Goal: Task Accomplishment & Management: Complete application form

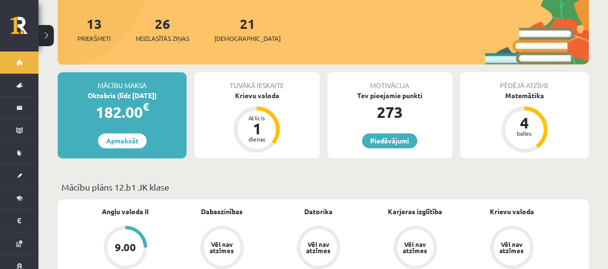
scroll to position [188, 0]
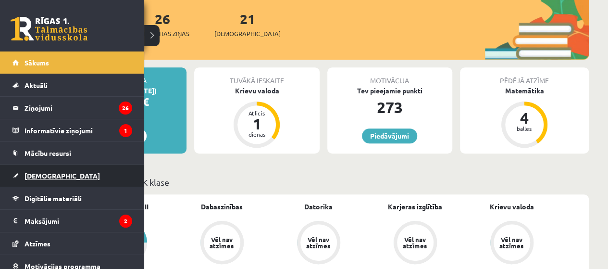
click at [46, 174] on span "[DEMOGRAPHIC_DATA]" at bounding box center [62, 175] width 75 height 9
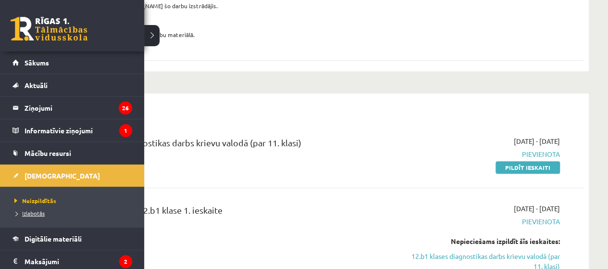
click at [39, 211] on span "Izlabotās" at bounding box center [28, 213] width 33 height 8
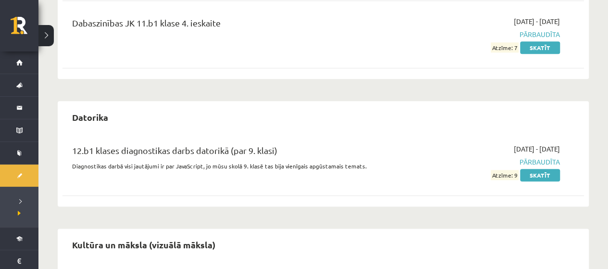
scroll to position [487, 0]
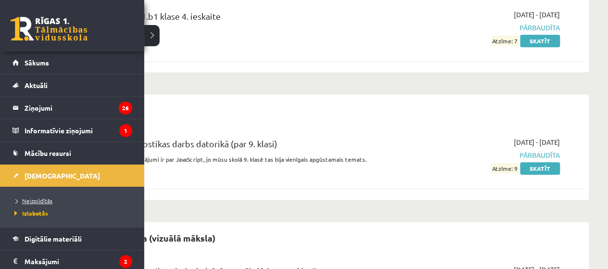
click at [39, 197] on span "Neizpildītās" at bounding box center [32, 201] width 40 height 8
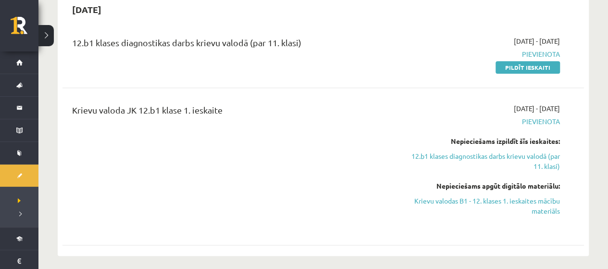
scroll to position [264, 0]
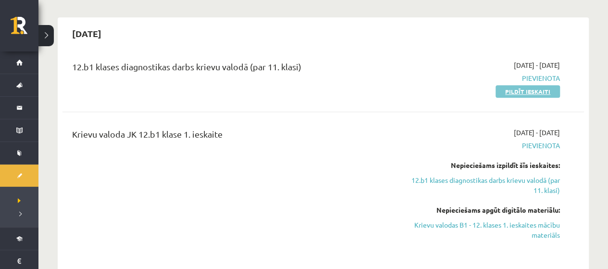
click at [542, 86] on link "Pildīt ieskaiti" at bounding box center [528, 91] width 64 height 12
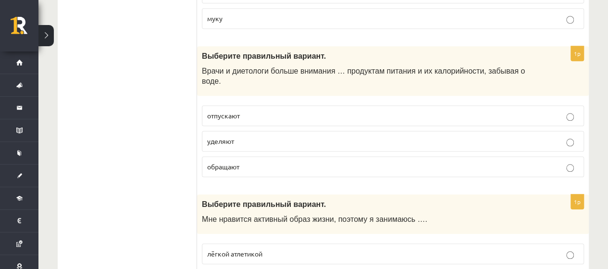
scroll to position [428, 0]
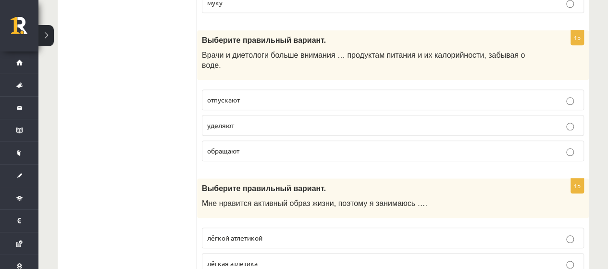
click at [574, 146] on p "обращают" at bounding box center [393, 151] width 372 height 10
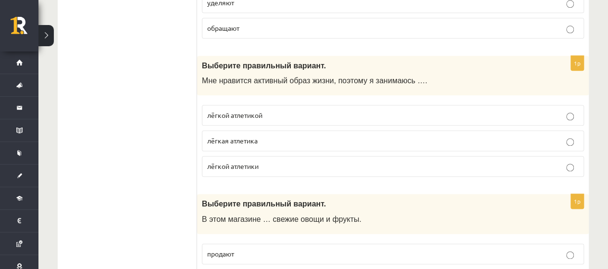
scroll to position [510, 0]
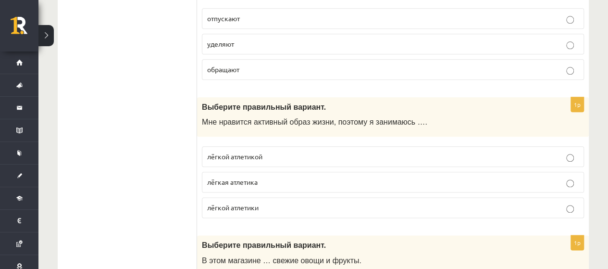
click at [575, 202] on p "лёгкой атлетики" at bounding box center [393, 207] width 372 height 10
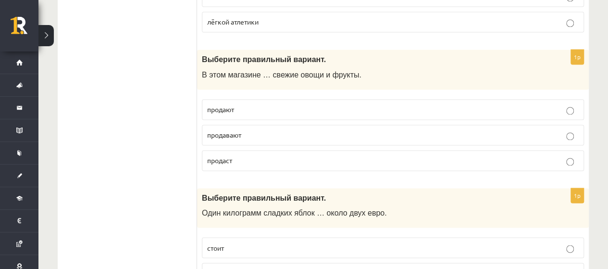
scroll to position [700, 0]
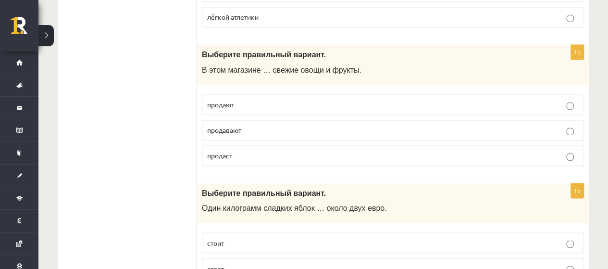
click at [569, 120] on label "продавают" at bounding box center [393, 130] width 382 height 21
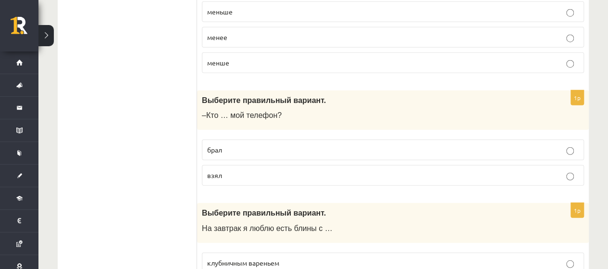
scroll to position [1233, 0]
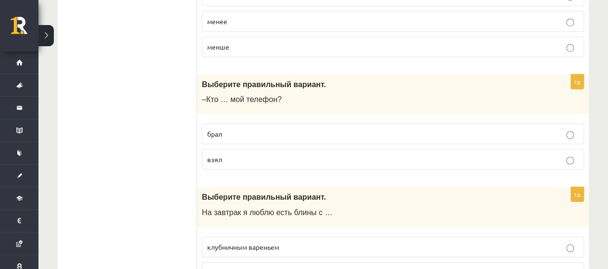
click at [575, 154] on p "взял" at bounding box center [393, 159] width 372 height 10
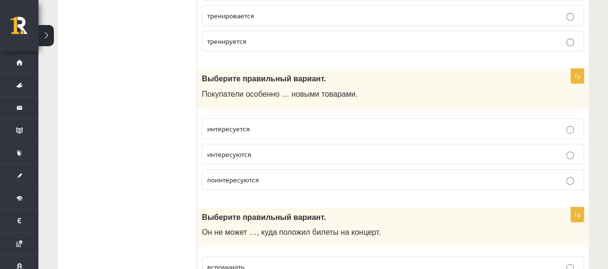
scroll to position [1654, 0]
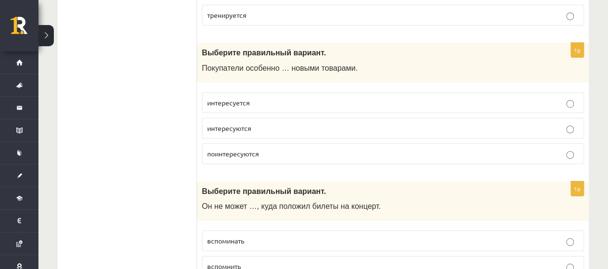
click at [565, 123] on p "интересуются" at bounding box center [393, 128] width 372 height 10
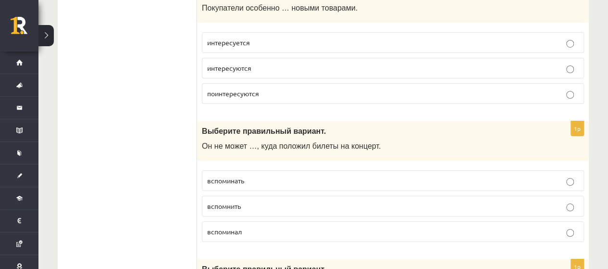
scroll to position [1771, 0]
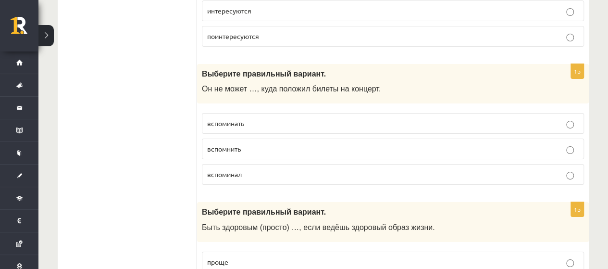
click at [566, 144] on p "вспомнить" at bounding box center [393, 149] width 372 height 10
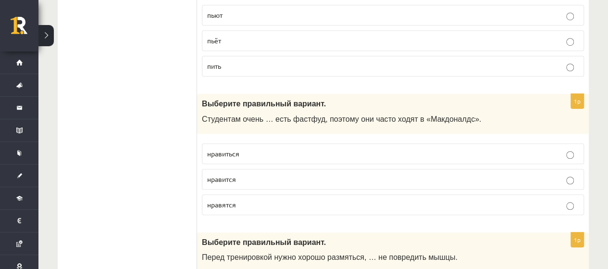
scroll to position [2171, 0]
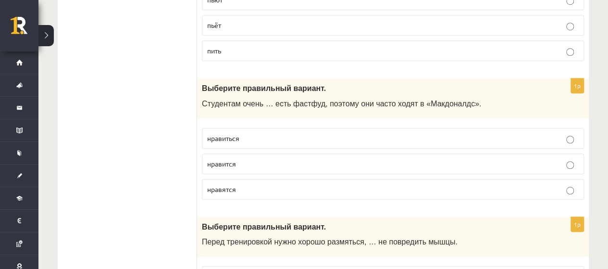
click at [565, 159] on p "нравится" at bounding box center [393, 164] width 372 height 10
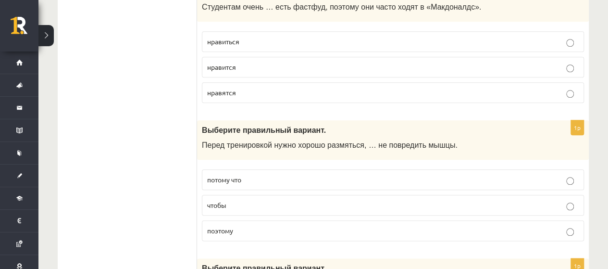
scroll to position [2278, 0]
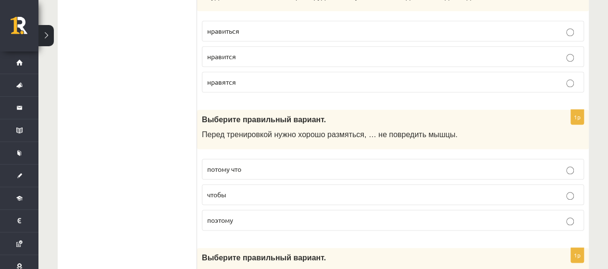
click at [577, 189] on p "чтобы" at bounding box center [393, 194] width 372 height 10
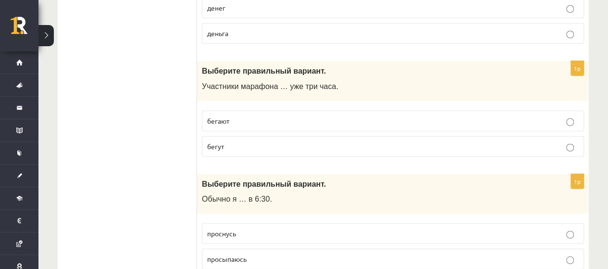
scroll to position [3033, 0]
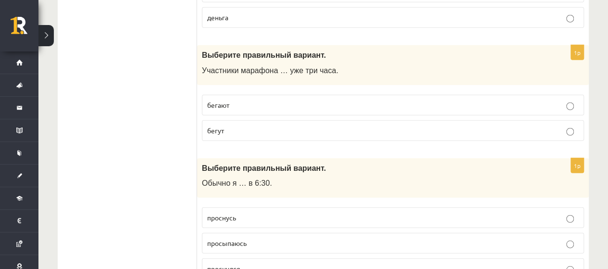
click at [575, 120] on label "бегут" at bounding box center [393, 130] width 382 height 21
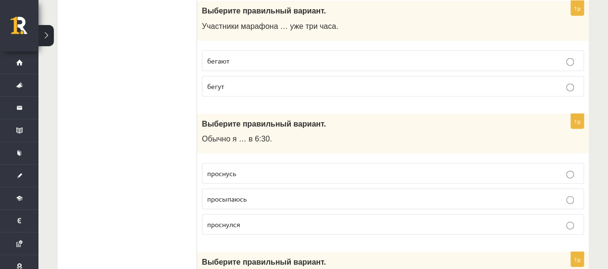
scroll to position [3093, 0]
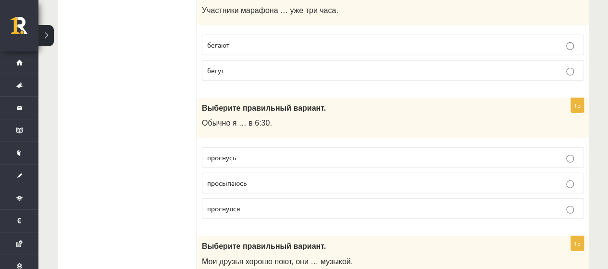
click at [575, 152] on p "проснусь" at bounding box center [393, 157] width 372 height 10
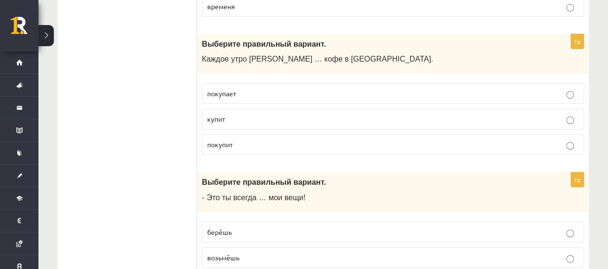
scroll to position [3741, 0]
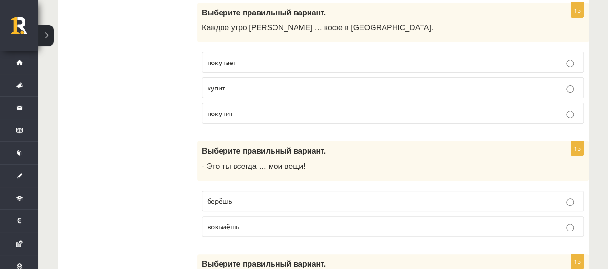
click at [574, 196] on p "берёшь" at bounding box center [393, 201] width 372 height 10
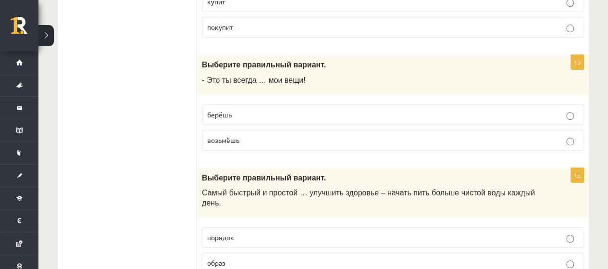
scroll to position [3835, 0]
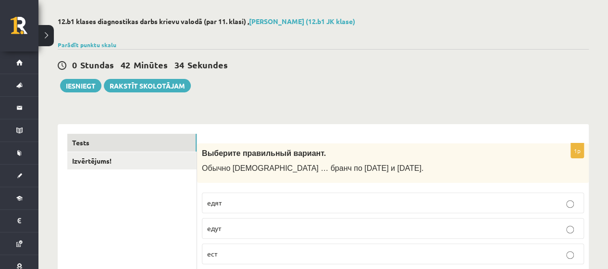
scroll to position [0, 0]
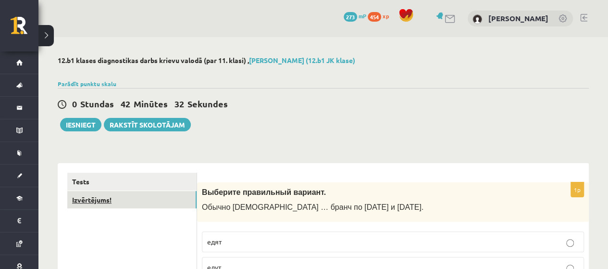
click at [181, 193] on link "Izvērtējums!" at bounding box center [131, 200] width 129 height 18
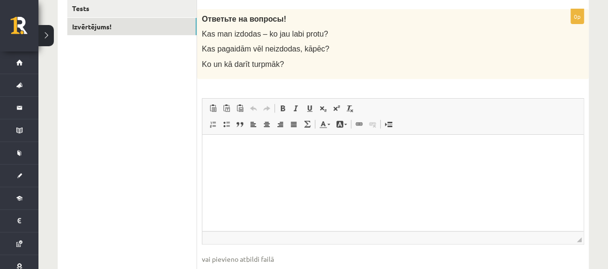
scroll to position [174, 0]
click at [444, 158] on html at bounding box center [392, 147] width 381 height 29
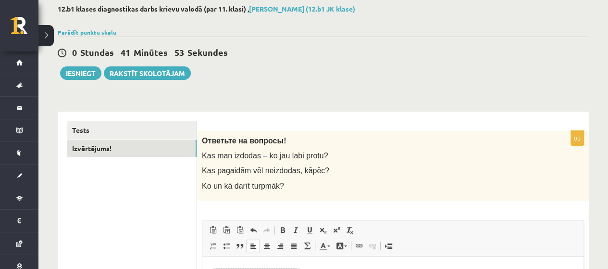
scroll to position [37, 0]
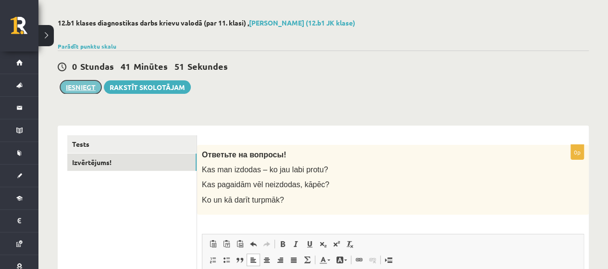
click at [96, 90] on button "Iesniegt" at bounding box center [80, 86] width 41 height 13
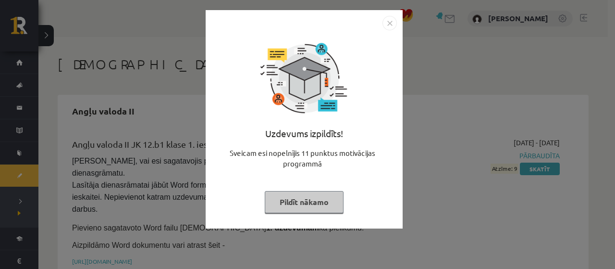
click at [329, 193] on button "Pildīt nākamo" at bounding box center [304, 202] width 79 height 22
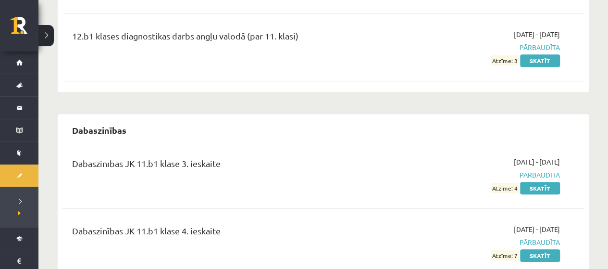
scroll to position [260, 0]
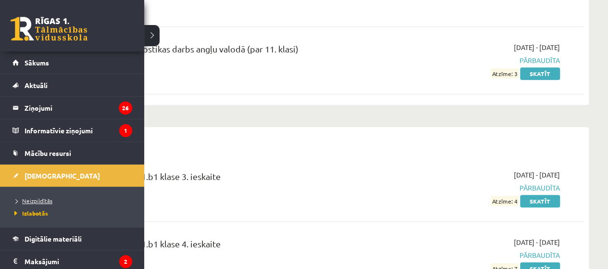
click at [41, 202] on span "Neizpildītās" at bounding box center [32, 201] width 40 height 8
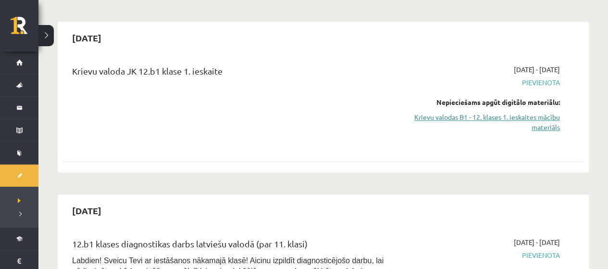
click at [539, 121] on link "Krievu valodas B1 - 12. klases 1. ieskaites mācību materiāls" at bounding box center [483, 122] width 153 height 20
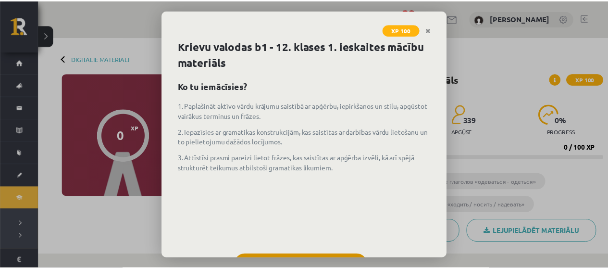
scroll to position [42, 0]
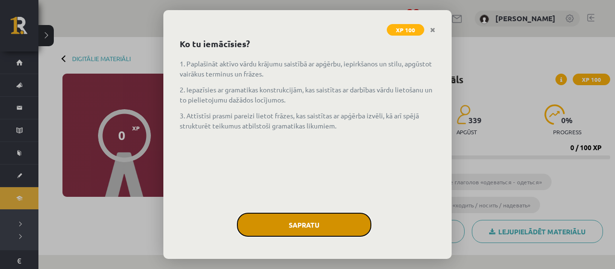
click at [354, 230] on button "Sapratu" at bounding box center [304, 224] width 135 height 24
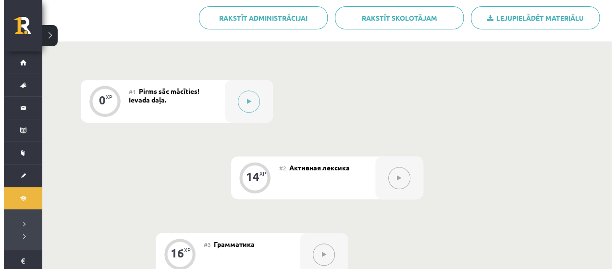
scroll to position [207, 0]
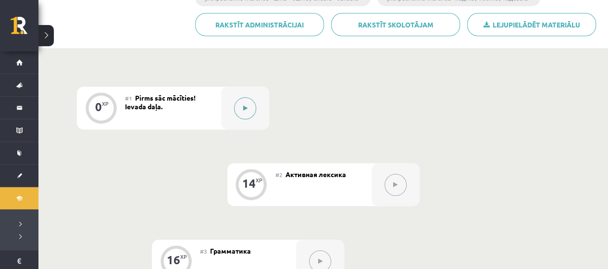
click at [248, 110] on button at bounding box center [245, 108] width 22 height 22
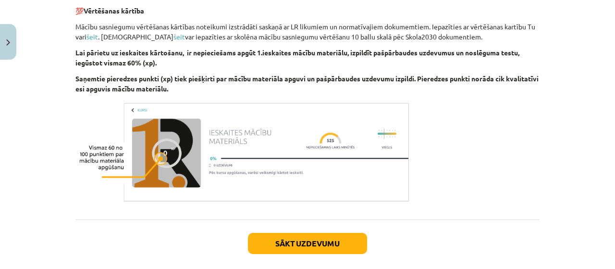
scroll to position [607, 0]
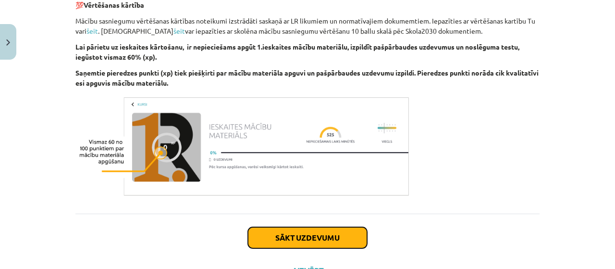
click at [347, 234] on button "Sākt uzdevumu" at bounding box center [307, 237] width 119 height 21
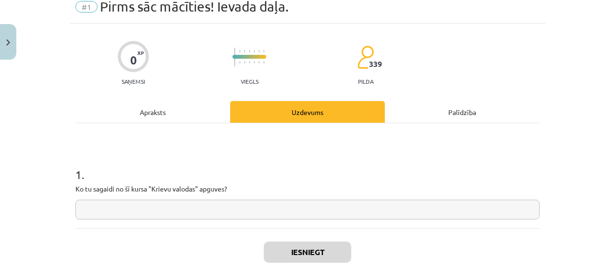
scroll to position [24, 0]
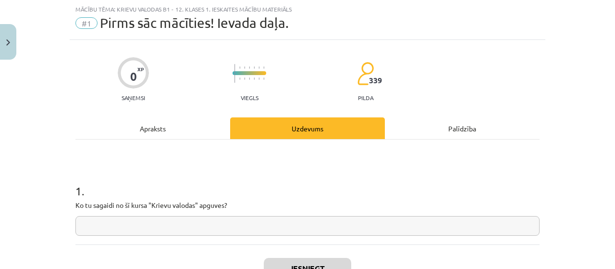
click at [329, 232] on input "text" at bounding box center [307, 226] width 464 height 20
type input "*"
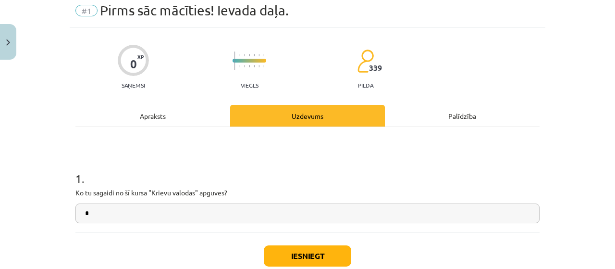
scroll to position [40, 0]
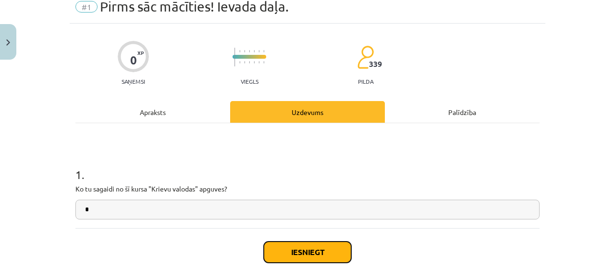
click at [337, 254] on button "Iesniegt" at bounding box center [307, 251] width 87 height 21
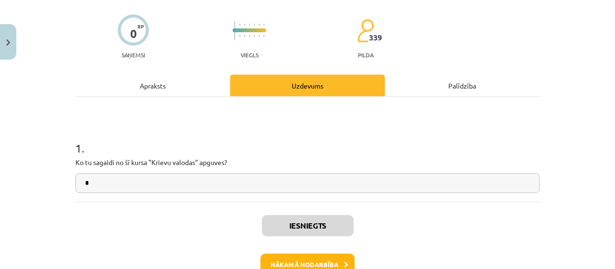
scroll to position [65, 0]
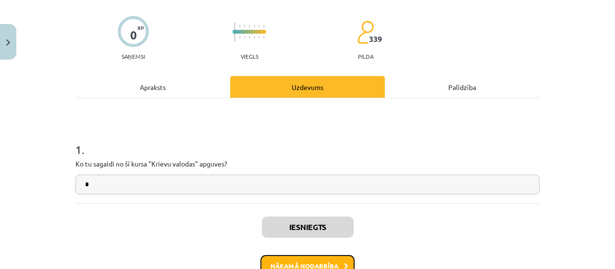
click at [340, 259] on button "Nākamā nodarbība" at bounding box center [308, 266] width 94 height 22
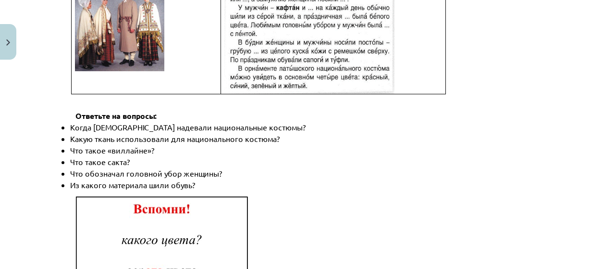
scroll to position [1487, 0]
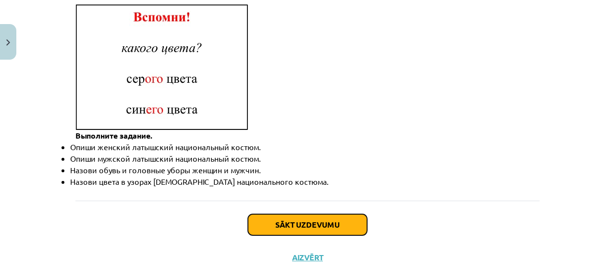
click at [313, 214] on button "Sākt uzdevumu" at bounding box center [307, 224] width 119 height 21
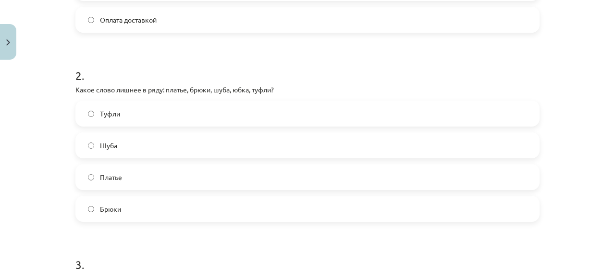
scroll to position [331, 0]
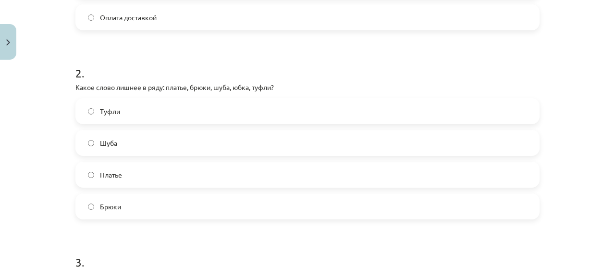
click at [234, 147] on label "Шуба" at bounding box center [307, 143] width 462 height 24
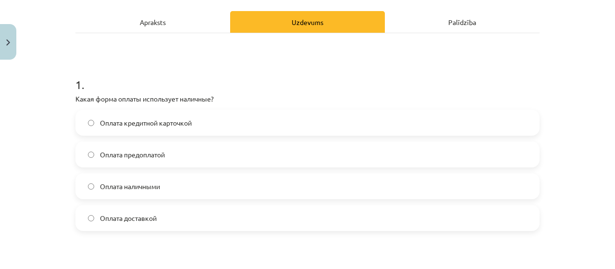
scroll to position [136, 0]
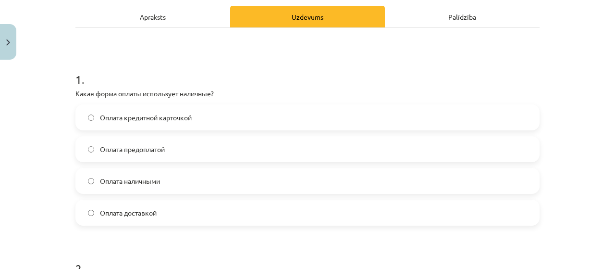
click at [315, 185] on label "Оплата наличными" at bounding box center [307, 181] width 462 height 24
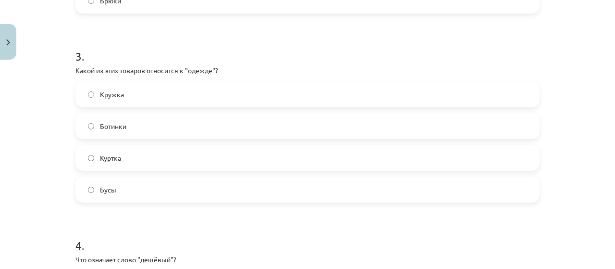
scroll to position [533, 0]
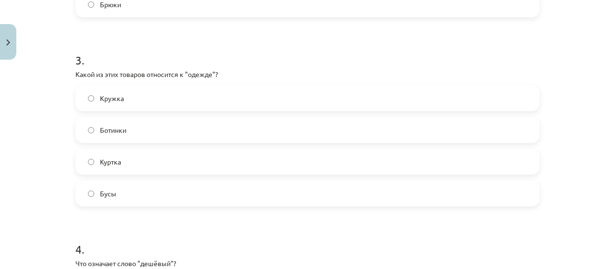
click at [216, 166] on label "Куртка" at bounding box center [307, 162] width 462 height 24
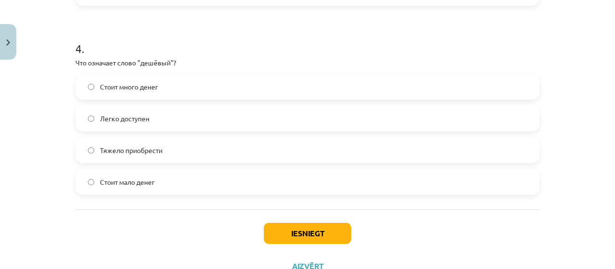
scroll to position [735, 0]
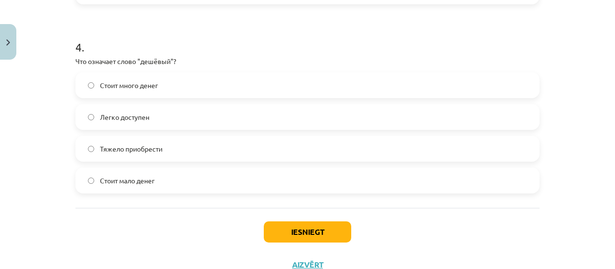
drag, startPoint x: 188, startPoint y: 180, endPoint x: 192, endPoint y: 191, distance: 11.9
click at [192, 191] on label "Стоит мало денег" at bounding box center [307, 180] width 462 height 24
click at [294, 231] on button "Iesniegt" at bounding box center [307, 231] width 87 height 21
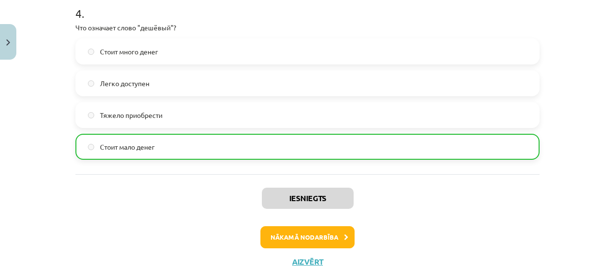
scroll to position [800, 0]
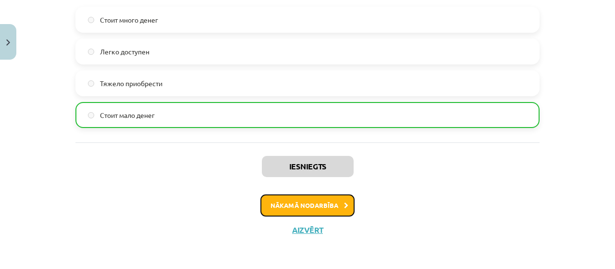
click at [311, 200] on button "Nākamā nodarbība" at bounding box center [308, 205] width 94 height 22
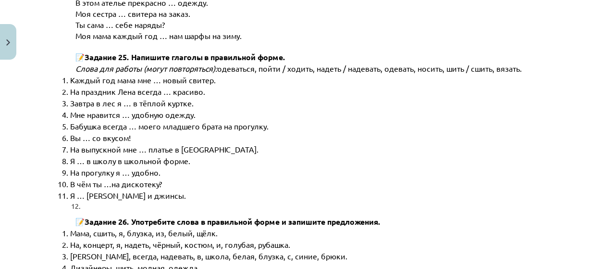
scroll to position [4950, 0]
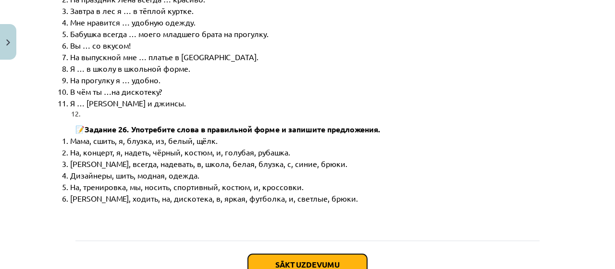
click at [326, 254] on button "Sākt uzdevumu" at bounding box center [307, 264] width 119 height 21
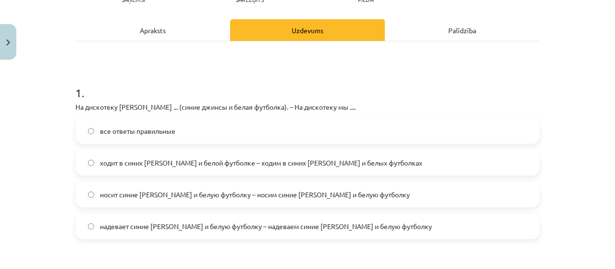
scroll to position [134, 0]
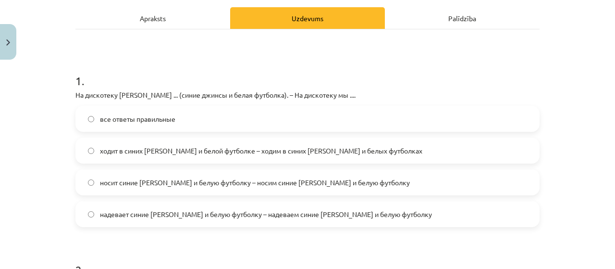
click at [489, 111] on label "все ответы правильные" at bounding box center [307, 119] width 462 height 24
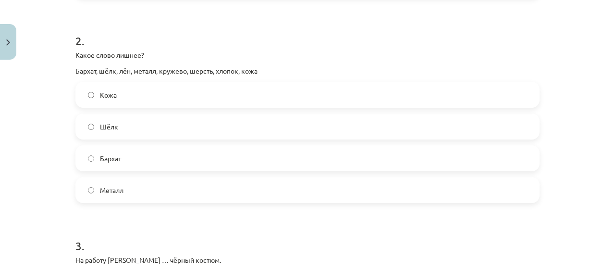
scroll to position [362, 0]
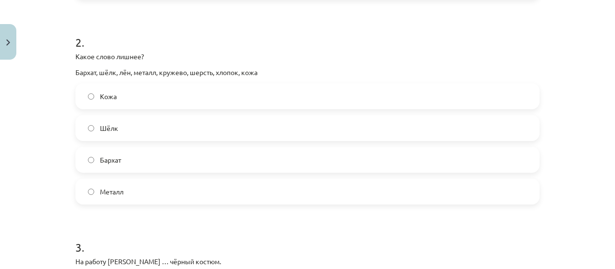
click at [420, 162] on label "Бархат" at bounding box center [307, 160] width 462 height 24
click at [353, 179] on label "Металл" at bounding box center [307, 191] width 462 height 24
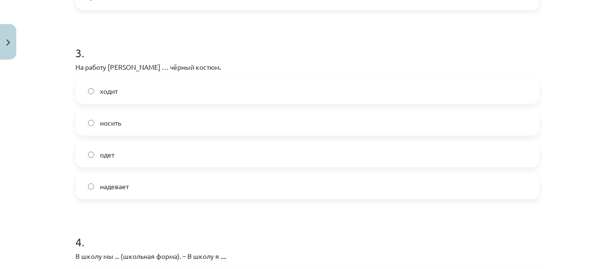
scroll to position [555, 0]
click at [401, 192] on label "надевает" at bounding box center [307, 187] width 462 height 24
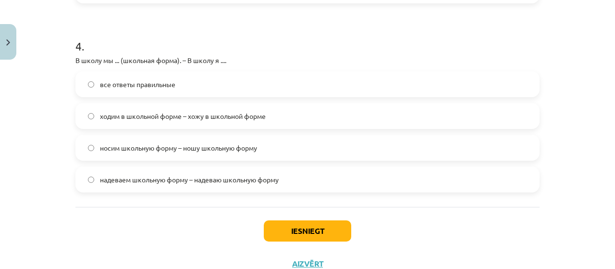
scroll to position [750, 0]
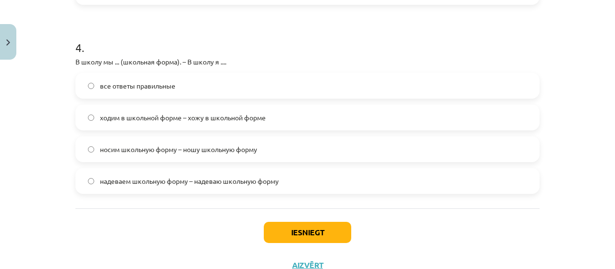
click at [470, 90] on label "все ответы правильные" at bounding box center [307, 86] width 462 height 24
click at [341, 227] on button "Iesniegt" at bounding box center [307, 232] width 87 height 21
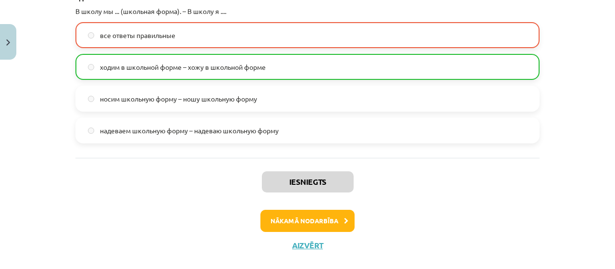
scroll to position [803, 0]
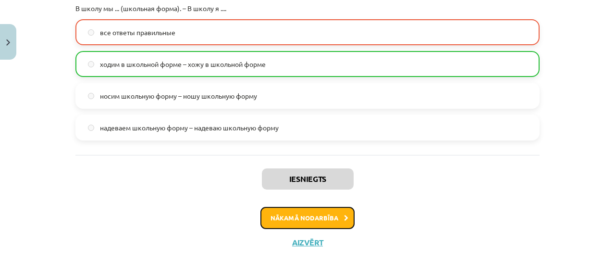
click at [336, 213] on button "Nākamā nodarbība" at bounding box center [308, 218] width 94 height 22
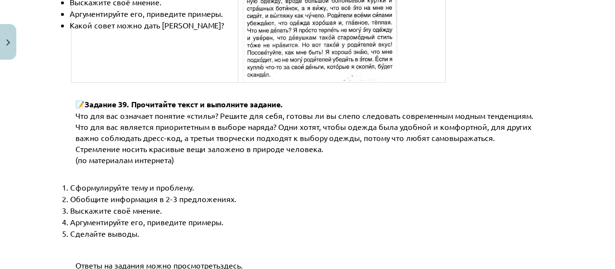
scroll to position [3754, 0]
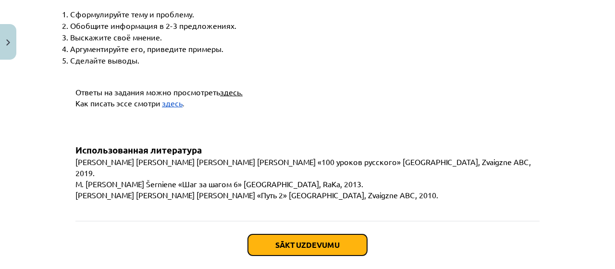
click at [341, 234] on button "Sākt uzdevumu" at bounding box center [307, 244] width 119 height 21
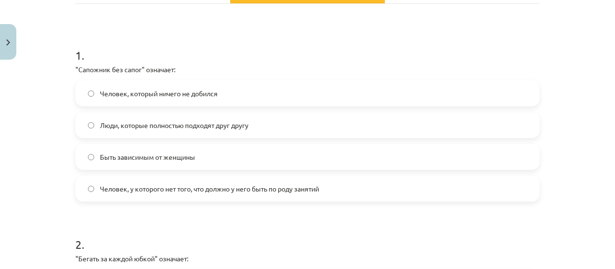
scroll to position [163, 0]
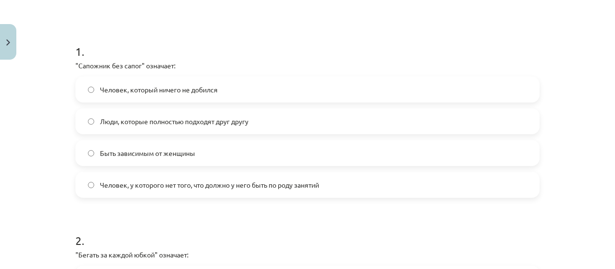
click at [478, 161] on label "Быть зависимым от женщины" at bounding box center [307, 153] width 462 height 24
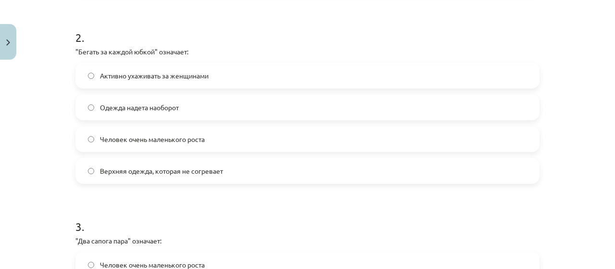
scroll to position [374, 0]
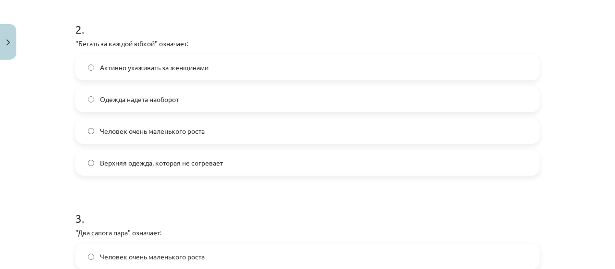
click at [363, 66] on label "Активно ухаживать за женщинами" at bounding box center [307, 67] width 462 height 24
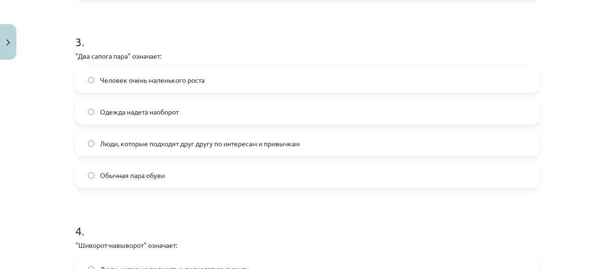
scroll to position [561, 0]
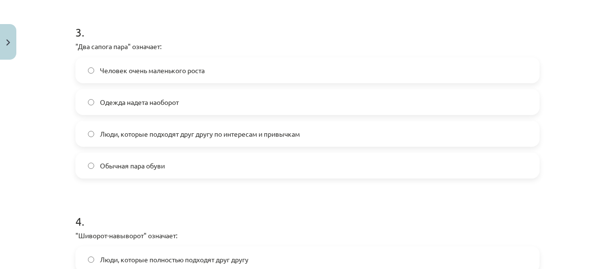
click at [432, 141] on label "Люди, которые подходят друг другу по интересам и привычкам" at bounding box center [307, 134] width 462 height 24
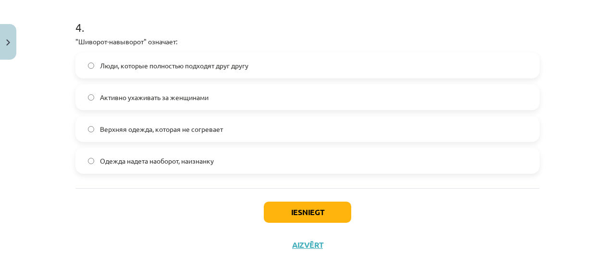
scroll to position [756, 0]
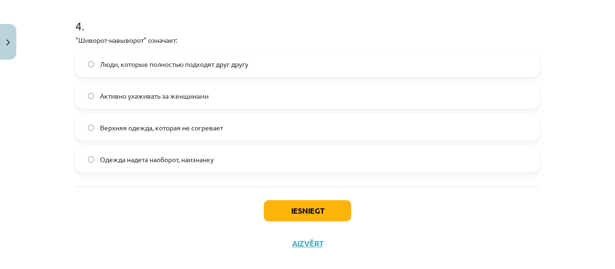
click at [355, 128] on label "Верхняя одежда, которая не согревает" at bounding box center [307, 127] width 462 height 24
click at [324, 210] on button "Iesniegt" at bounding box center [307, 210] width 87 height 21
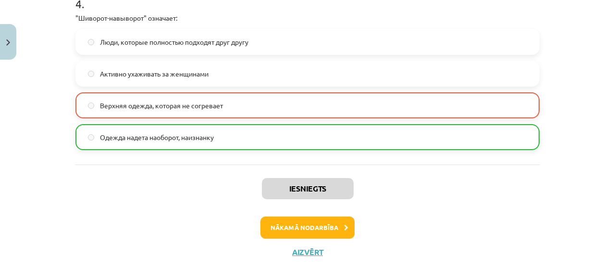
scroll to position [800, 0]
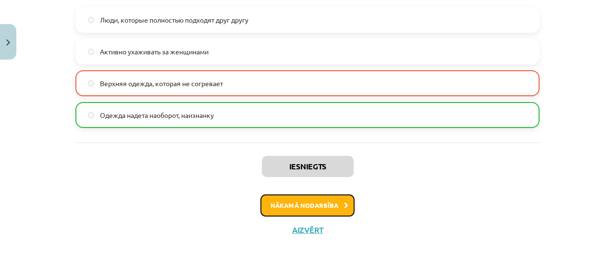
click at [335, 206] on button "Nākamā nodarbība" at bounding box center [308, 205] width 94 height 22
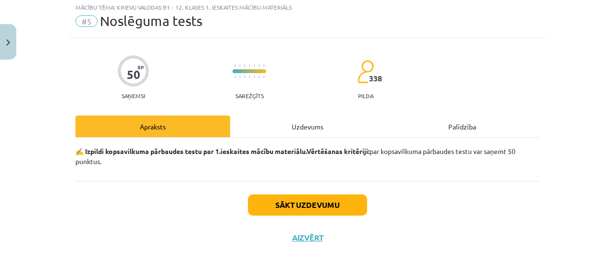
scroll to position [24, 0]
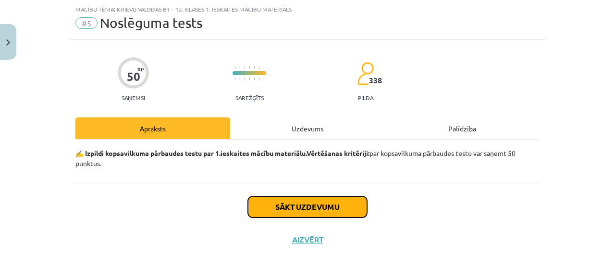
click at [335, 206] on button "Sākt uzdevumu" at bounding box center [307, 206] width 119 height 21
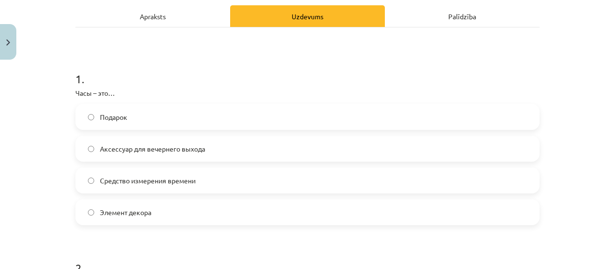
scroll to position [172, 0]
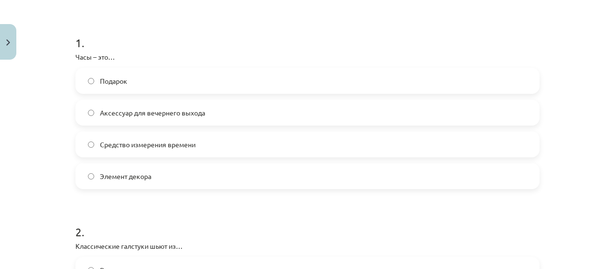
click at [374, 142] on label "Средство измерения времени" at bounding box center [307, 144] width 462 height 24
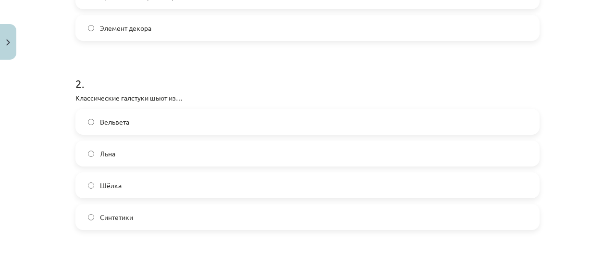
scroll to position [343, 0]
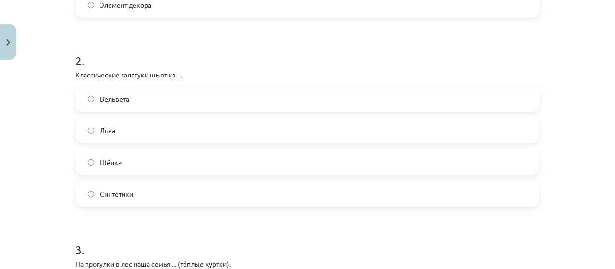
click at [406, 120] on label "Льна" at bounding box center [307, 130] width 462 height 24
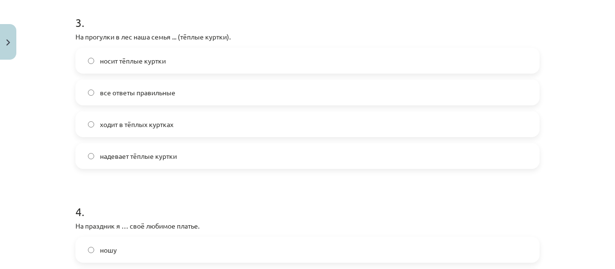
scroll to position [576, 0]
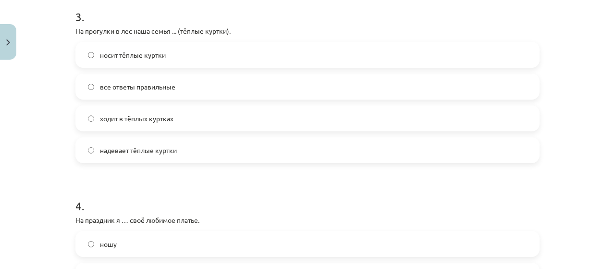
click at [428, 75] on label "все ответы правильные" at bounding box center [307, 87] width 462 height 24
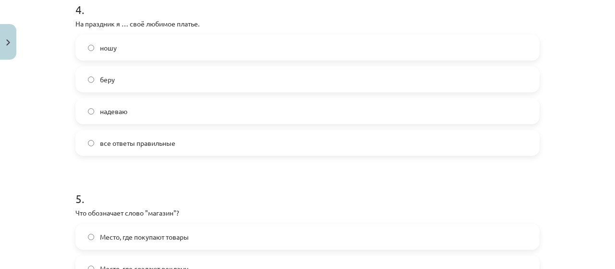
scroll to position [753, 0]
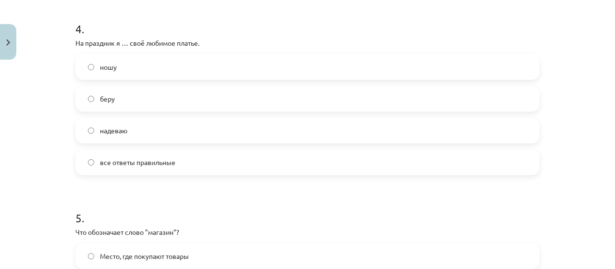
click at [324, 128] on label "надеваю" at bounding box center [307, 130] width 462 height 24
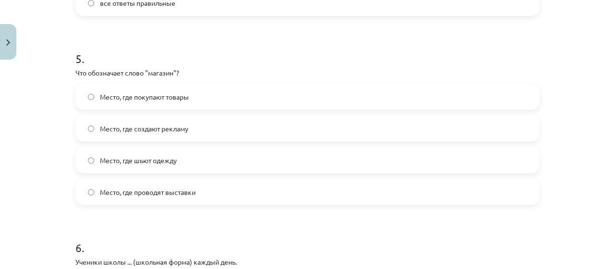
scroll to position [915, 0]
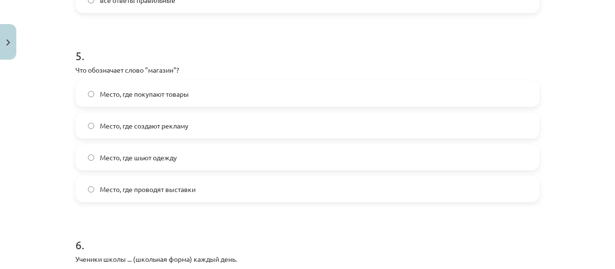
click at [393, 101] on label "Место, где покупают товары" at bounding box center [307, 94] width 462 height 24
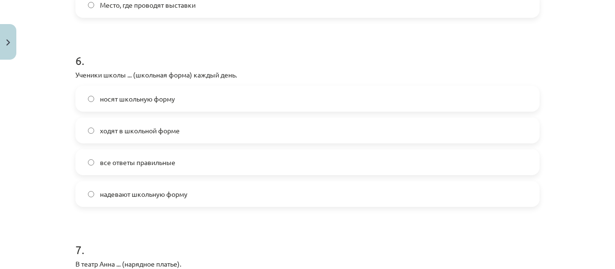
scroll to position [1121, 0]
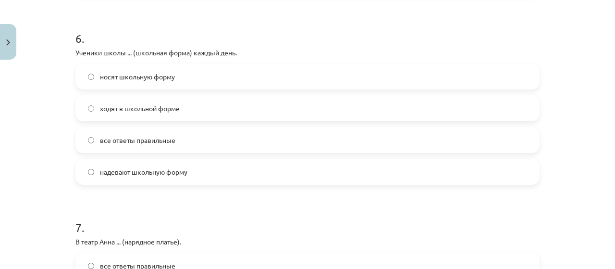
click at [464, 144] on label "все ответы правильные" at bounding box center [307, 140] width 462 height 24
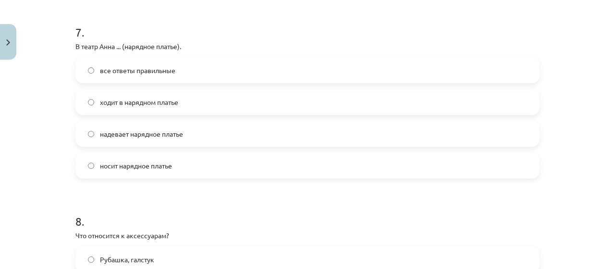
scroll to position [1319, 0]
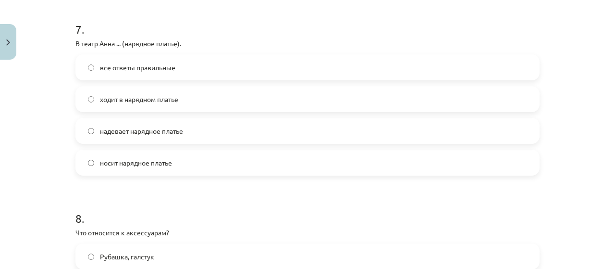
click at [411, 165] on label "носит нарядное платье" at bounding box center [307, 162] width 462 height 24
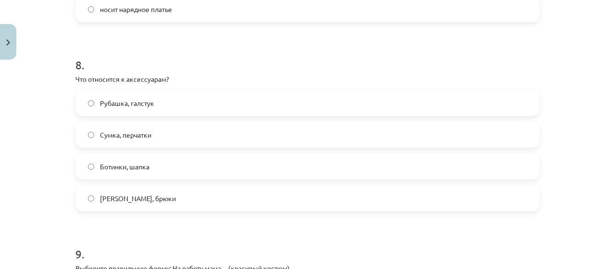
scroll to position [1467, 0]
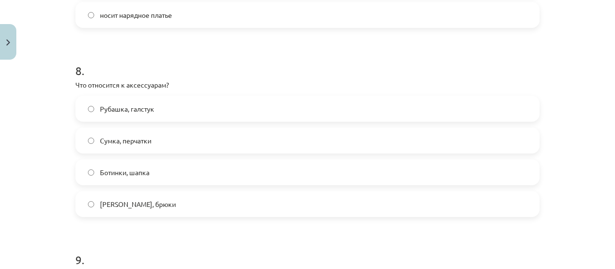
click at [416, 135] on label "Сумка, перчатки" at bounding box center [307, 140] width 462 height 24
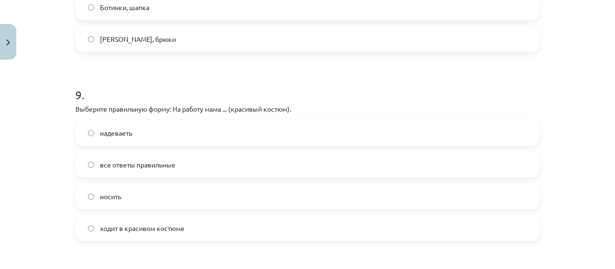
scroll to position [1679, 0]
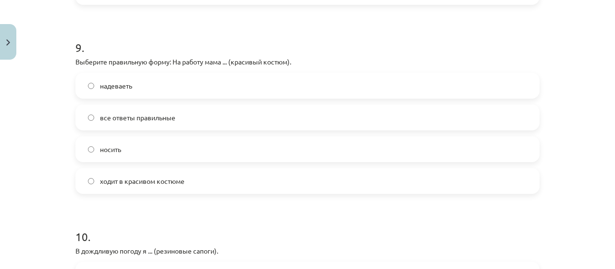
click at [474, 122] on label "все ответы правильные" at bounding box center [307, 117] width 462 height 24
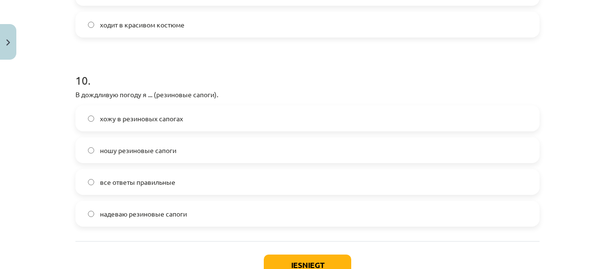
scroll to position [1843, 0]
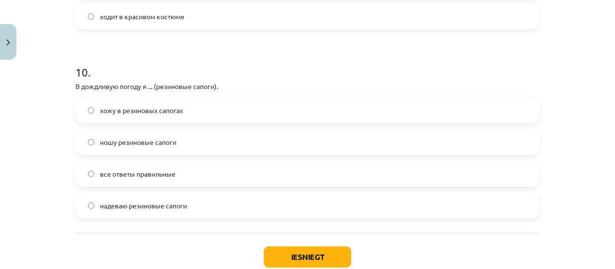
click at [488, 172] on label "все ответы правильные" at bounding box center [307, 174] width 462 height 24
click at [316, 260] on button "Iesniegt" at bounding box center [307, 256] width 87 height 21
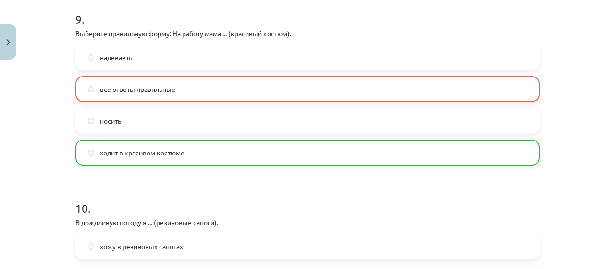
scroll to position [1933, 0]
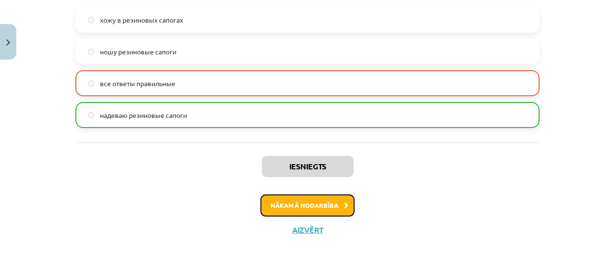
click at [338, 206] on button "Nākamā nodarbība" at bounding box center [308, 205] width 94 height 22
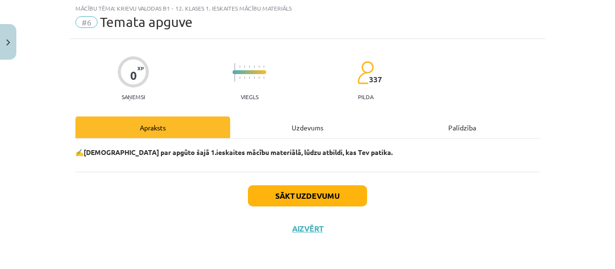
scroll to position [24, 0]
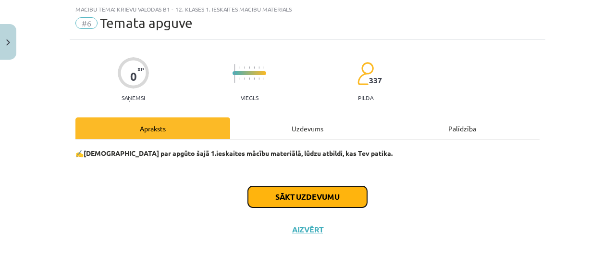
click at [338, 206] on button "Sākt uzdevumu" at bounding box center [307, 196] width 119 height 21
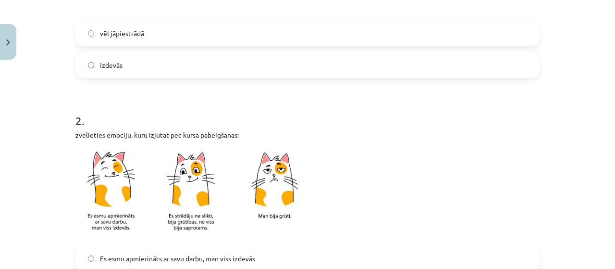
scroll to position [237, 0]
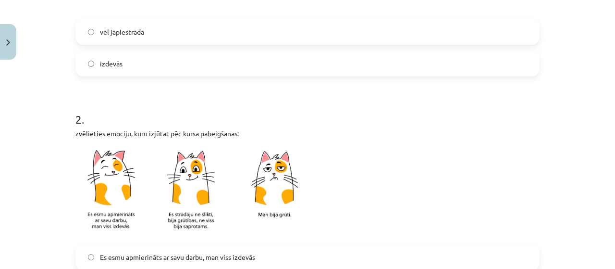
click at [454, 27] on label "vēl jāpiestrādā" at bounding box center [307, 32] width 462 height 24
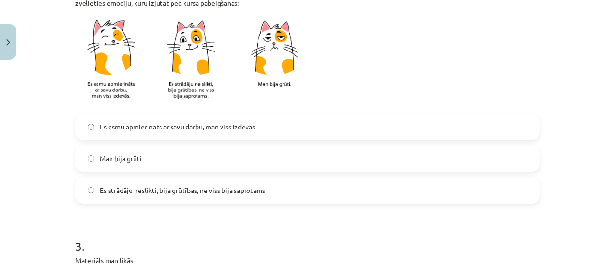
scroll to position [378, 0]
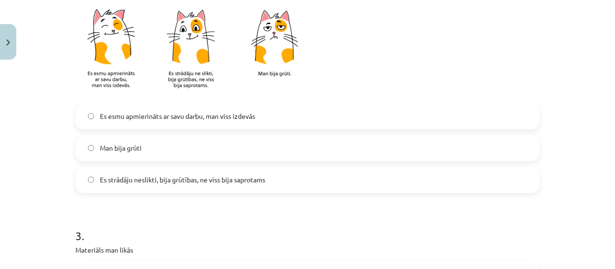
click at [430, 147] on label "Man bija grūti" at bounding box center [307, 148] width 462 height 24
click at [419, 173] on label "Es strādāju neslikti, bija grūtības, ne viss bija saprotams" at bounding box center [307, 180] width 462 height 24
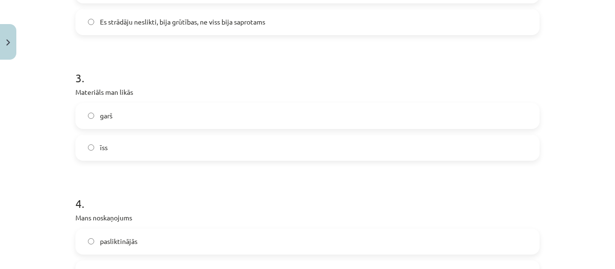
scroll to position [540, 0]
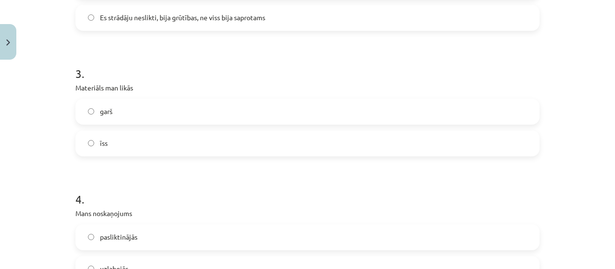
drag, startPoint x: 486, startPoint y: 118, endPoint x: 615, endPoint y: 140, distance: 130.2
click at [615, 140] on div "Mācību tēma: Krievu valodas b1 - 12. klases 1. ieskaites mācību materiāls #6 Te…" at bounding box center [307, 134] width 615 height 269
click at [517, 116] on label "garš" at bounding box center [307, 112] width 462 height 24
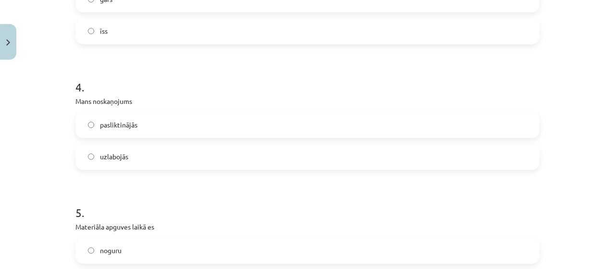
scroll to position [684, 0]
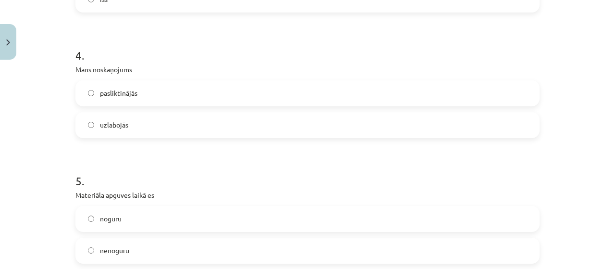
click at [436, 113] on label "uzlabojās" at bounding box center [307, 125] width 462 height 24
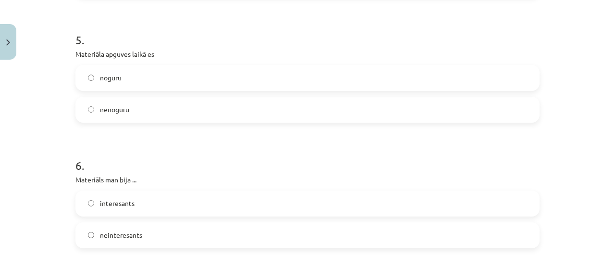
scroll to position [822, 0]
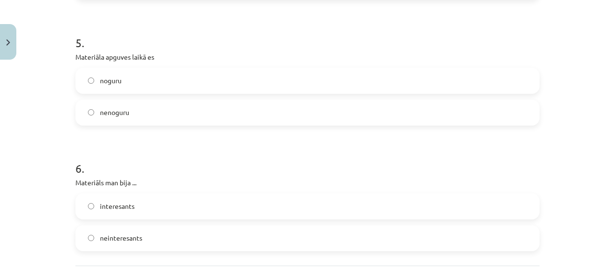
click at [406, 111] on label "nenoguru" at bounding box center [307, 112] width 462 height 24
click at [351, 235] on label "neinteresants" at bounding box center [307, 238] width 462 height 24
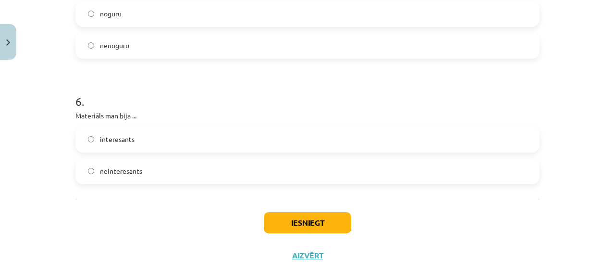
scroll to position [891, 0]
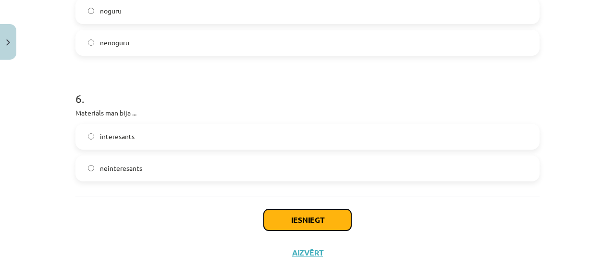
click at [341, 212] on button "Iesniegt" at bounding box center [307, 219] width 87 height 21
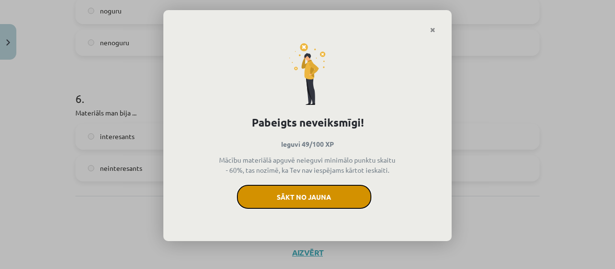
click at [334, 197] on button "Sākt no jauna" at bounding box center [304, 197] width 135 height 24
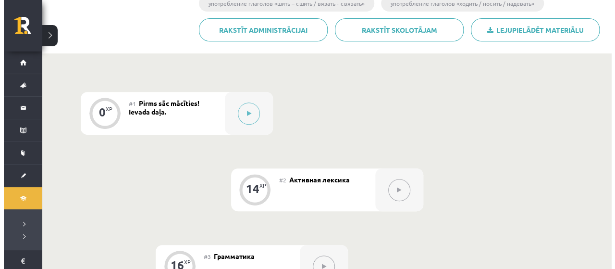
scroll to position [201, 0]
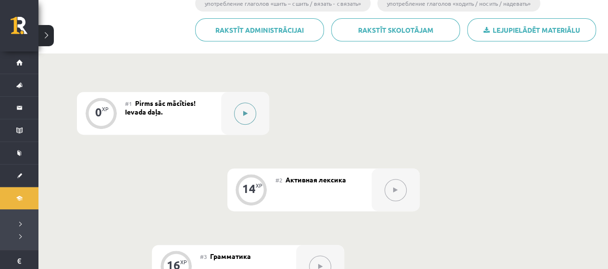
click at [244, 119] on button at bounding box center [245, 113] width 22 height 22
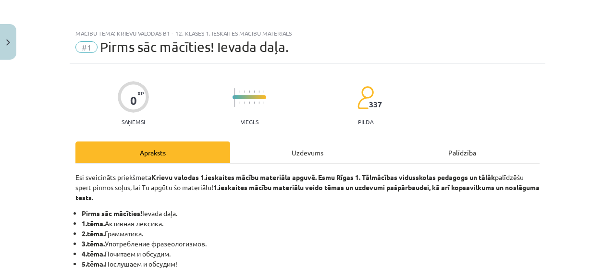
scroll to position [648, 0]
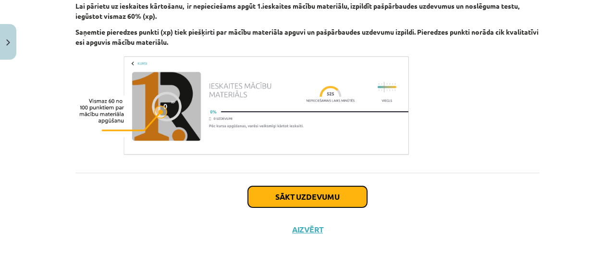
click at [309, 191] on button "Sākt uzdevumu" at bounding box center [307, 196] width 119 height 21
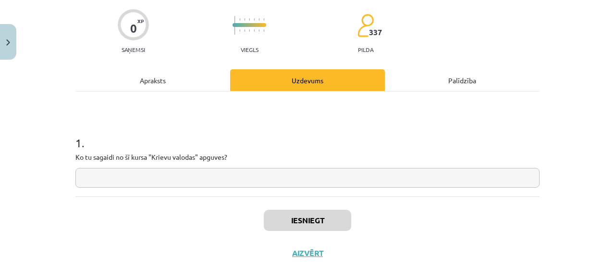
scroll to position [24, 0]
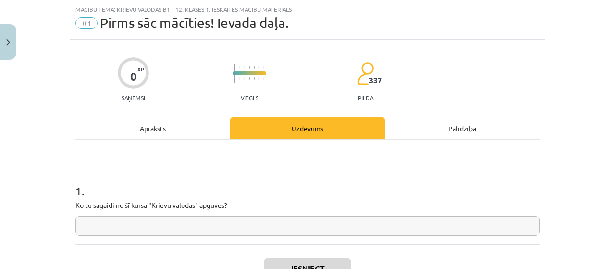
click at [459, 225] on input "text" at bounding box center [307, 226] width 464 height 20
type input "*"
click at [300, 262] on button "Iesniegt" at bounding box center [307, 268] width 87 height 21
drag, startPoint x: 603, startPoint y: 125, endPoint x: 615, endPoint y: 125, distance: 11.6
click at [615, 125] on div "Mācību tēma: Krievu valodas b1 - 12. klases 1. ieskaites mācību materiāls #1 Pi…" at bounding box center [307, 134] width 615 height 269
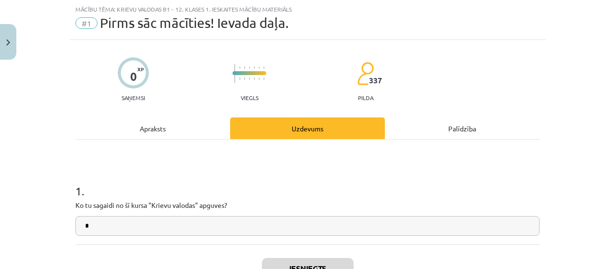
scroll to position [56, 0]
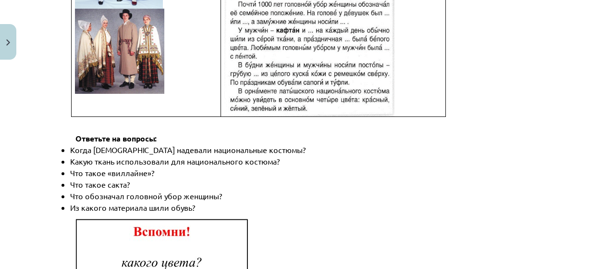
scroll to position [1487, 0]
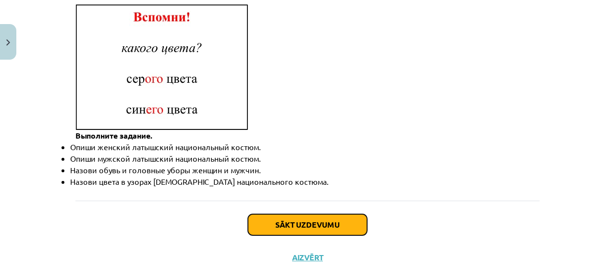
click at [328, 214] on button "Sākt uzdevumu" at bounding box center [307, 224] width 119 height 21
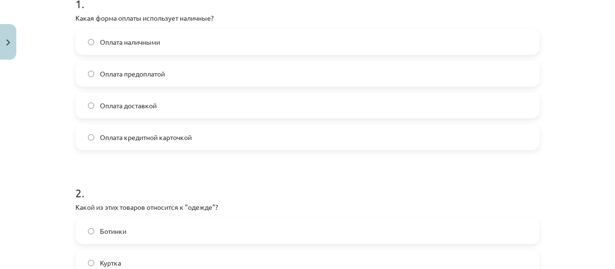
scroll to position [202, 0]
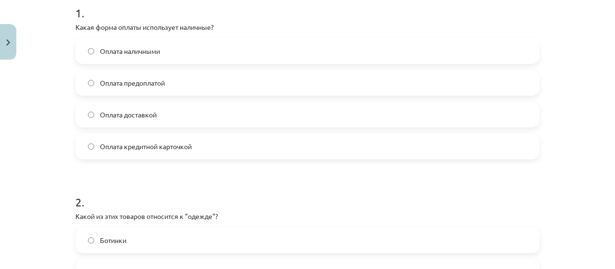
click at [360, 55] on label "Оплата наличными" at bounding box center [307, 51] width 462 height 24
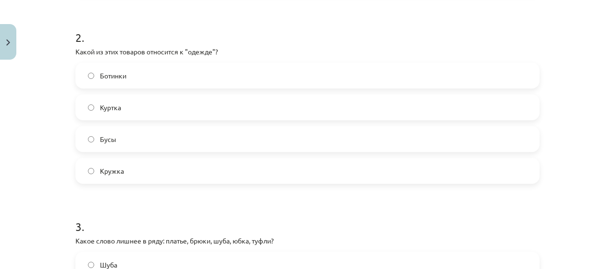
scroll to position [368, 0]
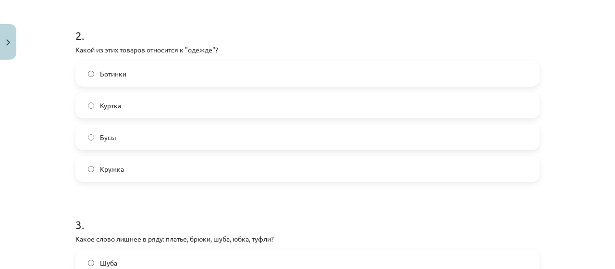
click at [487, 75] on label "Ботинки" at bounding box center [307, 74] width 462 height 24
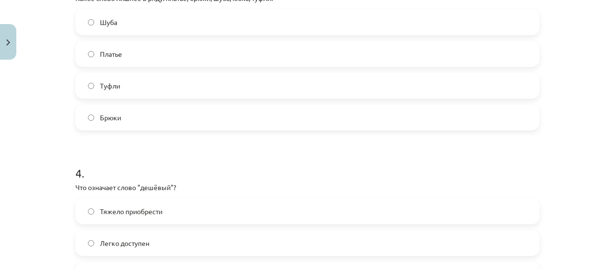
scroll to position [602, 0]
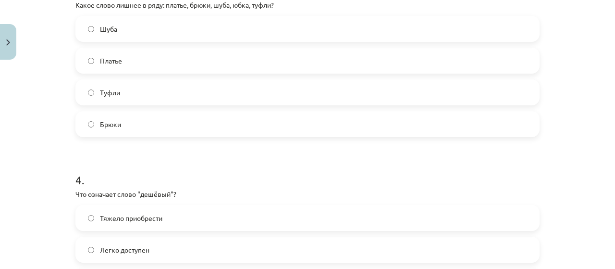
click at [403, 87] on label "Туфли" at bounding box center [307, 92] width 462 height 24
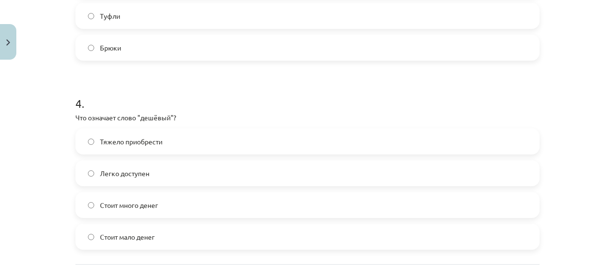
scroll to position [684, 0]
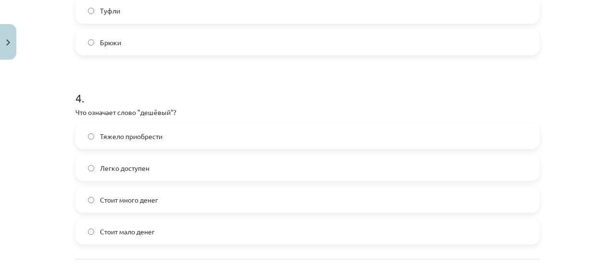
click at [497, 216] on div "Тяжело приобрести Легко доступен Стоит много денег Стоит мало денег" at bounding box center [307, 183] width 464 height 121
click at [494, 222] on label "Стоит мало денег" at bounding box center [307, 231] width 462 height 24
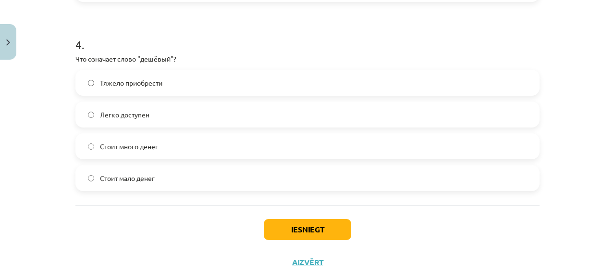
scroll to position [770, 0]
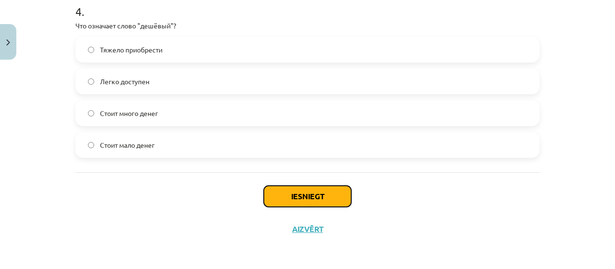
click at [334, 195] on button "Iesniegt" at bounding box center [307, 196] width 87 height 21
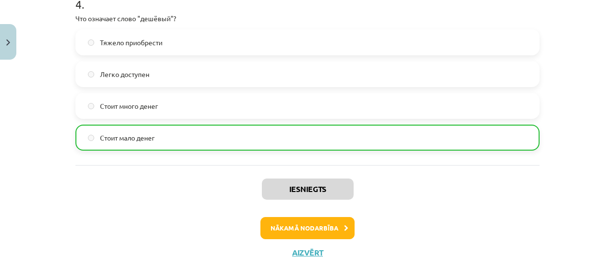
scroll to position [800, 0]
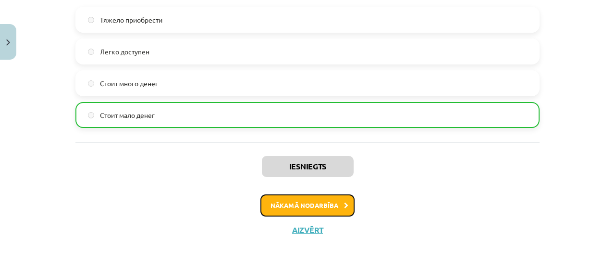
click at [339, 206] on button "Nākamā nodarbība" at bounding box center [308, 205] width 94 height 22
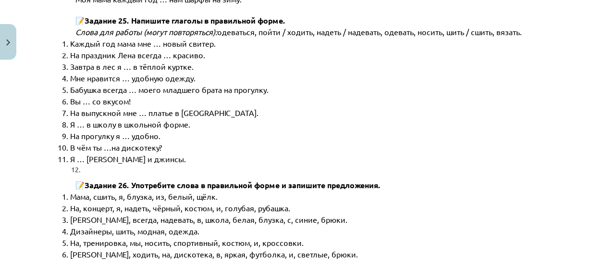
scroll to position [4950, 0]
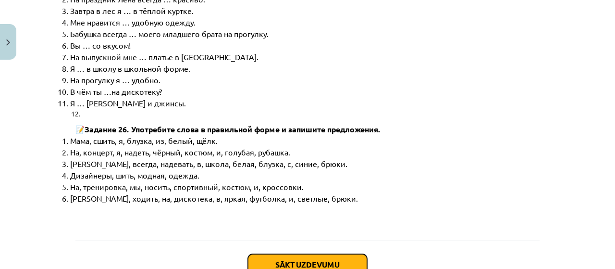
click at [357, 254] on button "Sākt uzdevumu" at bounding box center [307, 264] width 119 height 21
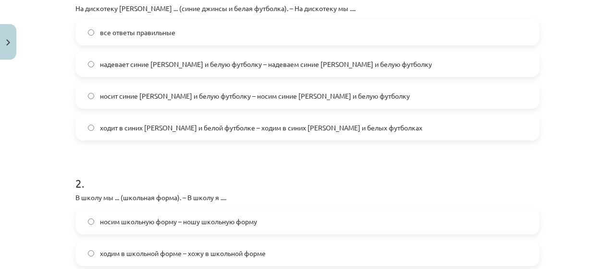
scroll to position [225, 0]
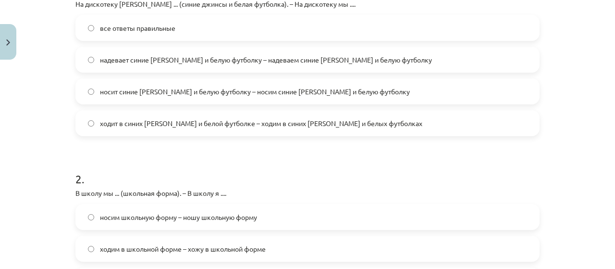
click at [378, 64] on label "надевает синие джинсы и белую футболку – надеваем синие джинсы и белую футболку" at bounding box center [307, 60] width 462 height 24
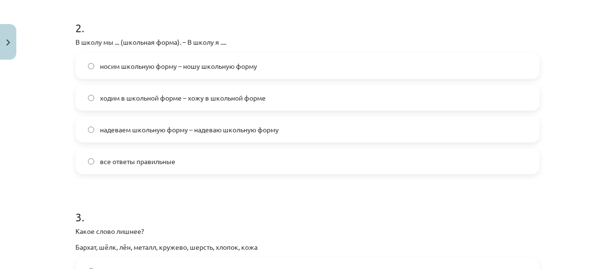
scroll to position [383, 0]
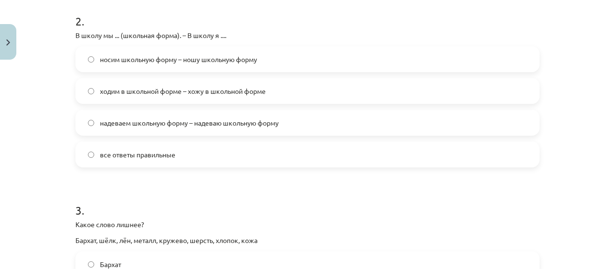
click at [407, 62] on label "носим школьную форму – ношу школьную форму" at bounding box center [307, 59] width 462 height 24
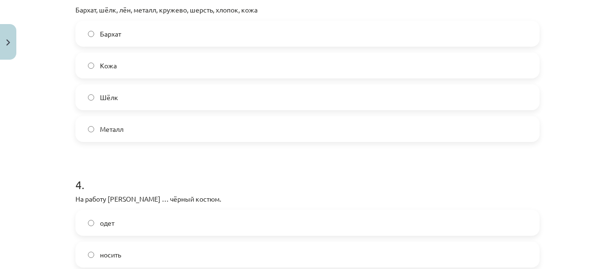
scroll to position [615, 0]
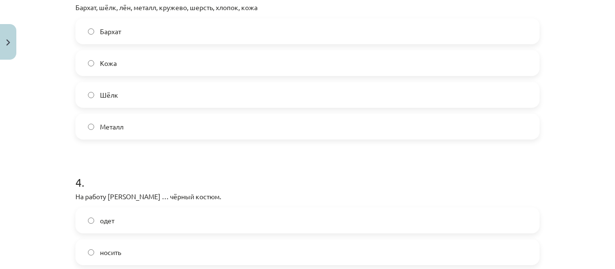
click at [465, 128] on label "Металл" at bounding box center [307, 126] width 462 height 24
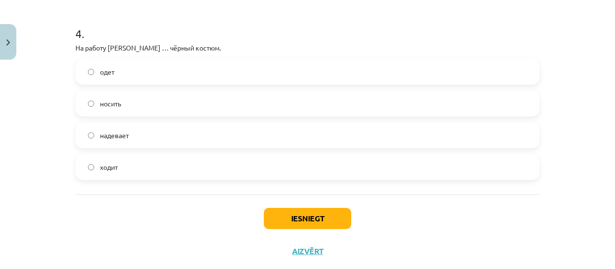
scroll to position [765, 0]
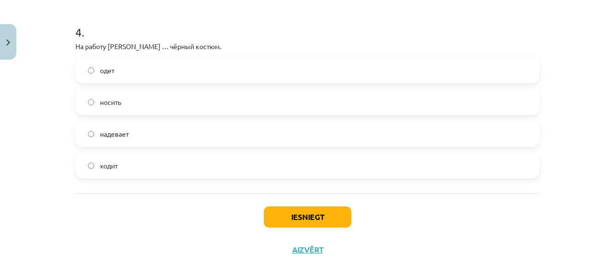
click at [370, 102] on label "носить" at bounding box center [307, 102] width 462 height 24
click at [324, 210] on button "Iesniegt" at bounding box center [307, 216] width 87 height 21
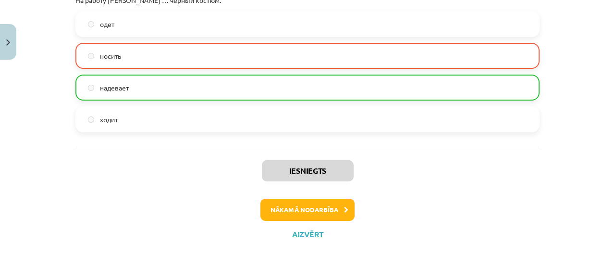
scroll to position [803, 0]
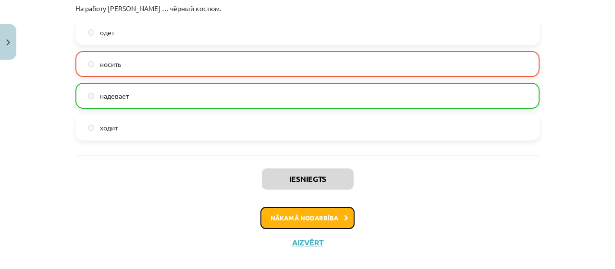
click at [339, 214] on button "Nākamā nodarbība" at bounding box center [308, 218] width 94 height 22
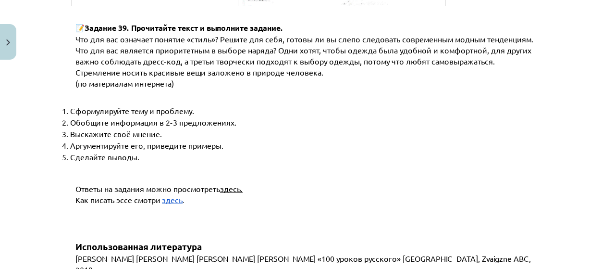
scroll to position [3754, 0]
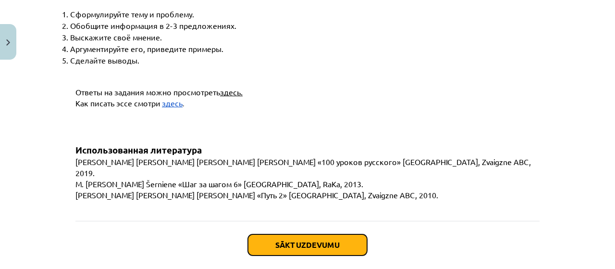
click at [358, 234] on button "Sākt uzdevumu" at bounding box center [307, 244] width 119 height 21
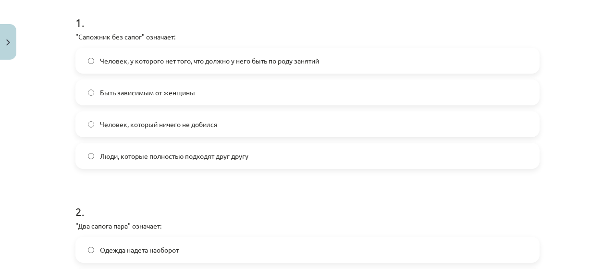
scroll to position [184, 0]
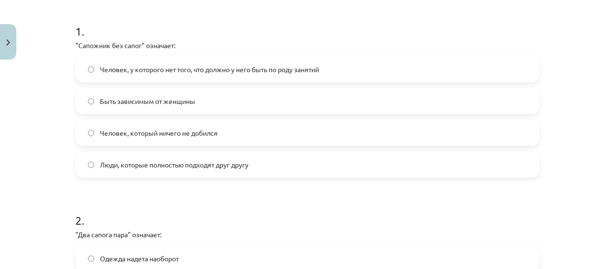
click at [433, 69] on label "Человек, у которого нет того, что должно у него быть по роду занятий" at bounding box center [307, 69] width 462 height 24
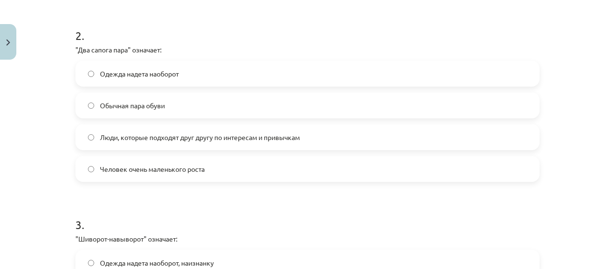
scroll to position [369, 0]
click at [422, 133] on label "Люди, которые подходят друг другу по интересам и привычкам" at bounding box center [307, 136] width 462 height 24
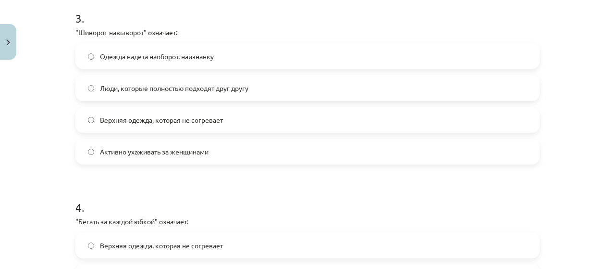
scroll to position [586, 0]
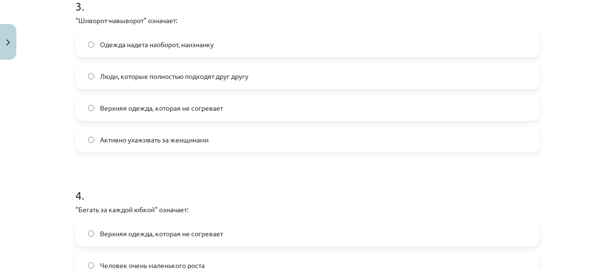
click at [302, 48] on label "Одежда надета наоборот, наизнанку" at bounding box center [307, 44] width 462 height 24
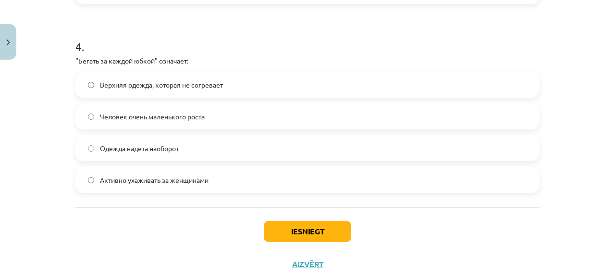
scroll to position [738, 0]
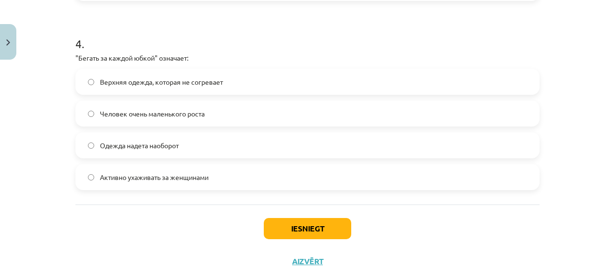
click at [453, 166] on label "Активно ухаживать за женщинами" at bounding box center [307, 177] width 462 height 24
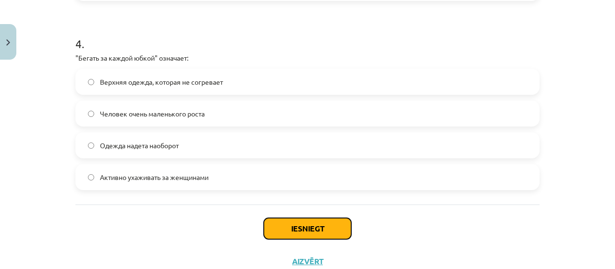
click at [342, 219] on button "Iesniegt" at bounding box center [307, 228] width 87 height 21
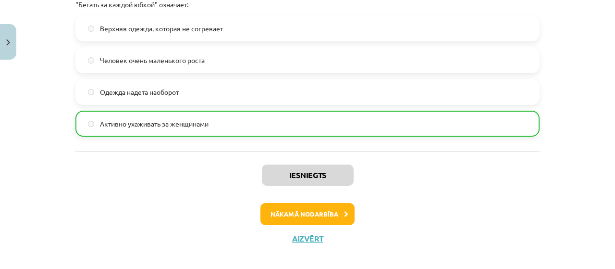
scroll to position [800, 0]
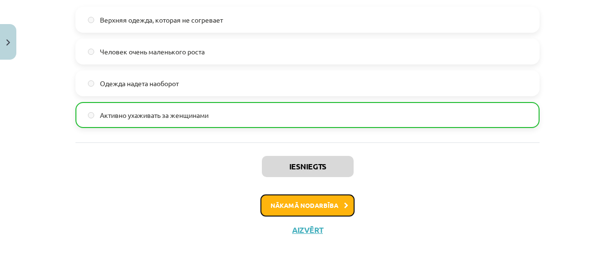
click at [320, 210] on button "Nākamā nodarbība" at bounding box center [308, 205] width 94 height 22
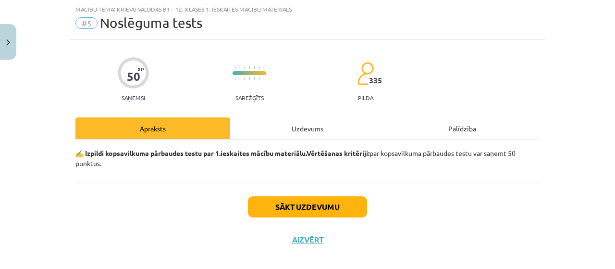
scroll to position [35, 0]
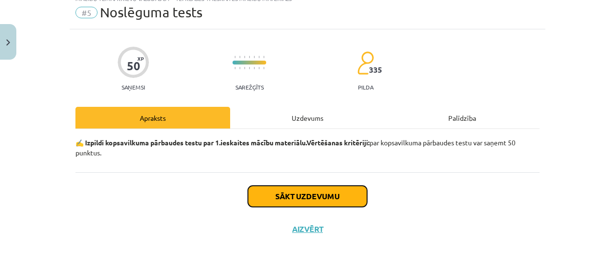
click at [328, 193] on button "Sākt uzdevumu" at bounding box center [307, 196] width 119 height 21
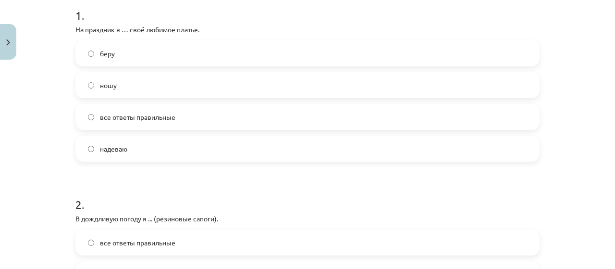
scroll to position [202, 0]
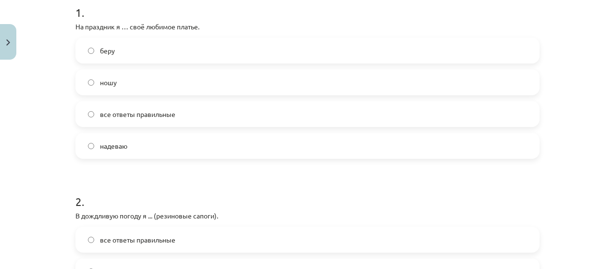
click at [448, 123] on label "все ответы правильные" at bounding box center [307, 114] width 462 height 24
click at [482, 115] on label "все ответы правильные" at bounding box center [307, 114] width 462 height 24
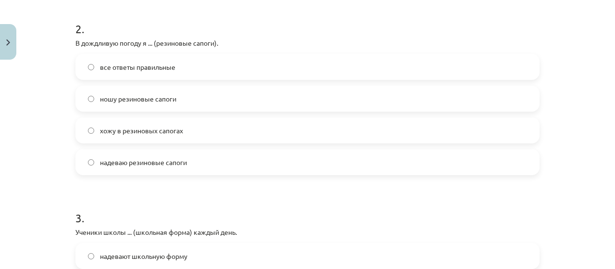
scroll to position [364, 0]
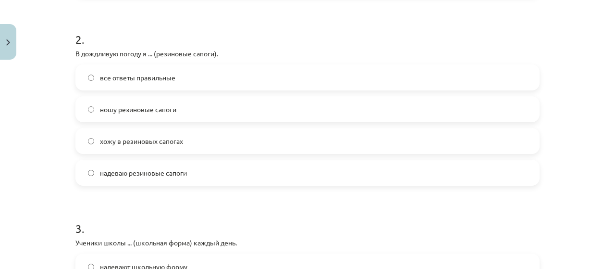
click at [415, 142] on label "хожу в резиновых сапогах" at bounding box center [307, 141] width 462 height 24
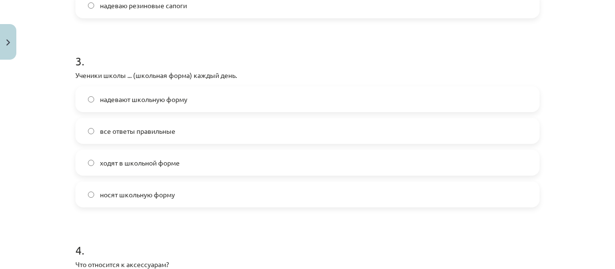
scroll to position [535, 0]
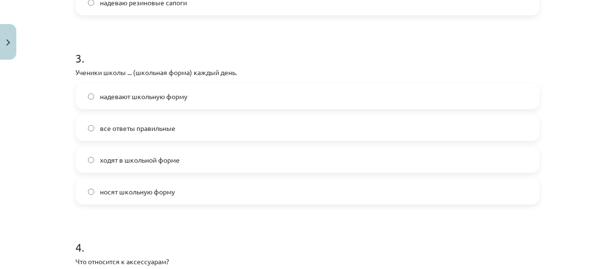
click at [443, 199] on label "носят школьную форму" at bounding box center [307, 191] width 462 height 24
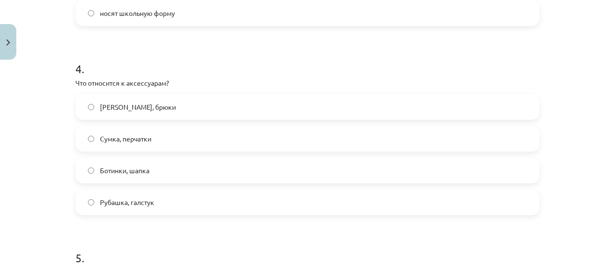
scroll to position [735, 0]
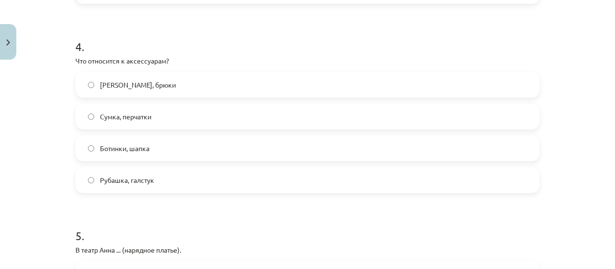
click at [254, 121] on label "Сумка, перчатки" at bounding box center [307, 116] width 462 height 24
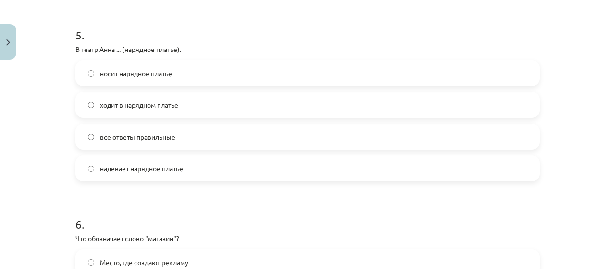
scroll to position [938, 0]
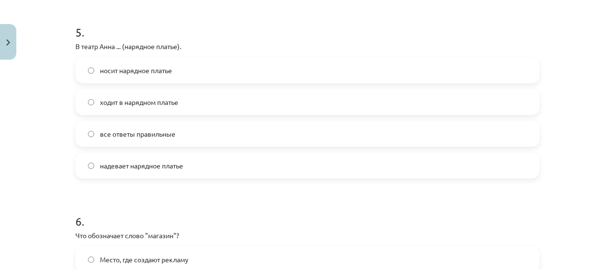
click at [429, 131] on label "все ответы правильные" at bounding box center [307, 134] width 462 height 24
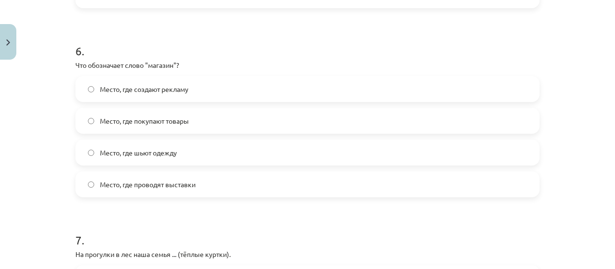
scroll to position [1114, 0]
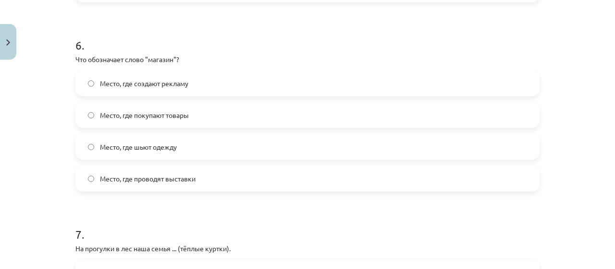
click at [399, 110] on label "Место, где покупают товары" at bounding box center [307, 115] width 462 height 24
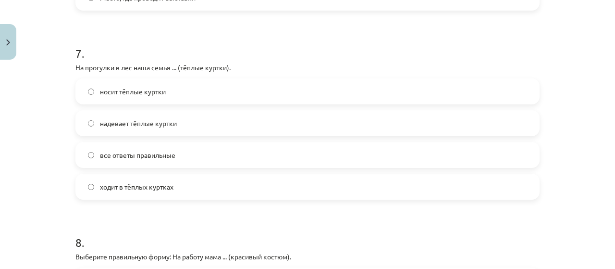
scroll to position [1301, 0]
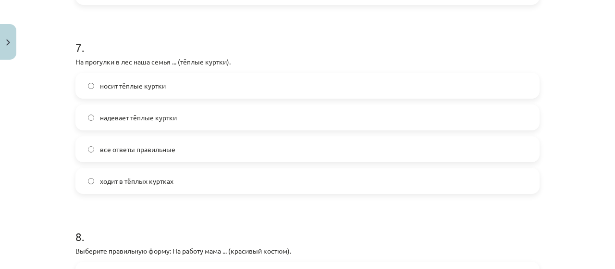
click at [451, 150] on label "все ответы правильные" at bounding box center [307, 149] width 462 height 24
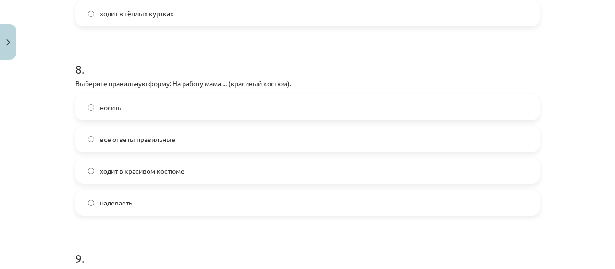
scroll to position [1477, 0]
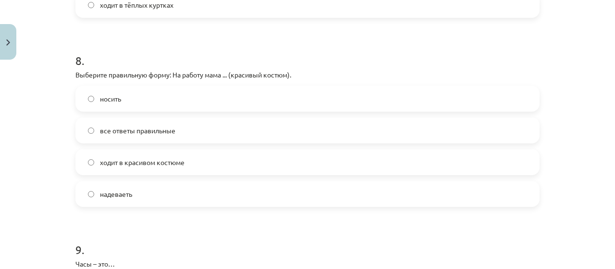
click at [269, 164] on label "ходит в красивом костюме" at bounding box center [307, 162] width 462 height 24
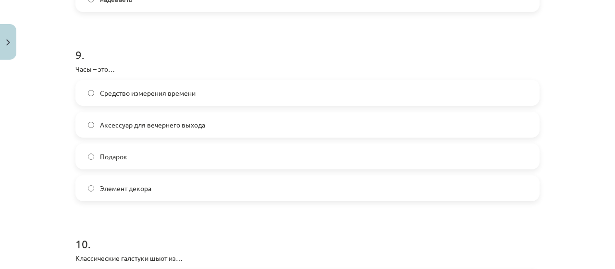
scroll to position [1683, 0]
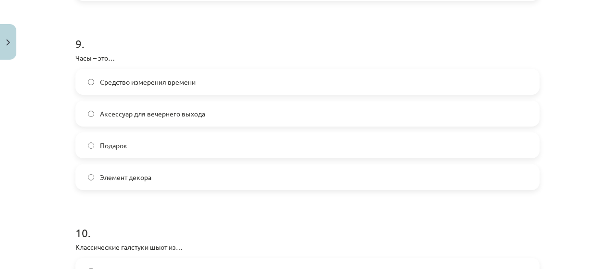
click at [303, 88] on label "Средство измерения времени" at bounding box center [307, 82] width 462 height 24
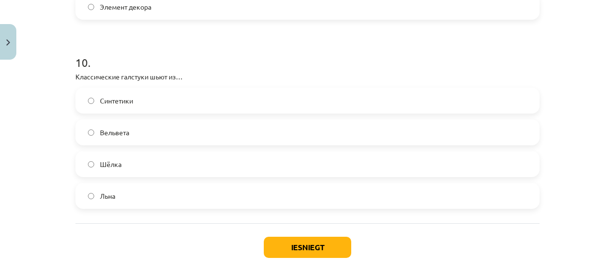
scroll to position [1858, 0]
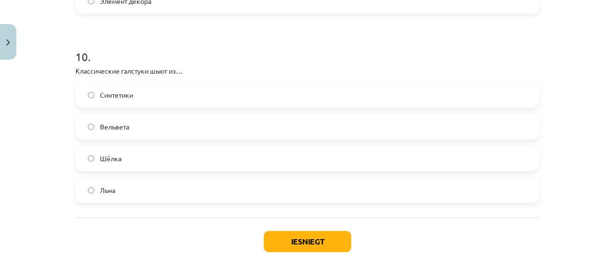
click at [368, 192] on label "Льна" at bounding box center [307, 190] width 462 height 24
click at [336, 240] on button "Iesniegt" at bounding box center [307, 241] width 87 height 21
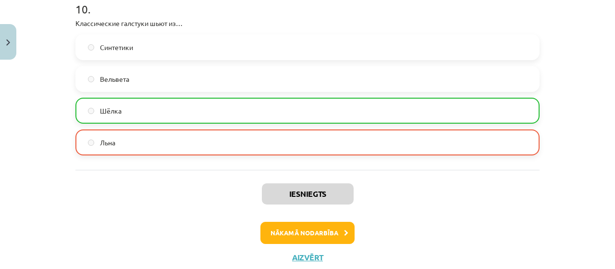
scroll to position [1917, 0]
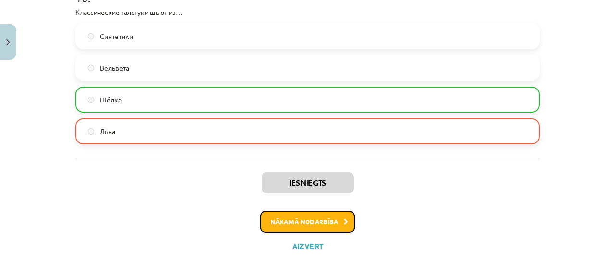
click at [338, 216] on button "Nākamā nodarbība" at bounding box center [308, 222] width 94 height 22
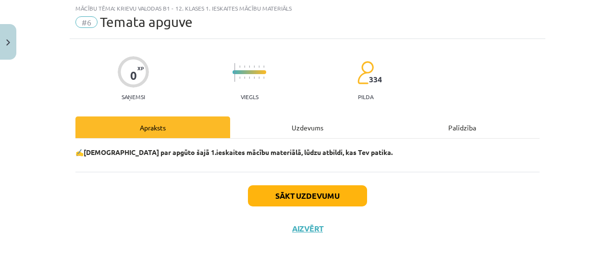
scroll to position [24, 0]
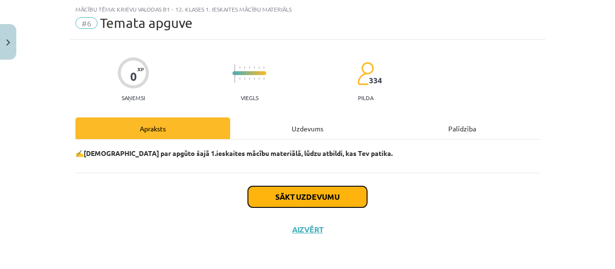
click at [304, 203] on button "Sākt uzdevumu" at bounding box center [307, 196] width 119 height 21
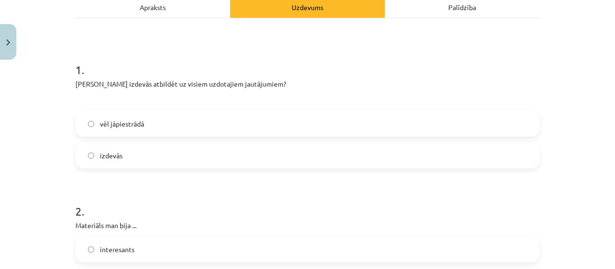
scroll to position [172, 0]
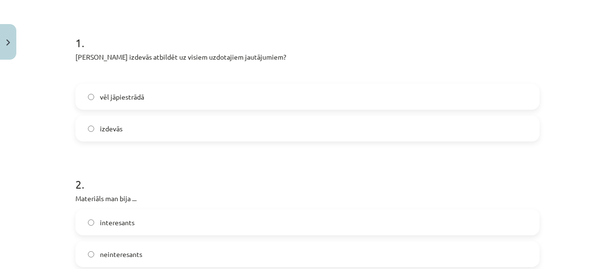
click at [476, 129] on label "izdevās" at bounding box center [307, 128] width 462 height 24
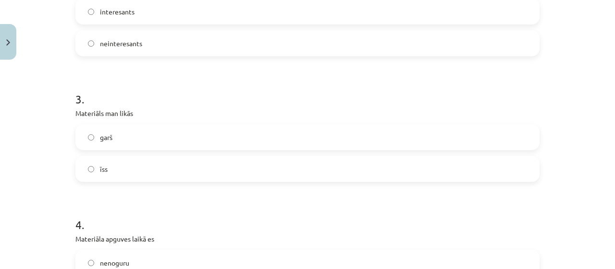
scroll to position [384, 0]
click at [495, 50] on label "neinteresants" at bounding box center [307, 42] width 462 height 24
click at [485, 19] on label "interesants" at bounding box center [307, 11] width 462 height 24
drag, startPoint x: 417, startPoint y: 134, endPoint x: 615, endPoint y: 129, distance: 198.1
click at [615, 129] on div "Mācību tēma: Krievu valodas b1 - 12. klases 1. ieskaites mācību materiāls #6 Te…" at bounding box center [307, 134] width 615 height 269
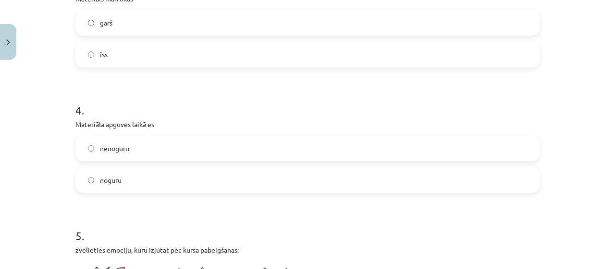
scroll to position [499, 0]
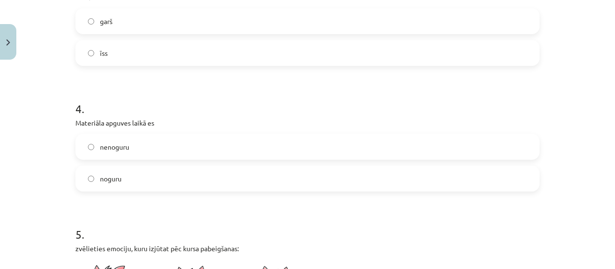
click at [503, 14] on label "garš" at bounding box center [307, 21] width 462 height 24
click at [477, 144] on label "nenoguru" at bounding box center [307, 147] width 462 height 24
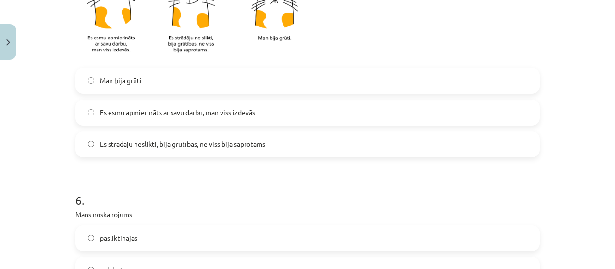
scroll to position [800, 0]
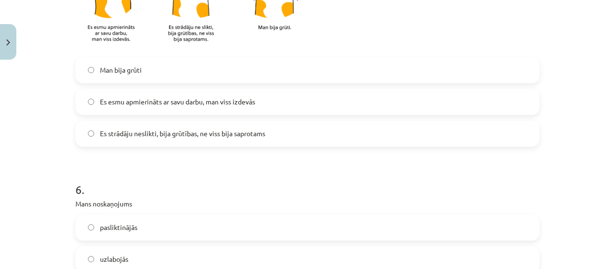
click at [510, 100] on label "Es esmu apmierināts ar savu darbu, man viss izdevās" at bounding box center [307, 102] width 462 height 24
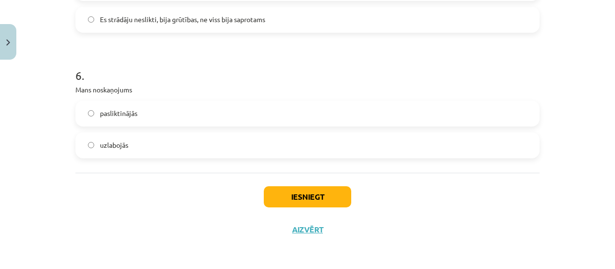
click at [482, 148] on label "uzlabojās" at bounding box center [307, 145] width 462 height 24
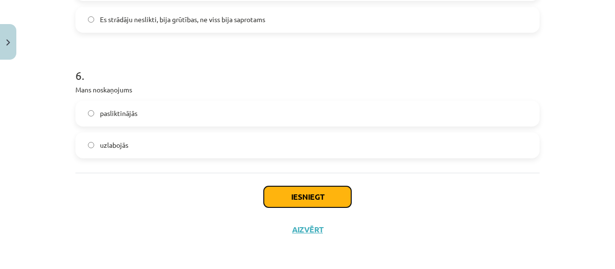
click at [320, 193] on button "Iesniegt" at bounding box center [307, 196] width 87 height 21
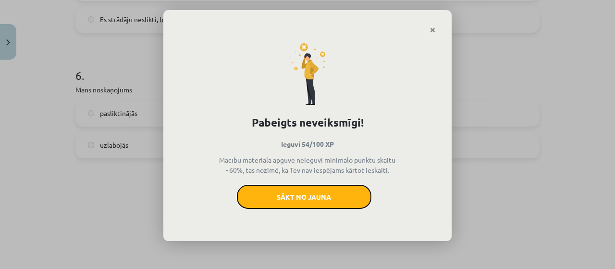
click at [320, 193] on button "Sākt no jauna" at bounding box center [304, 197] width 135 height 24
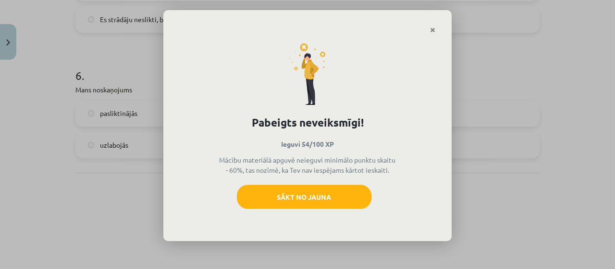
click at [437, 34] on div "Pabeigts neveiksmīgi! Ieguvi 54/100 XP Mācību materiālā apguvē neieguvi minimāl…" at bounding box center [307, 138] width 288 height 208
click at [429, 32] on link "Close" at bounding box center [432, 30] width 17 height 19
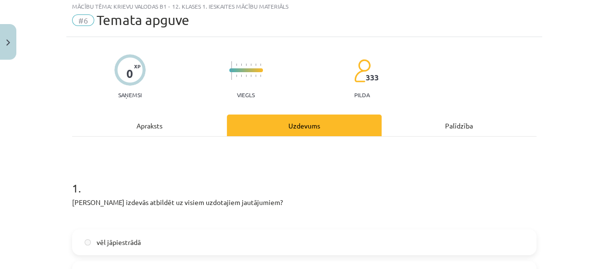
scroll to position [0, 0]
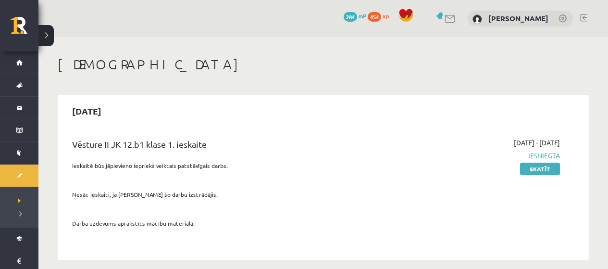
scroll to position [260, 0]
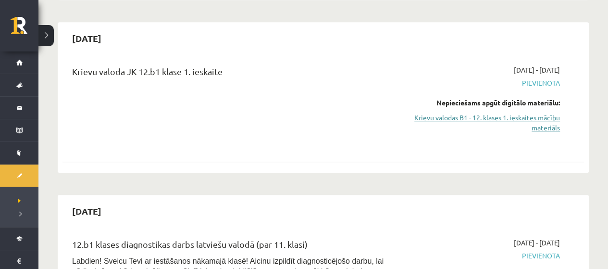
click at [545, 126] on link "Krievu valodas B1 - 12. klases 1. ieskaites mācību materiāls" at bounding box center [483, 122] width 153 height 20
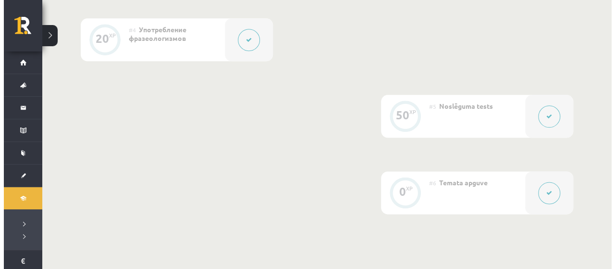
scroll to position [534, 0]
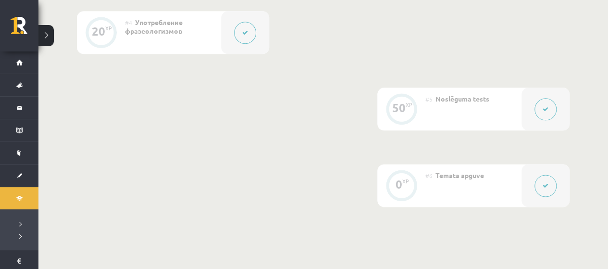
click at [546, 105] on button at bounding box center [546, 109] width 22 height 22
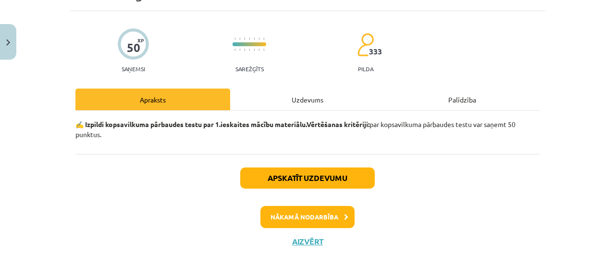
scroll to position [52, 0]
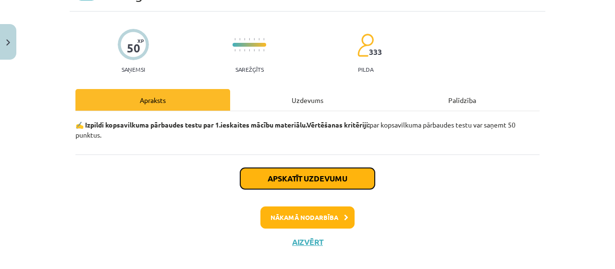
click at [349, 185] on button "Apskatīt uzdevumu" at bounding box center [307, 178] width 135 height 21
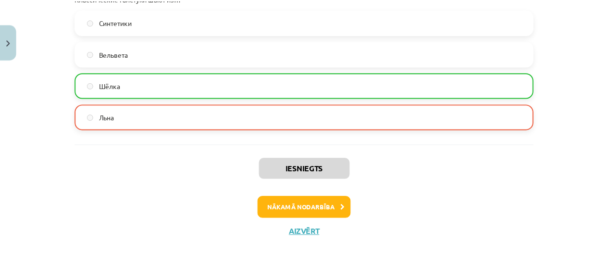
scroll to position [1933, 0]
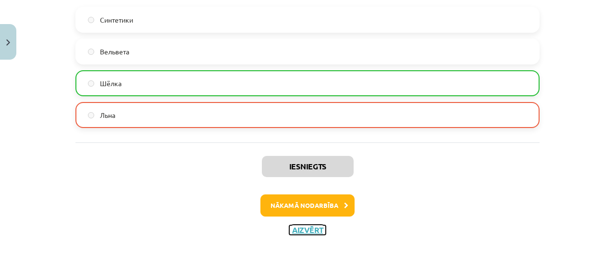
click at [301, 228] on button "Aizvērt" at bounding box center [307, 230] width 37 height 10
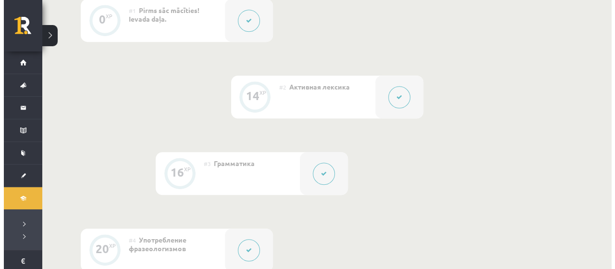
scroll to position [309, 0]
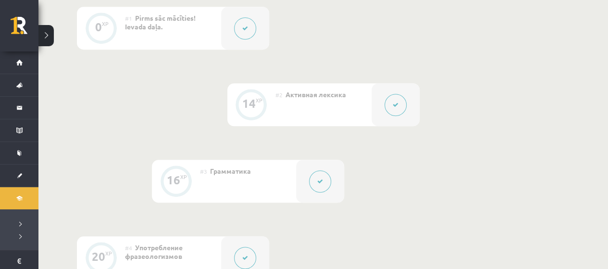
click at [403, 103] on button at bounding box center [396, 105] width 22 height 22
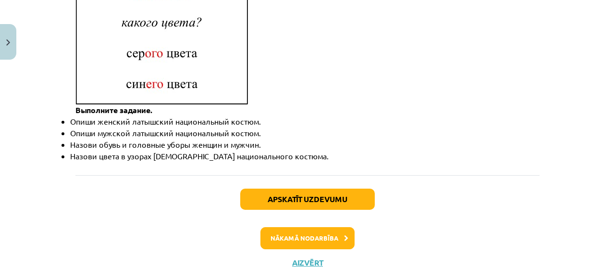
scroll to position [1517, 0]
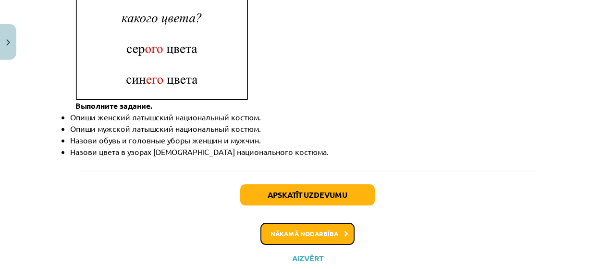
click at [301, 223] on button "Nākamā nodarbība" at bounding box center [308, 234] width 94 height 22
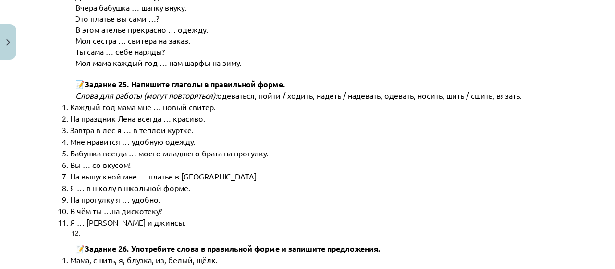
scroll to position [4981, 0]
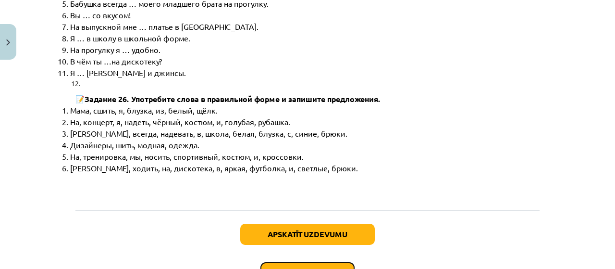
click at [332, 262] on button "Nākamā nodarbība" at bounding box center [308, 273] width 94 height 22
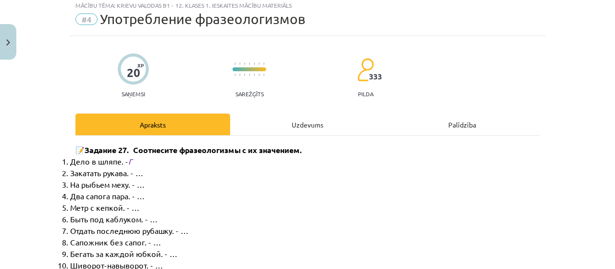
scroll to position [24, 0]
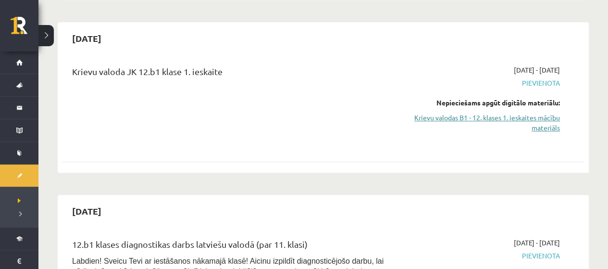
scroll to position [260, 0]
click at [505, 118] on link "Krievu valodas B1 - 12. klases 1. ieskaites mācību materiāls" at bounding box center [483, 122] width 153 height 20
click at [518, 122] on link "Krievu valodas B1 - 12. klases 1. ieskaites mācību materiāls" at bounding box center [483, 123] width 153 height 20
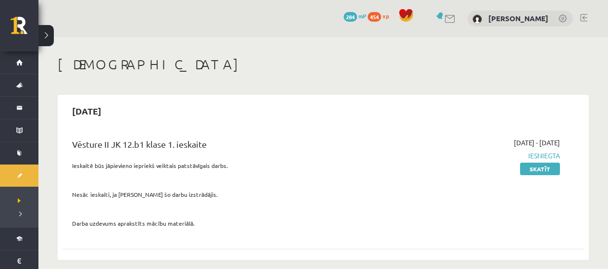
scroll to position [259, 0]
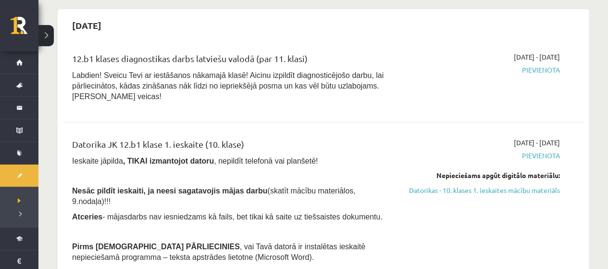
scroll to position [445, 0]
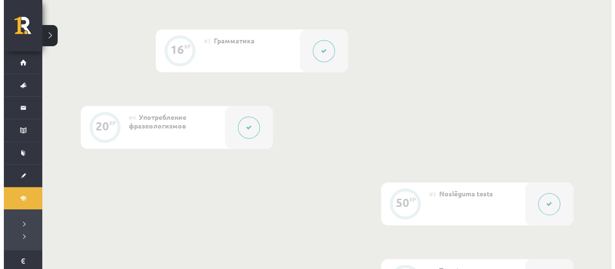
scroll to position [439, 0]
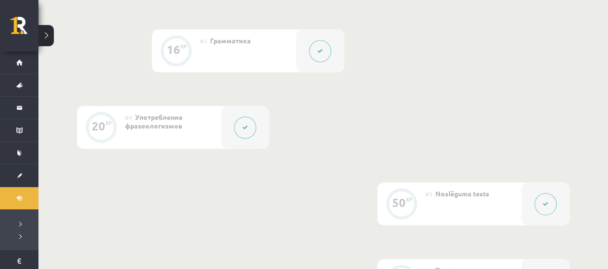
click at [542, 205] on button at bounding box center [546, 204] width 22 height 22
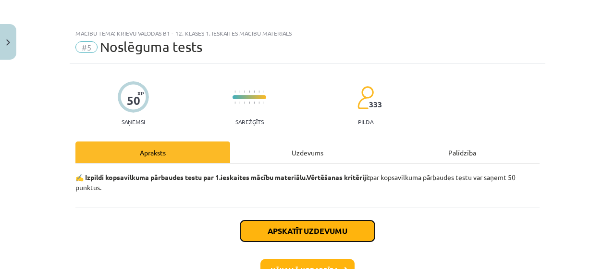
click at [341, 229] on button "Apskatīt uzdevumu" at bounding box center [307, 230] width 135 height 21
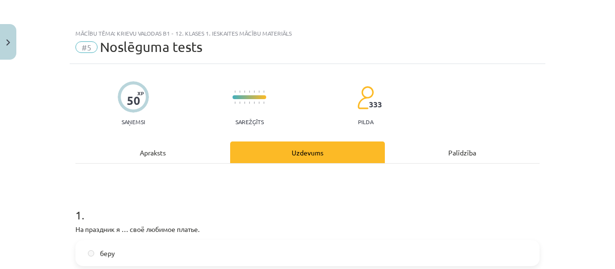
scroll to position [24, 0]
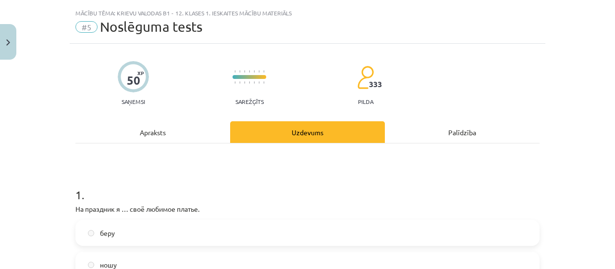
click at [341, 229] on div "1 . На праздник я … своё любимое платье. беру ношу все ответы правильные надеваю" at bounding box center [307, 256] width 464 height 170
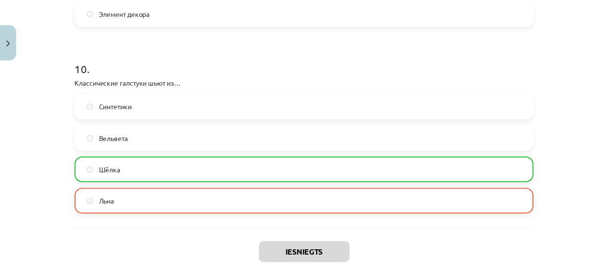
scroll to position [1933, 0]
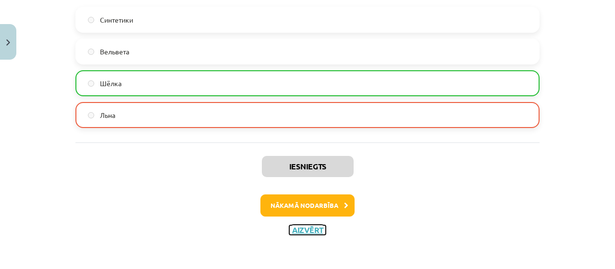
click at [289, 228] on button "Aizvērt" at bounding box center [307, 230] width 37 height 10
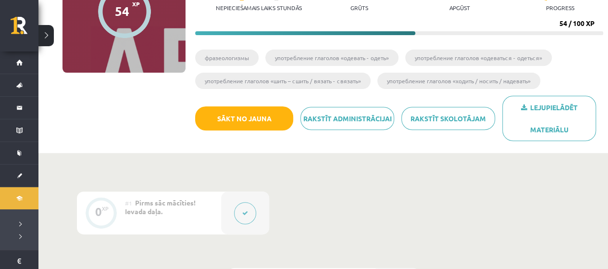
scroll to position [118, 0]
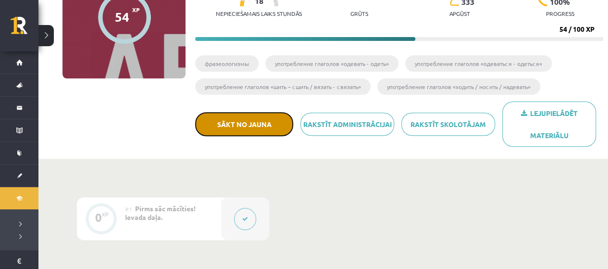
click at [253, 116] on button "Sākt no jauna" at bounding box center [244, 124] width 98 height 24
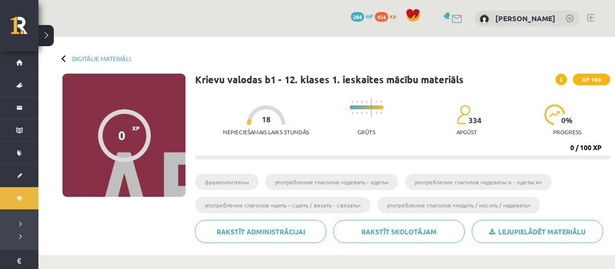
scroll to position [118, 0]
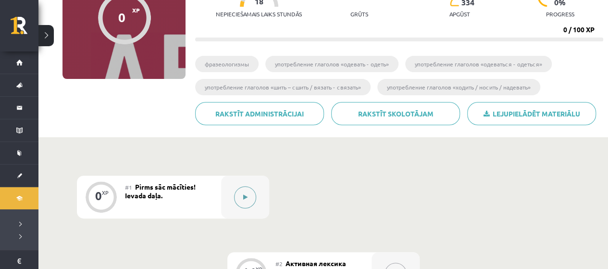
click at [244, 192] on button at bounding box center [245, 197] width 22 height 22
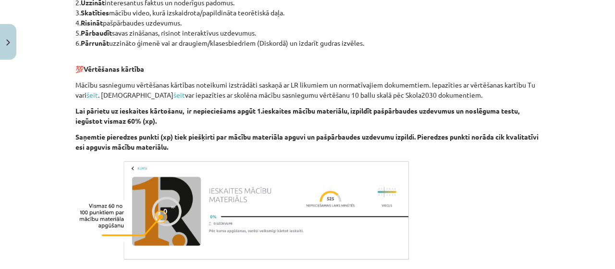
scroll to position [648, 0]
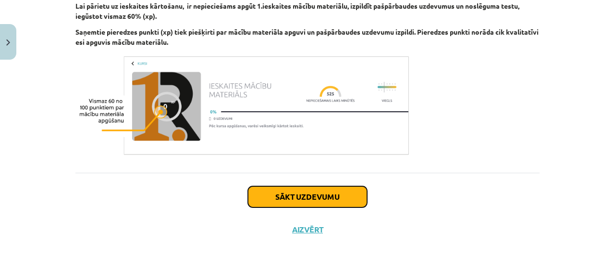
click at [358, 192] on button "Sākt uzdevumu" at bounding box center [307, 196] width 119 height 21
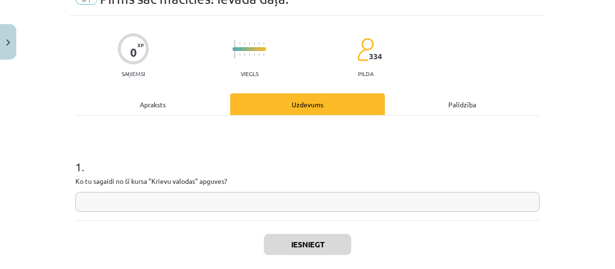
scroll to position [24, 0]
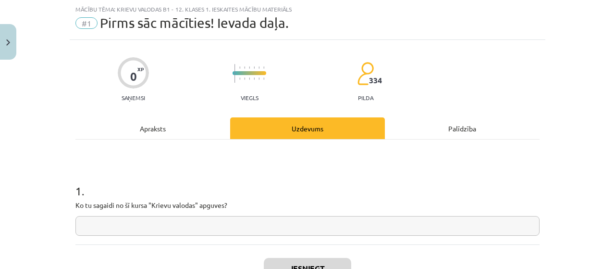
click at [451, 226] on input "text" at bounding box center [307, 226] width 464 height 20
type input "*"
click at [323, 260] on button "Iesniegt" at bounding box center [307, 268] width 87 height 21
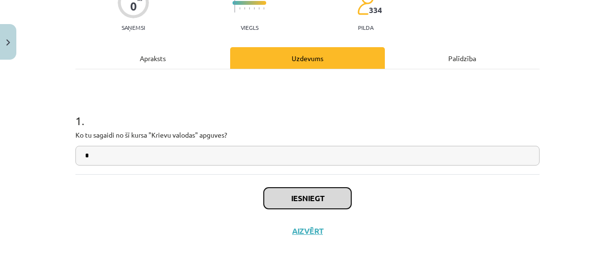
scroll to position [96, 0]
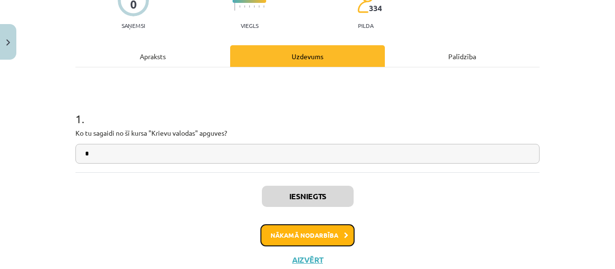
click at [340, 227] on button "Nākamā nodarbība" at bounding box center [308, 235] width 94 height 22
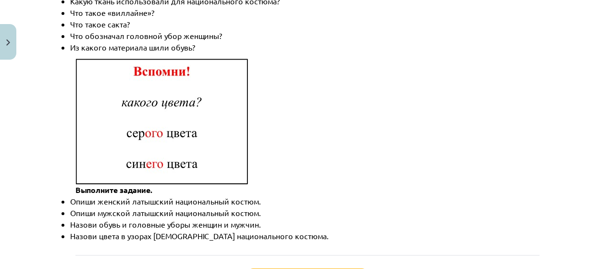
scroll to position [1487, 0]
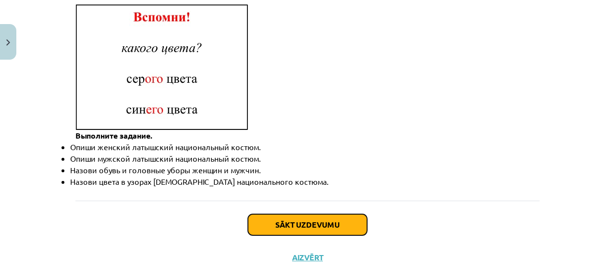
click at [347, 214] on button "Sākt uzdevumu" at bounding box center [307, 224] width 119 height 21
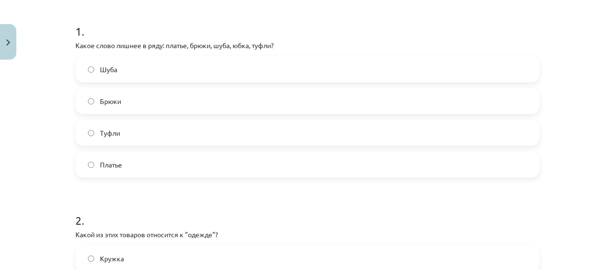
scroll to position [199, 0]
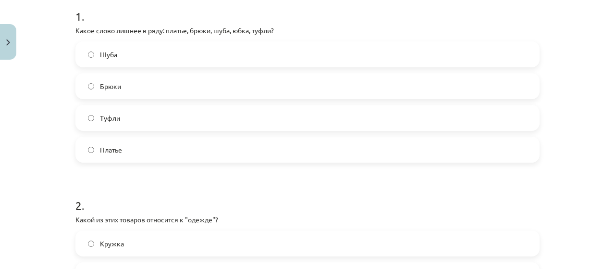
click at [380, 108] on label "Туфли" at bounding box center [307, 118] width 462 height 24
click at [471, 53] on label "Шуба" at bounding box center [307, 54] width 462 height 24
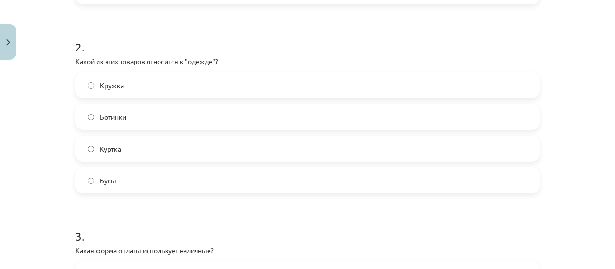
scroll to position [367, 0]
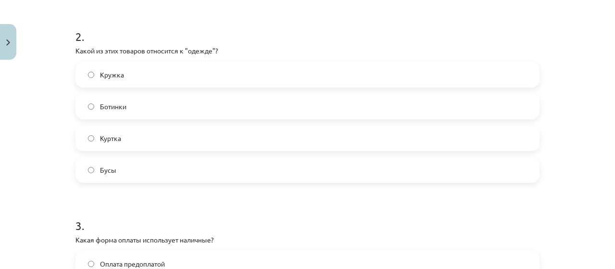
click at [287, 145] on label "Куртка" at bounding box center [307, 138] width 462 height 24
click at [291, 104] on label "Ботинки" at bounding box center [307, 106] width 462 height 24
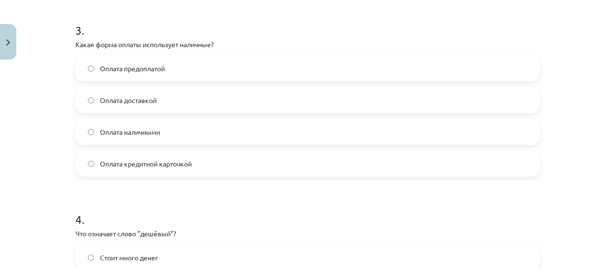
scroll to position [564, 0]
click at [299, 132] on label "Оплата наличными" at bounding box center [307, 130] width 462 height 24
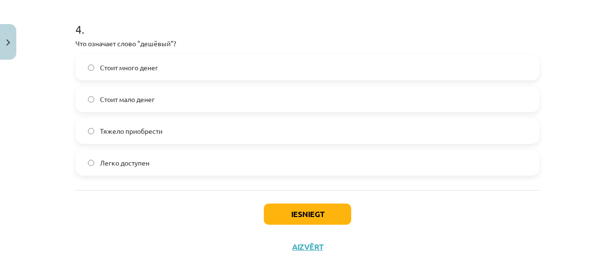
scroll to position [759, 0]
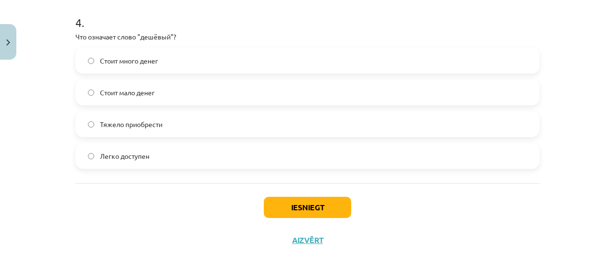
click at [389, 94] on label "Стоит мало денег" at bounding box center [307, 92] width 462 height 24
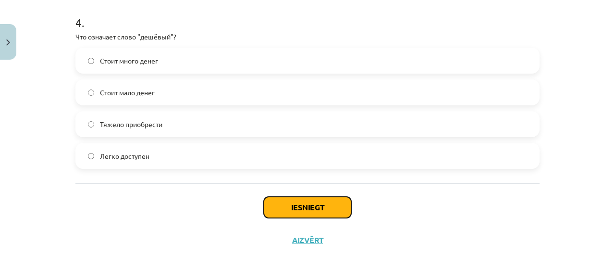
click at [316, 212] on button "Iesniegt" at bounding box center [307, 207] width 87 height 21
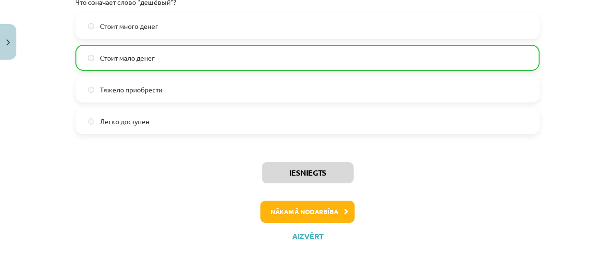
scroll to position [800, 0]
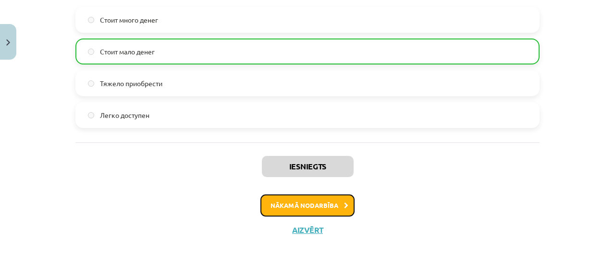
click at [337, 207] on button "Nākamā nodarbība" at bounding box center [308, 205] width 94 height 22
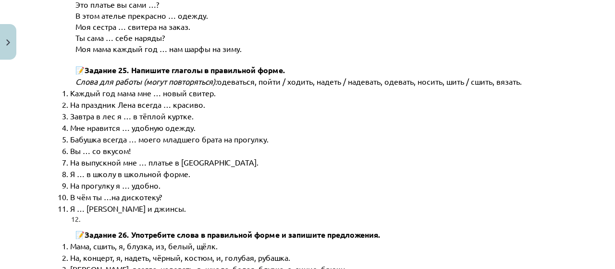
scroll to position [4950, 0]
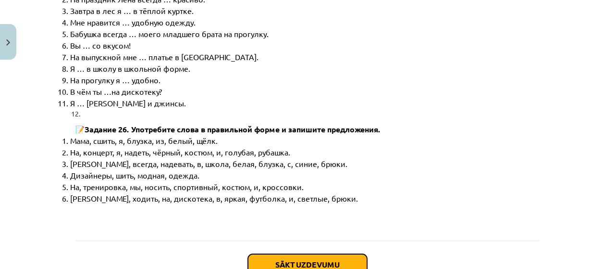
click at [341, 254] on button "Sākt uzdevumu" at bounding box center [307, 264] width 119 height 21
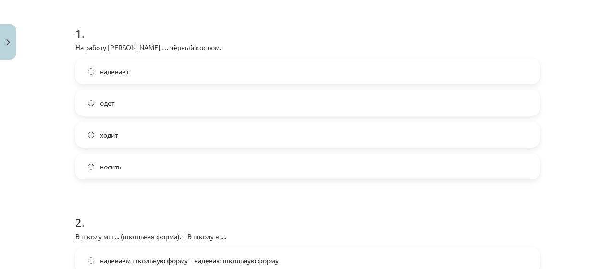
scroll to position [180, 0]
click at [396, 137] on label "ходит" at bounding box center [307, 136] width 462 height 24
click at [389, 74] on label "надевает" at bounding box center [307, 73] width 462 height 24
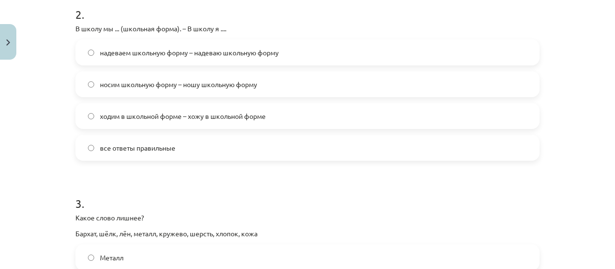
scroll to position [390, 0]
click at [322, 113] on label "ходим в школьной форме – хожу в школьной форме" at bounding box center [307, 115] width 462 height 24
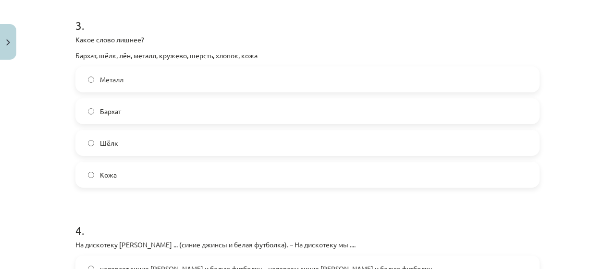
scroll to position [569, 0]
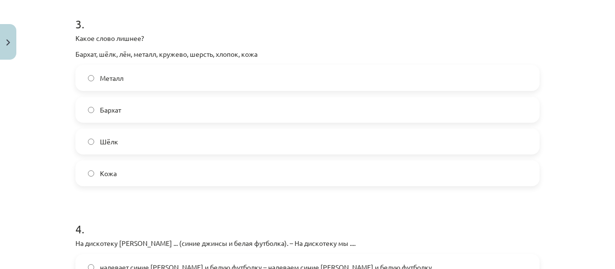
click at [424, 74] on label "Металл" at bounding box center [307, 78] width 462 height 24
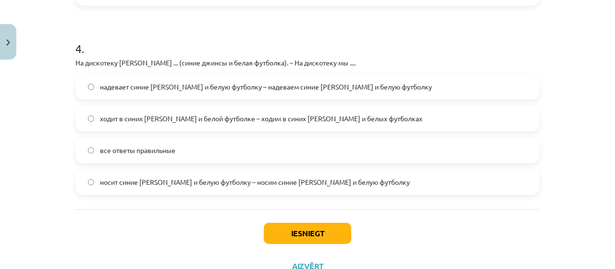
scroll to position [762, 0]
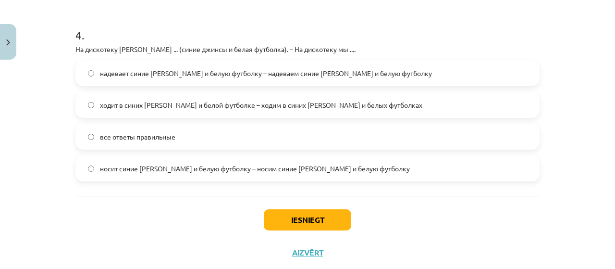
click at [390, 80] on label "надевает синие джинсы и белую футболку – надеваем синие джинсы и белую футболку" at bounding box center [307, 73] width 462 height 24
click at [305, 220] on button "Iesniegt" at bounding box center [307, 219] width 87 height 21
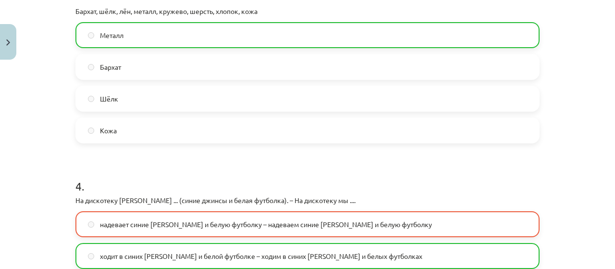
scroll to position [816, 0]
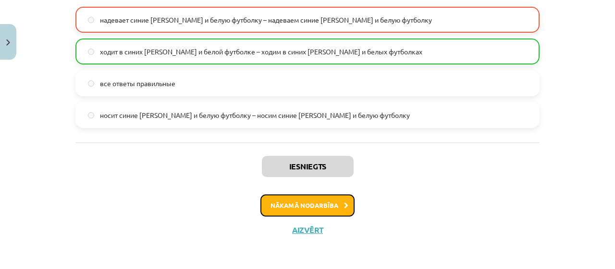
click at [314, 207] on button "Nākamā nodarbība" at bounding box center [308, 205] width 94 height 22
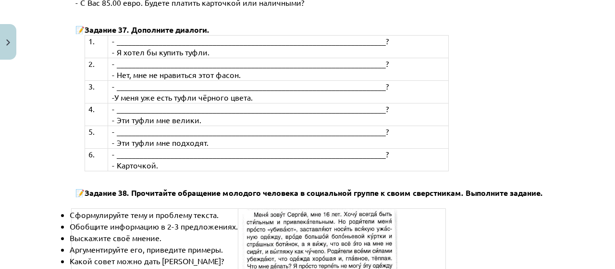
scroll to position [3754, 0]
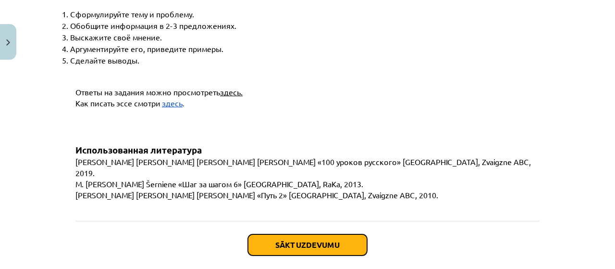
click at [359, 234] on button "Sākt uzdevumu" at bounding box center [307, 244] width 119 height 21
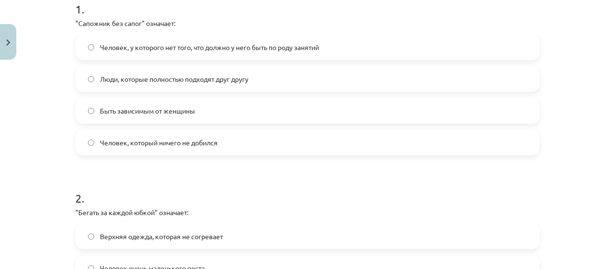
scroll to position [195, 0]
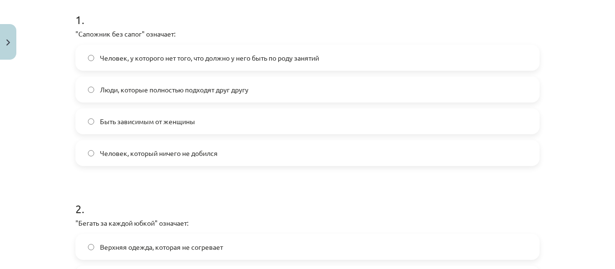
click at [394, 62] on label "Человек, у которого нет того, что должно у него быть по роду занятий" at bounding box center [307, 58] width 462 height 24
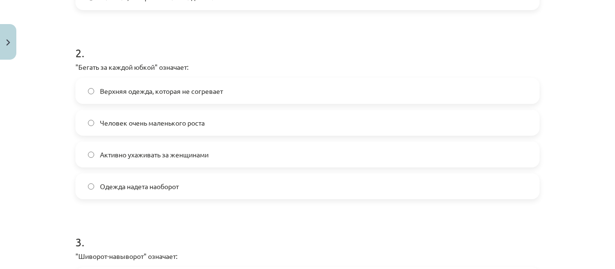
scroll to position [355, 0]
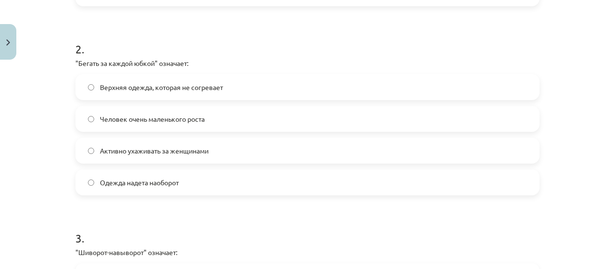
click at [370, 153] on label "Активно ухаживать за женщинами" at bounding box center [307, 150] width 462 height 24
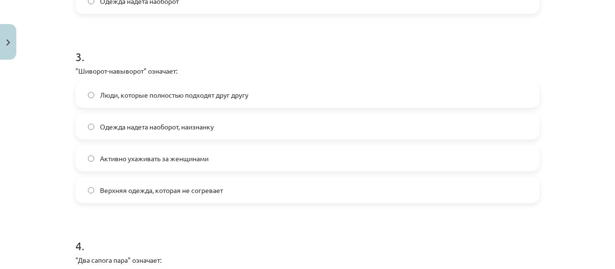
scroll to position [541, 0]
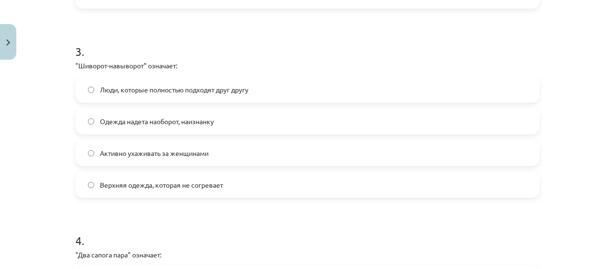
click at [287, 190] on label "Верхняя одежда, которая не согревает" at bounding box center [307, 185] width 462 height 24
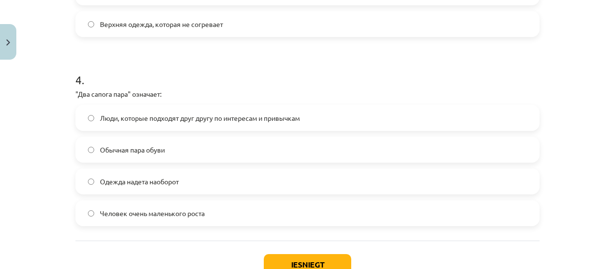
scroll to position [703, 0]
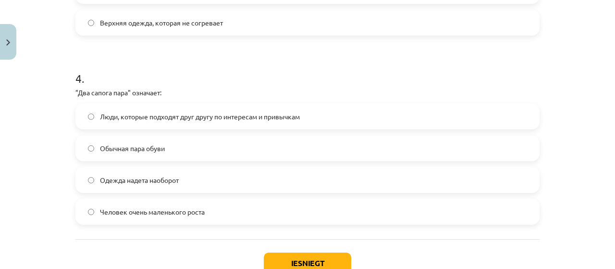
click at [369, 125] on label "Люди, которые подходят друг другу по интересам и привычкам" at bounding box center [307, 116] width 462 height 24
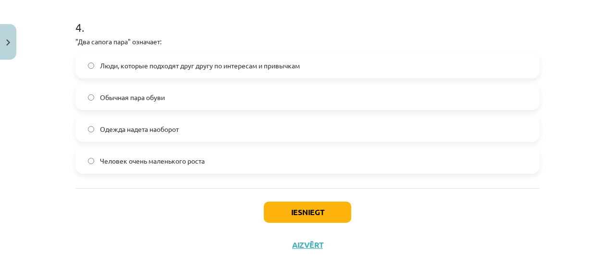
scroll to position [770, 0]
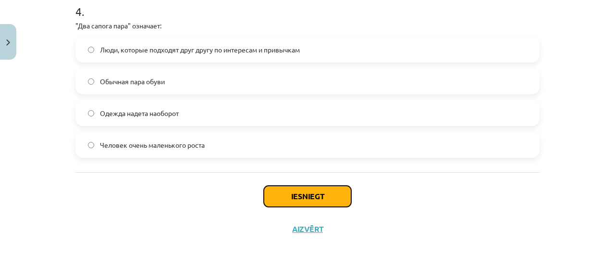
click at [314, 198] on button "Iesniegt" at bounding box center [307, 196] width 87 height 21
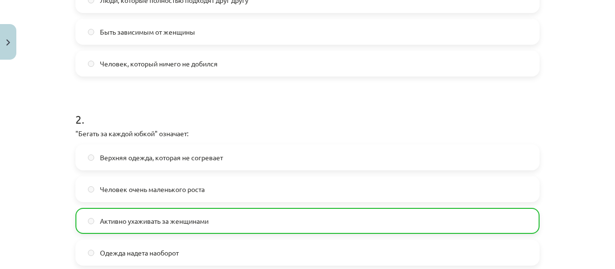
scroll to position [800, 0]
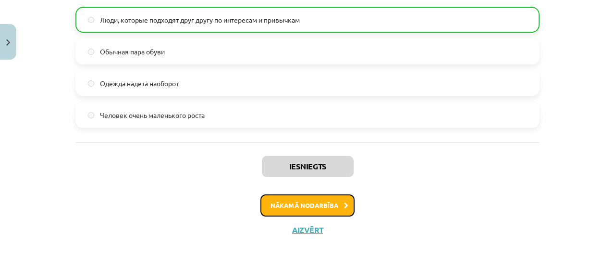
click at [297, 208] on button "Nākamā nodarbība" at bounding box center [308, 205] width 94 height 22
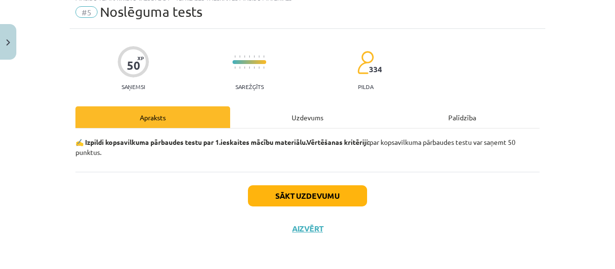
scroll to position [24, 0]
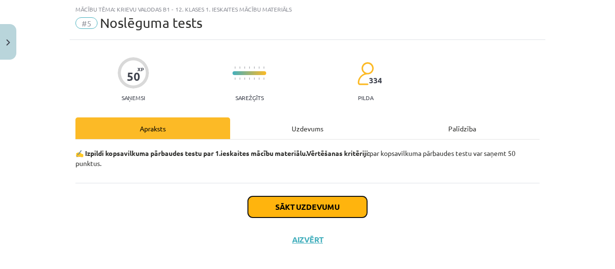
click at [297, 208] on button "Sākt uzdevumu" at bounding box center [307, 206] width 119 height 21
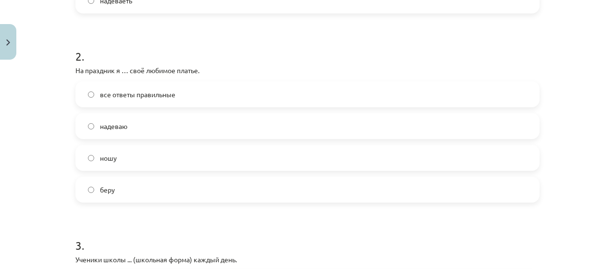
scroll to position [359, 0]
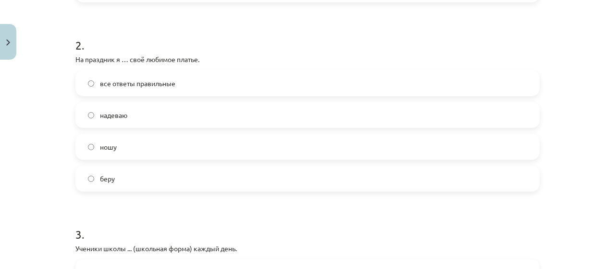
click at [354, 121] on label "надеваю" at bounding box center [307, 115] width 462 height 24
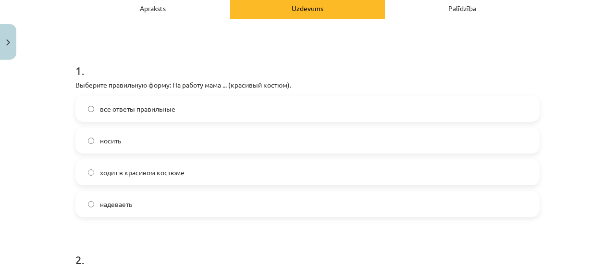
scroll to position [138, 0]
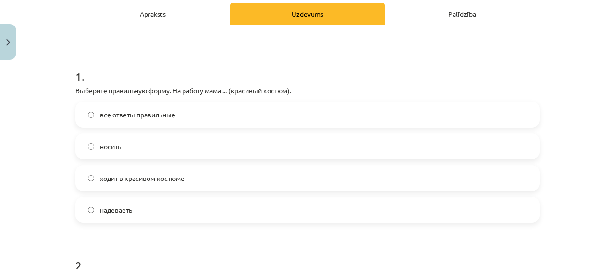
click at [440, 169] on label "ходит в красивом костюме" at bounding box center [307, 178] width 462 height 24
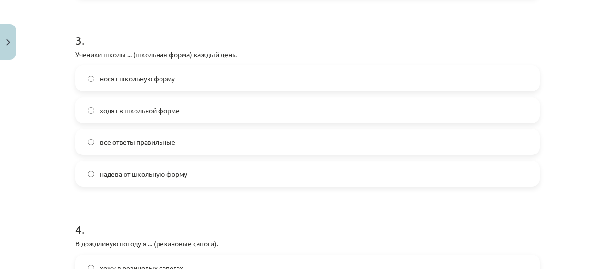
scroll to position [558, 0]
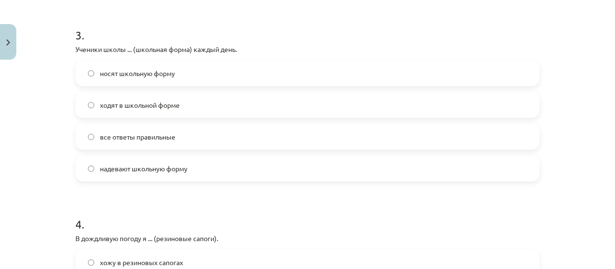
click at [228, 104] on label "ходят в школьной форме" at bounding box center [307, 105] width 462 height 24
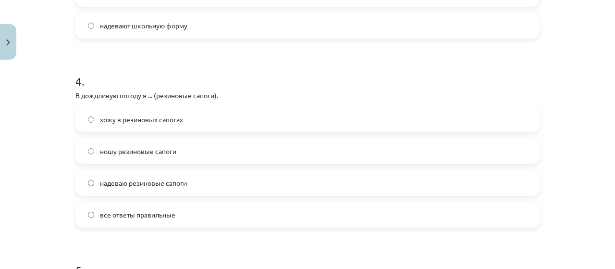
scroll to position [728, 0]
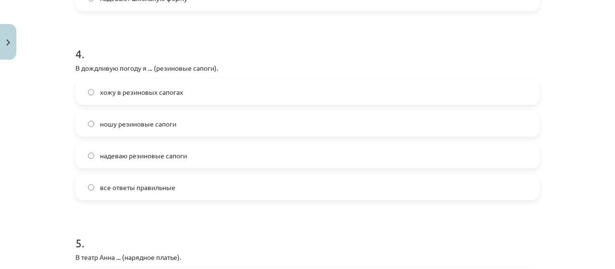
click at [354, 155] on label "надеваю резиновые сапоги" at bounding box center [307, 155] width 462 height 24
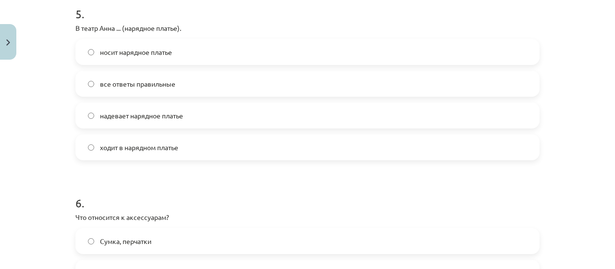
scroll to position [964, 0]
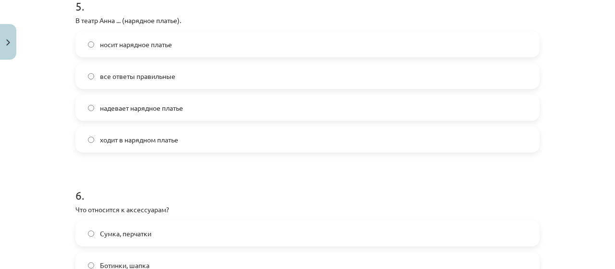
click at [370, 137] on label "ходит в нарядном платье" at bounding box center [307, 139] width 462 height 24
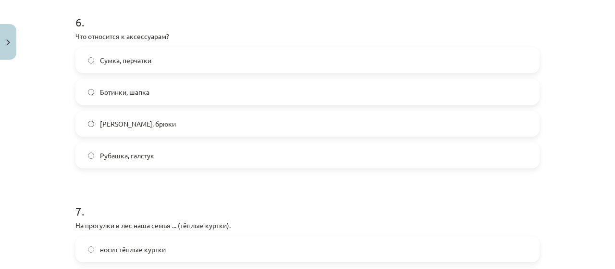
scroll to position [1140, 0]
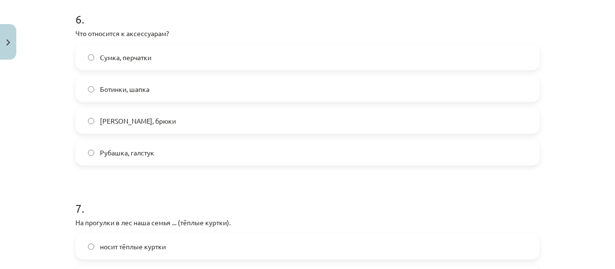
click at [352, 55] on label "Сумка, перчатки" at bounding box center [307, 57] width 462 height 24
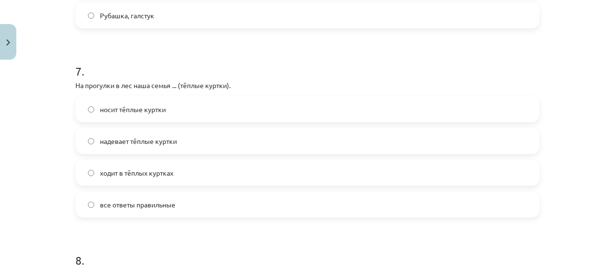
scroll to position [1302, 0]
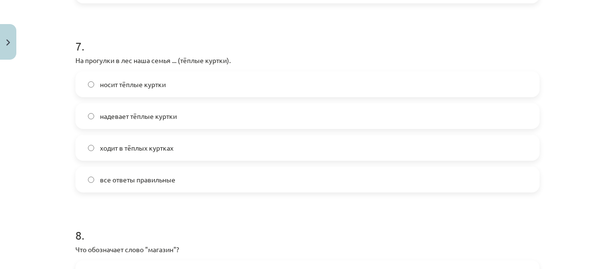
click at [279, 152] on label "ходит в тёплых куртках" at bounding box center [307, 148] width 462 height 24
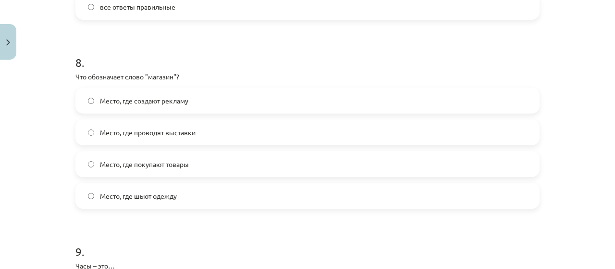
scroll to position [1478, 0]
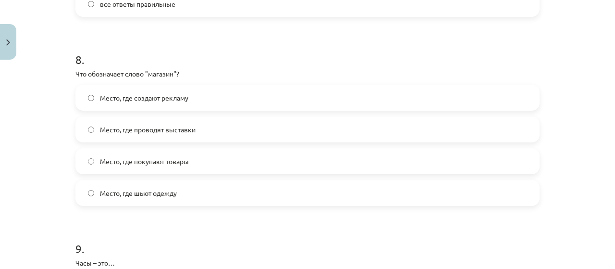
click at [461, 161] on label "Место, где покупают товары" at bounding box center [307, 161] width 462 height 24
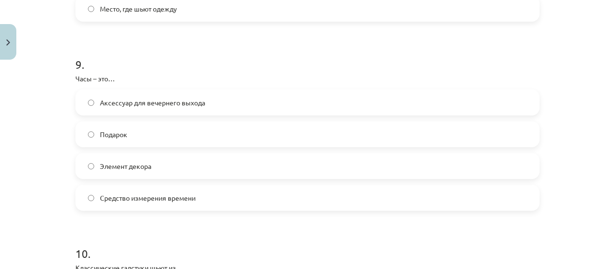
scroll to position [1667, 0]
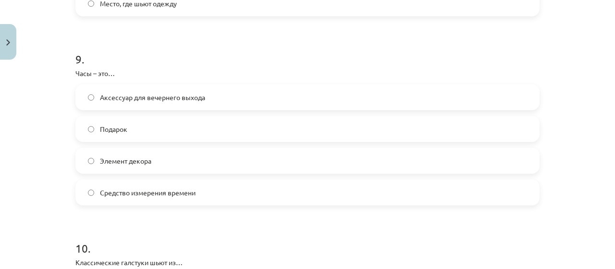
click at [351, 196] on label "Средство измерения времени" at bounding box center [307, 192] width 462 height 24
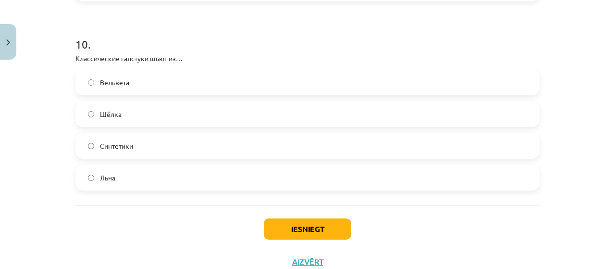
scroll to position [1876, 0]
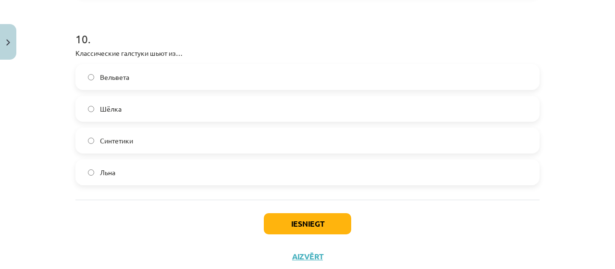
click at [392, 106] on label "Шёлка" at bounding box center [307, 109] width 462 height 24
click at [337, 217] on button "Iesniegt" at bounding box center [307, 223] width 87 height 21
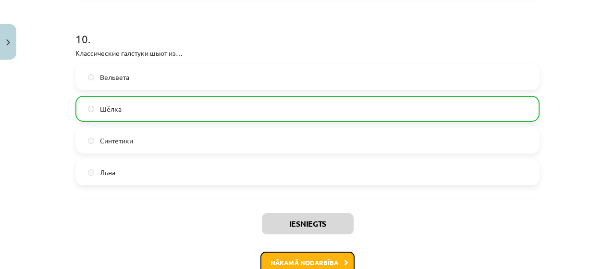
click at [332, 259] on button "Nākamā nodarbība" at bounding box center [308, 262] width 94 height 22
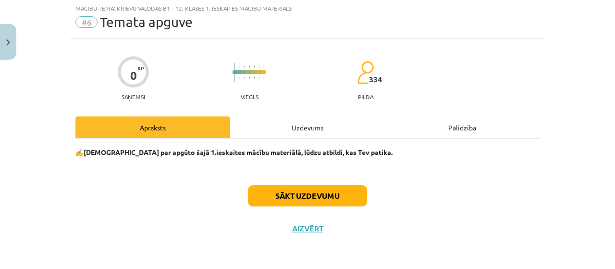
scroll to position [24, 0]
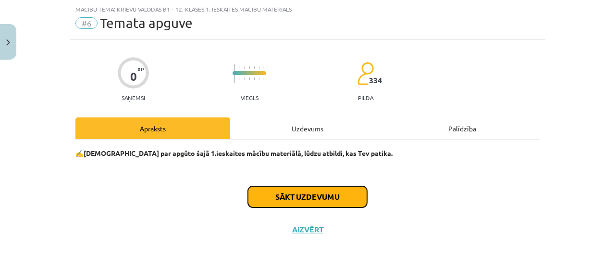
click at [333, 196] on button "Sākt uzdevumu" at bounding box center [307, 196] width 119 height 21
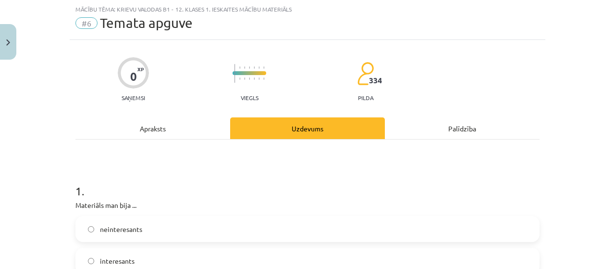
click at [374, 264] on label "interesants" at bounding box center [307, 261] width 462 height 24
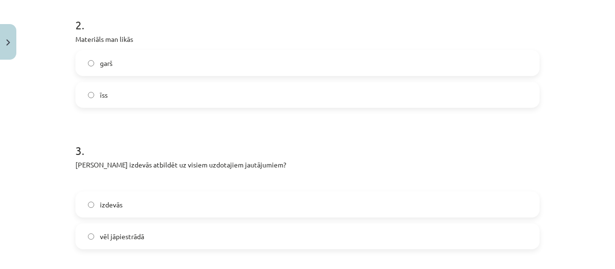
scroll to position [323, 0]
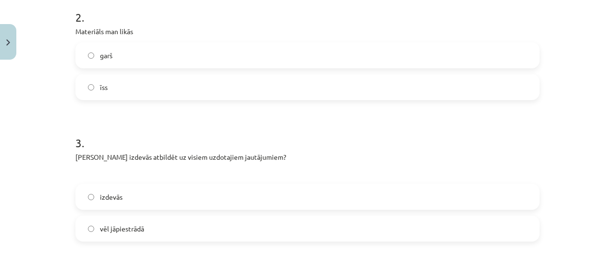
click at [482, 81] on label "īss" at bounding box center [307, 87] width 462 height 24
click at [428, 215] on div "vēl jāpiestrādā" at bounding box center [307, 228] width 464 height 26
click at [420, 233] on label "vēl jāpiestrādā" at bounding box center [307, 228] width 462 height 24
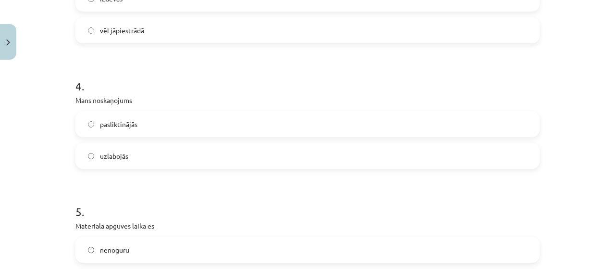
scroll to position [533, 0]
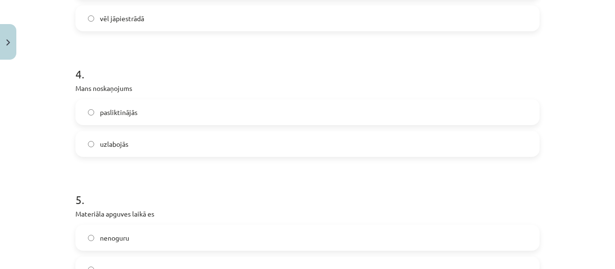
click at [457, 153] on label "uzlabojās" at bounding box center [307, 144] width 462 height 24
click at [424, 240] on label "nenoguru" at bounding box center [307, 237] width 462 height 24
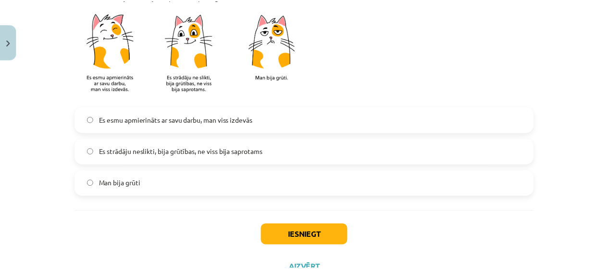
scroll to position [891, 0]
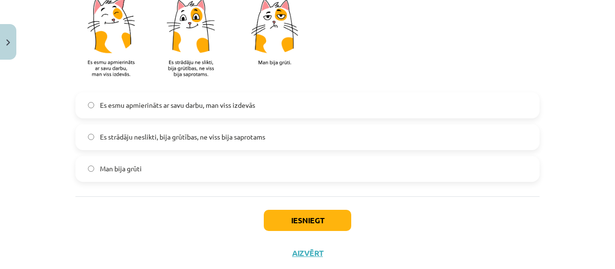
click at [413, 139] on label "Es strādāju neslikti, bija grūtības, ne viss bija saprotams" at bounding box center [307, 137] width 462 height 24
click at [310, 210] on button "Iesniegt" at bounding box center [307, 220] width 87 height 21
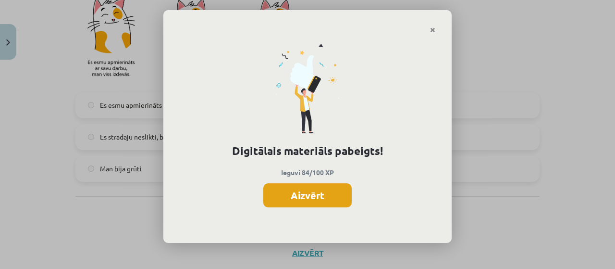
click at [312, 197] on button "Aizvērt" at bounding box center [307, 195] width 88 height 24
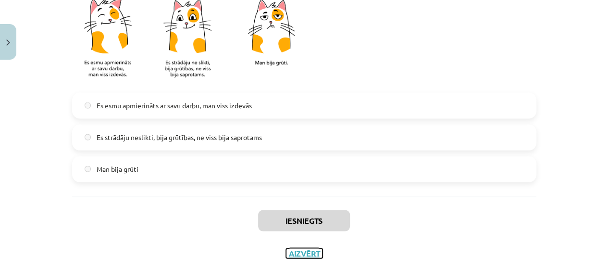
click at [294, 253] on button "Aizvērt" at bounding box center [304, 253] width 37 height 10
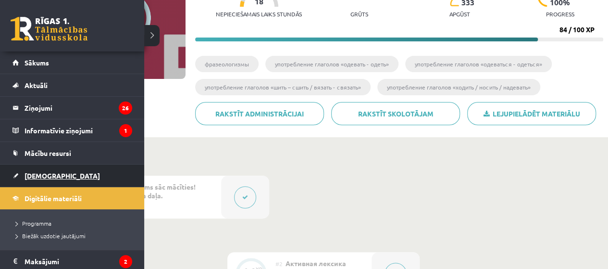
click at [50, 178] on span "[DEMOGRAPHIC_DATA]" at bounding box center [62, 175] width 75 height 9
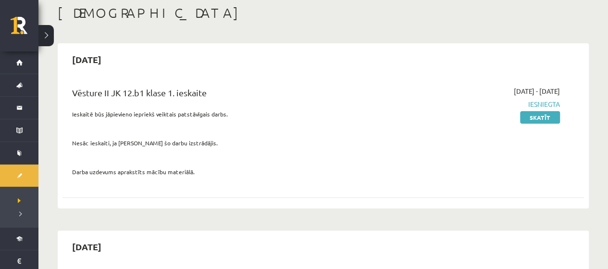
scroll to position [20, 0]
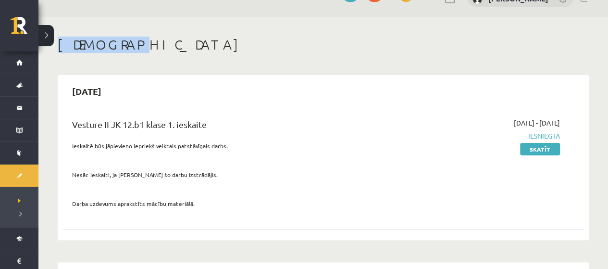
drag, startPoint x: 608, startPoint y: 16, endPoint x: 614, endPoint y: 17, distance: 6.8
click at [608, 17] on html "0 Dāvanas 284 mP 454 xp Kristaps Ieviņš Sākums Aktuāli Kā mācīties eSKOLĀ Konta…" at bounding box center [304, 114] width 608 height 269
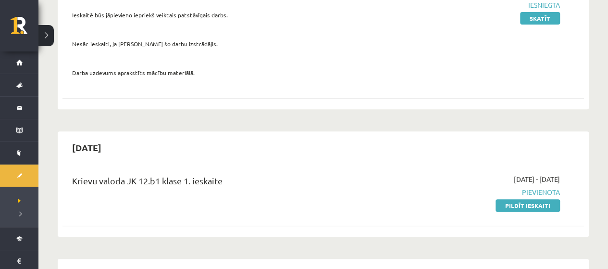
scroll to position [158, 0]
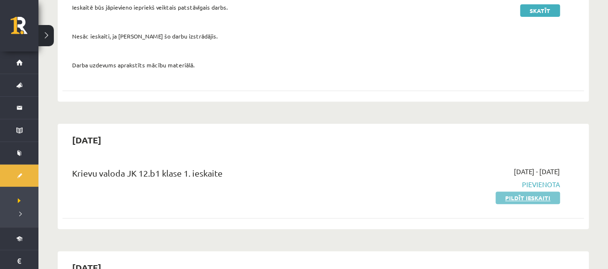
click at [539, 194] on link "Pildīt ieskaiti" at bounding box center [528, 197] width 64 height 12
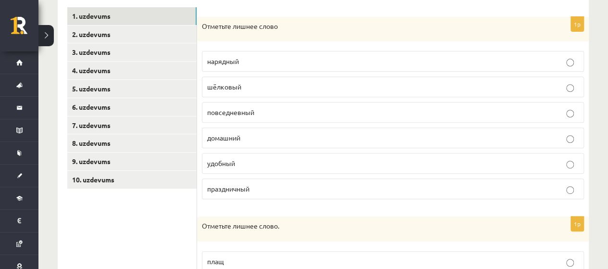
scroll to position [160, 0]
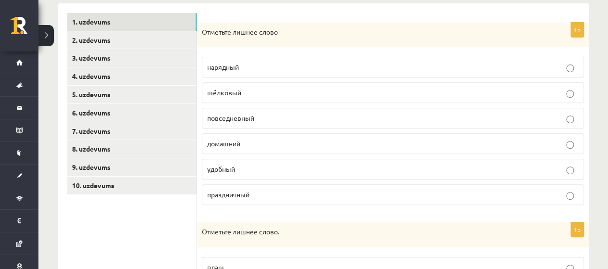
click at [552, 116] on p "повседневный" at bounding box center [393, 118] width 372 height 10
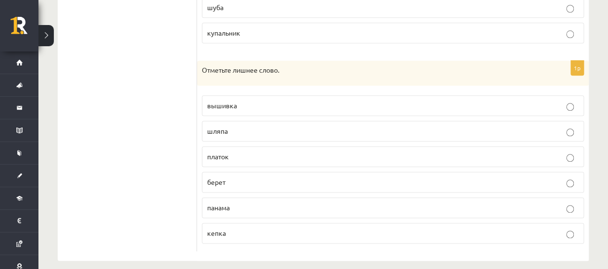
scroll to position [500, 0]
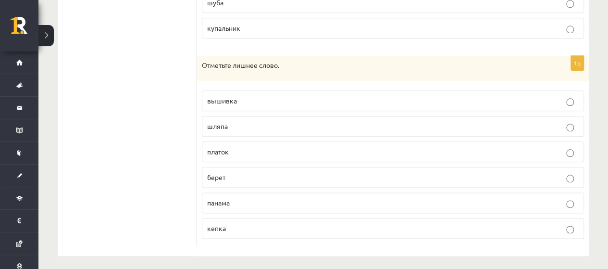
click at [579, 125] on label "шляпа" at bounding box center [393, 126] width 382 height 21
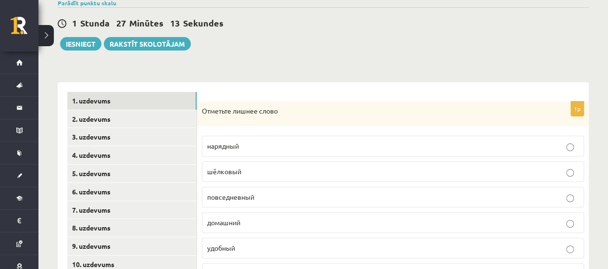
scroll to position [89, 0]
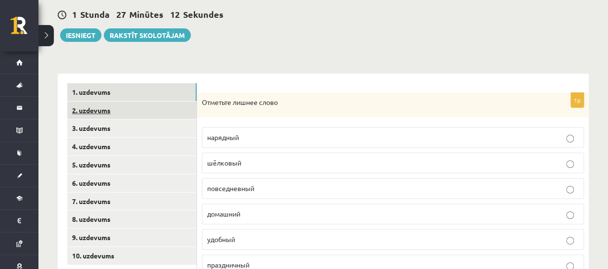
click at [124, 104] on link "2. uzdevums" at bounding box center [131, 110] width 129 height 18
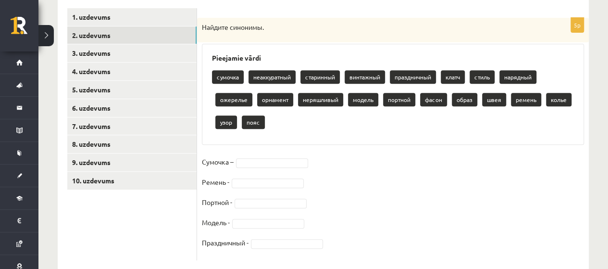
scroll to position [165, 0]
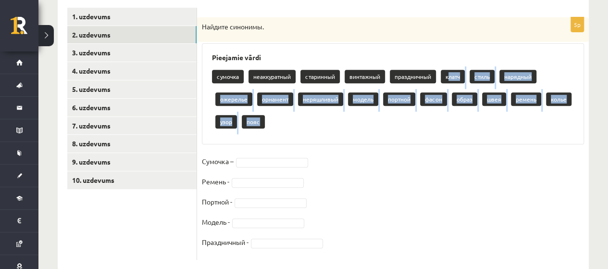
drag, startPoint x: 451, startPoint y: 79, endPoint x: 422, endPoint y: 114, distance: 45.4
click at [422, 114] on div "сумочка неаккуратный старинный винтажный праздничный клатч стиль нарядный ожере…" at bounding box center [393, 100] width 362 height 68
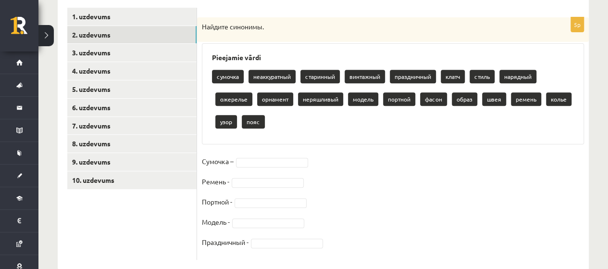
click at [422, 114] on div "сумочка неаккуратный старинный винтажный праздничный клатч стиль нарядный ожере…" at bounding box center [393, 100] width 362 height 68
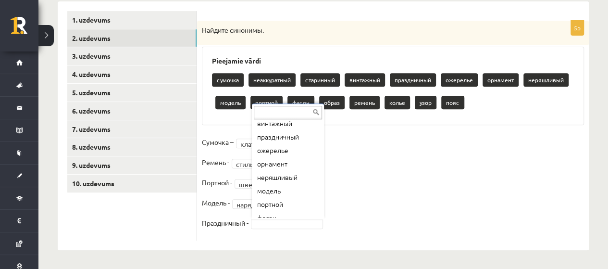
scroll to position [72, 0]
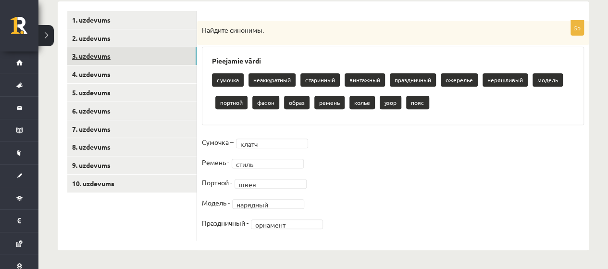
click at [112, 50] on link "3. uzdevums" at bounding box center [131, 56] width 129 height 18
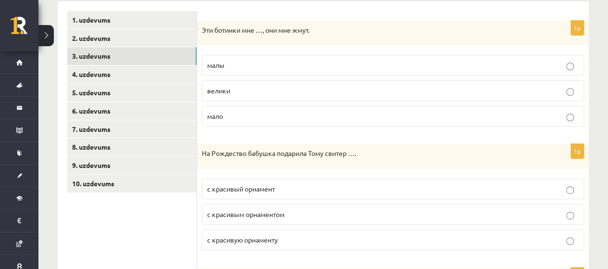
click at [328, 56] on label "малы" at bounding box center [393, 65] width 382 height 21
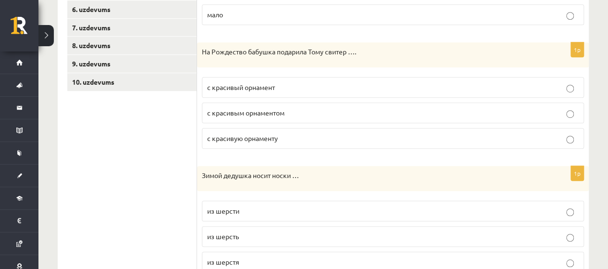
scroll to position [266, 0]
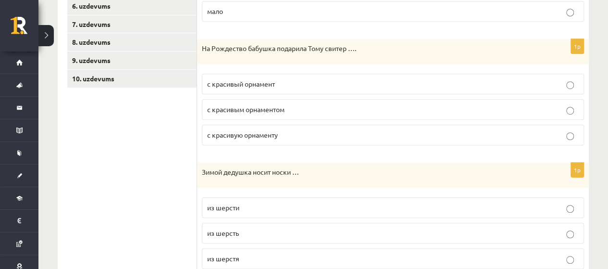
click at [443, 109] on p "с красивым орнаментом" at bounding box center [393, 109] width 372 height 10
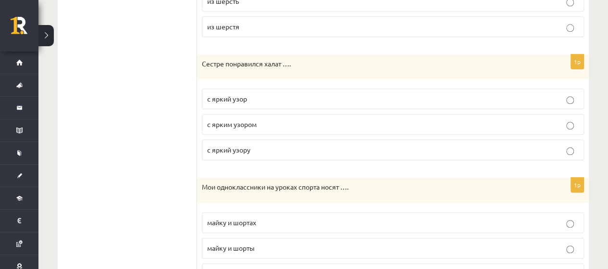
scroll to position [500, 0]
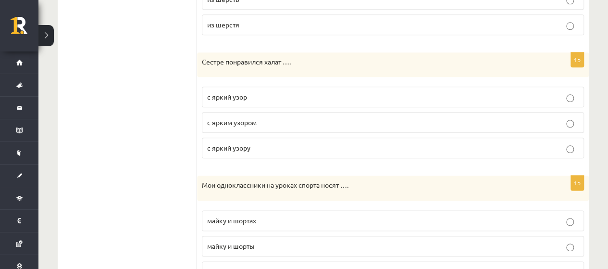
click at [576, 118] on p "с ярким узором" at bounding box center [393, 122] width 372 height 10
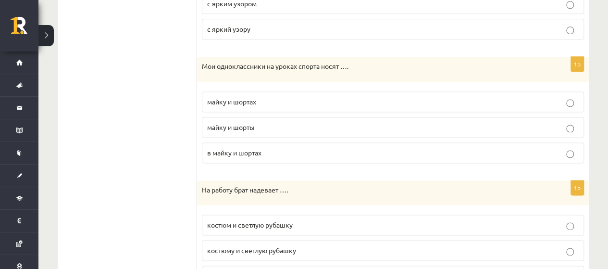
scroll to position [624, 0]
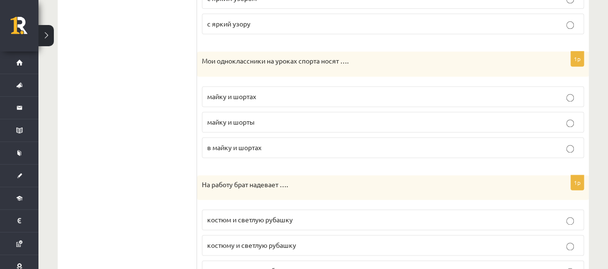
click at [551, 117] on p "майку и шорты" at bounding box center [393, 122] width 372 height 10
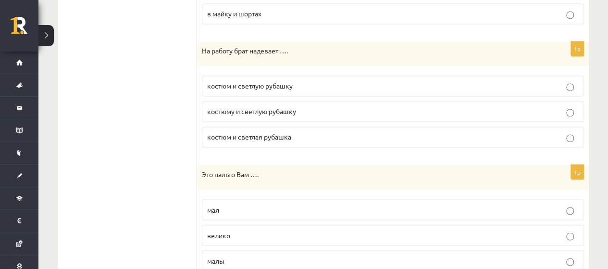
scroll to position [765, 0]
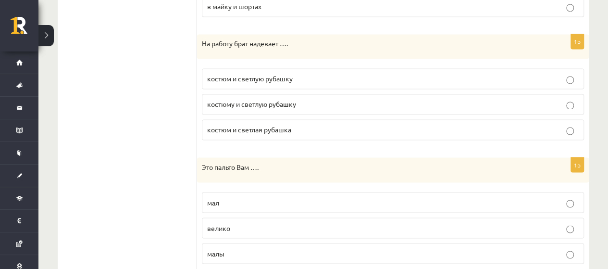
click at [525, 77] on p "костюм и светлую рубашку" at bounding box center [393, 79] width 372 height 10
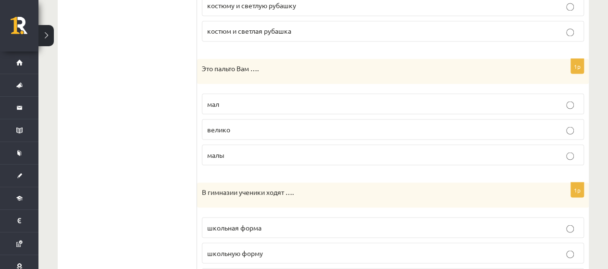
scroll to position [871, 0]
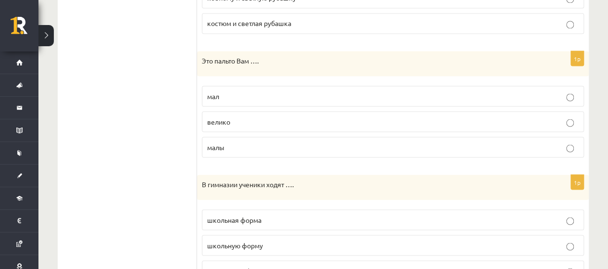
click at [556, 125] on label "велико" at bounding box center [393, 121] width 382 height 21
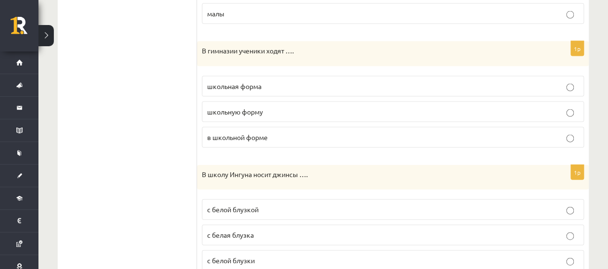
scroll to position [1006, 0]
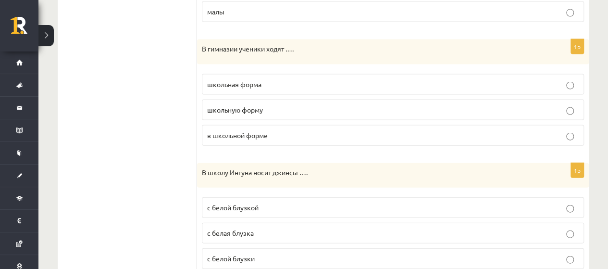
click at [556, 105] on p "школьную форму" at bounding box center [393, 110] width 372 height 10
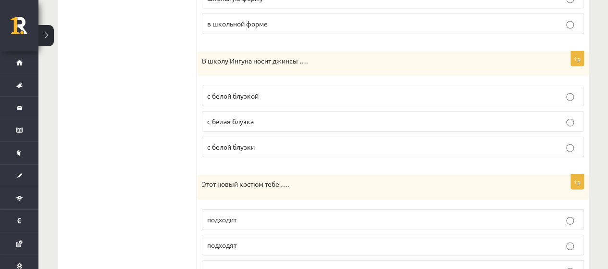
scroll to position [1120, 0]
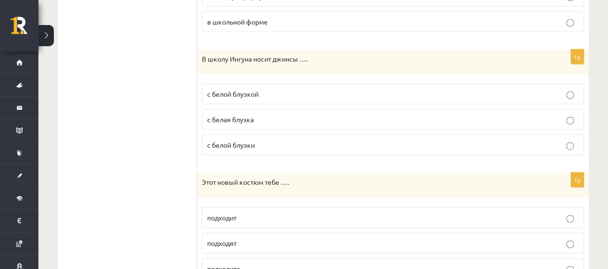
click at [558, 140] on p "с белой блузки" at bounding box center [393, 145] width 372 height 10
click at [560, 90] on p "с белой блузкой" at bounding box center [393, 94] width 372 height 10
click at [582, 139] on label "с белой блузки" at bounding box center [393, 145] width 382 height 21
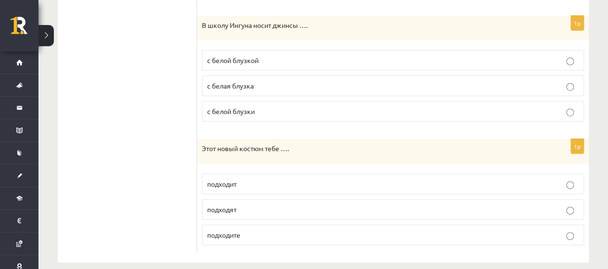
scroll to position [1156, 0]
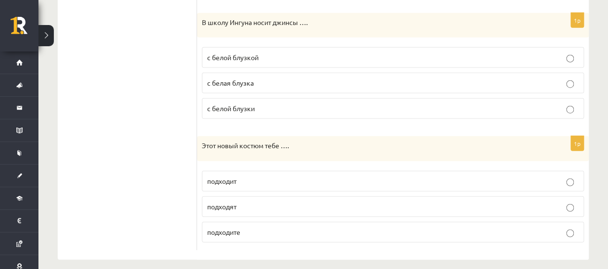
click at [558, 56] on label "с белой блузкой" at bounding box center [393, 57] width 382 height 21
click at [553, 176] on p "подходит" at bounding box center [393, 181] width 372 height 10
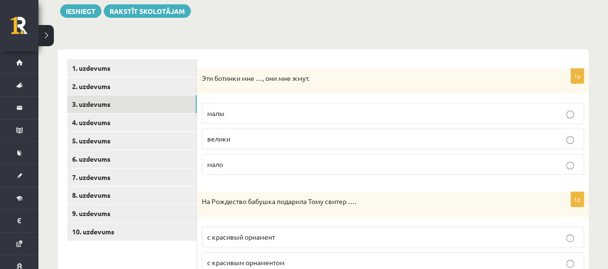
scroll to position [112, 0]
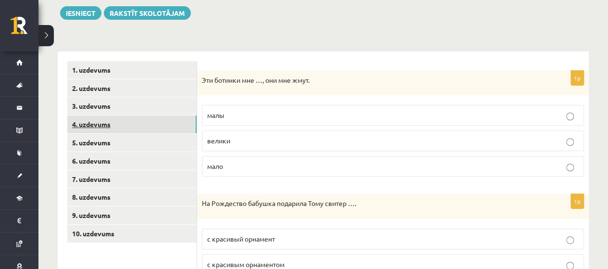
click at [158, 122] on link "4. uzdevums" at bounding box center [131, 124] width 129 height 18
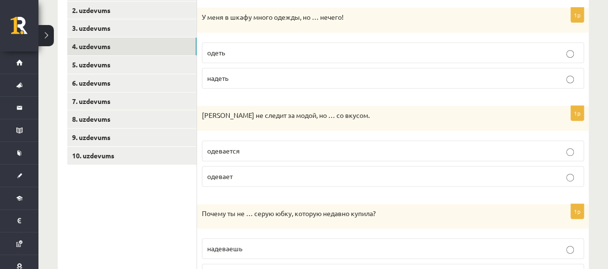
scroll to position [187, 0]
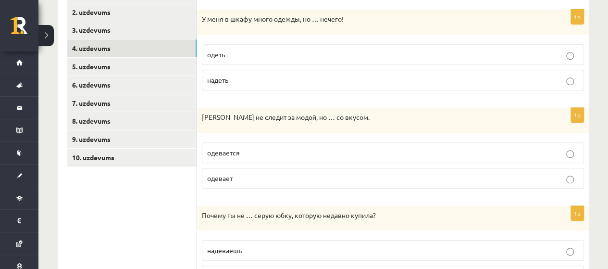
click at [524, 54] on p "одеть" at bounding box center [393, 55] width 372 height 10
click at [543, 89] on fieldset "одеть надеть" at bounding box center [393, 66] width 382 height 54
click at [549, 72] on label "надеть" at bounding box center [393, 80] width 382 height 21
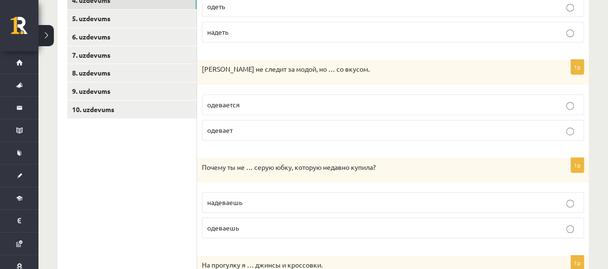
scroll to position [240, 0]
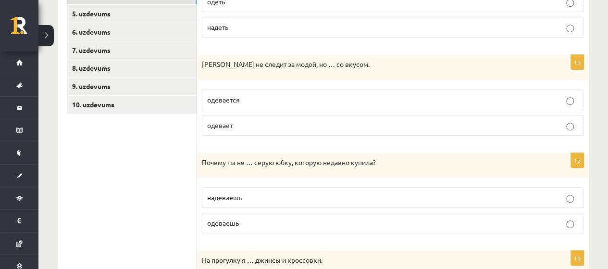
click at [548, 106] on label "одевается" at bounding box center [393, 99] width 382 height 21
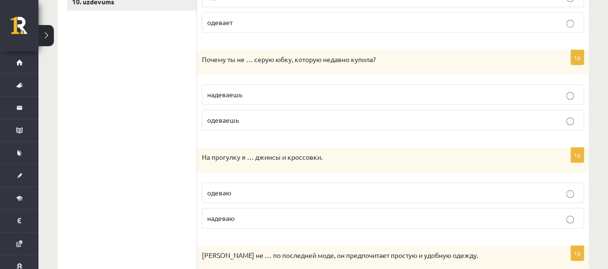
scroll to position [346, 0]
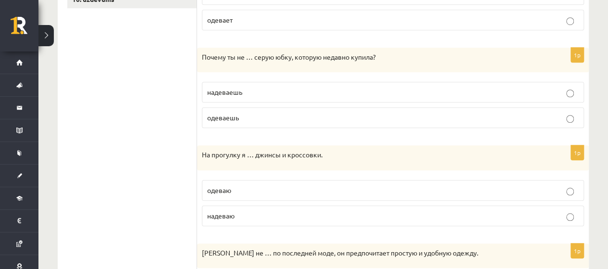
click at [548, 107] on label "одеваешь" at bounding box center [393, 117] width 382 height 21
click at [559, 90] on p "надеваешь" at bounding box center [393, 92] width 372 height 10
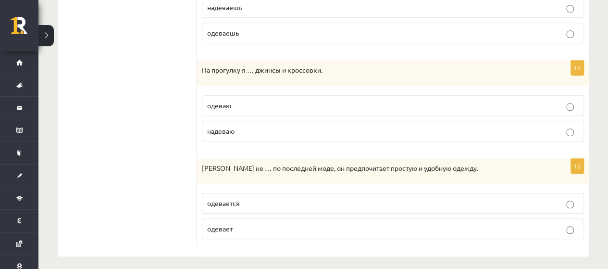
scroll to position [429, 0]
click at [541, 138] on label "надеваю" at bounding box center [393, 132] width 382 height 21
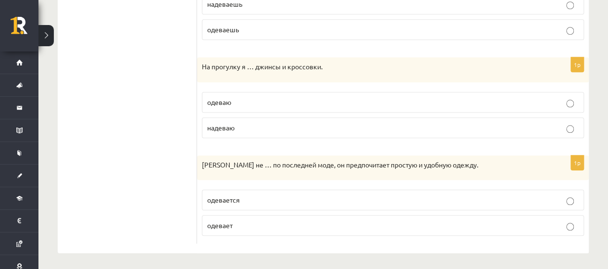
click at [536, 227] on label "одевает" at bounding box center [393, 225] width 382 height 21
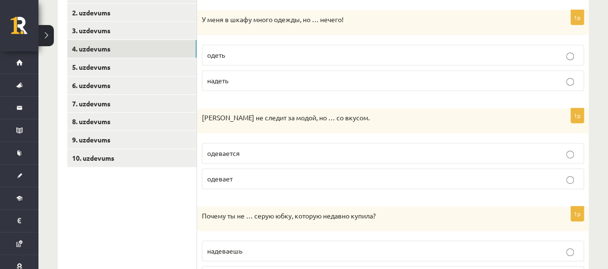
scroll to position [184, 0]
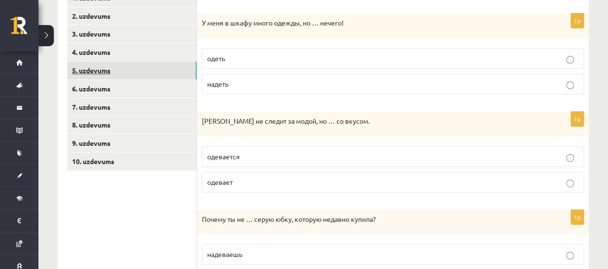
click at [172, 66] on link "5. uzdevums" at bounding box center [131, 71] width 129 height 18
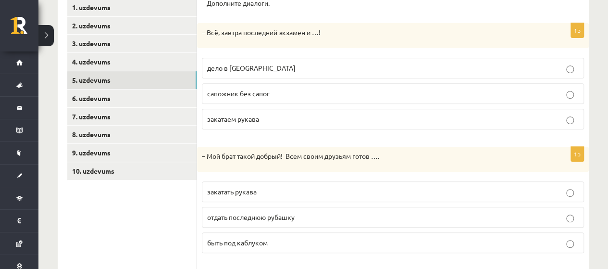
scroll to position [178, 0]
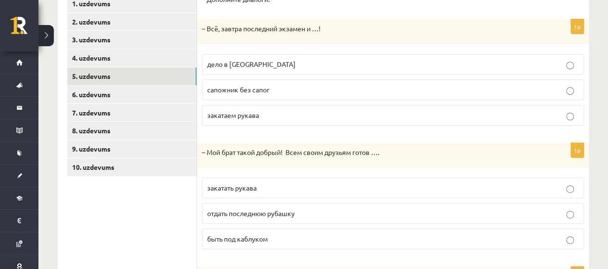
click at [575, 66] on p "дело в [GEOGRAPHIC_DATA]" at bounding box center [393, 64] width 372 height 10
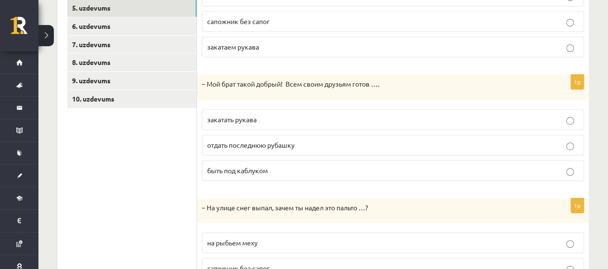
scroll to position [247, 0]
click at [564, 145] on p "отдать последнюю рубашку" at bounding box center [393, 144] width 372 height 10
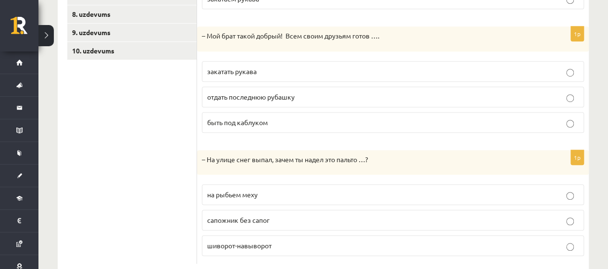
scroll to position [314, 0]
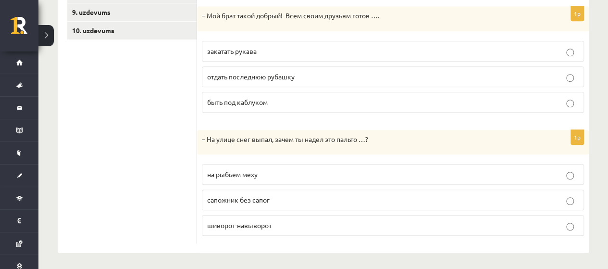
click at [564, 221] on p "шиворот-навыворот" at bounding box center [393, 225] width 372 height 10
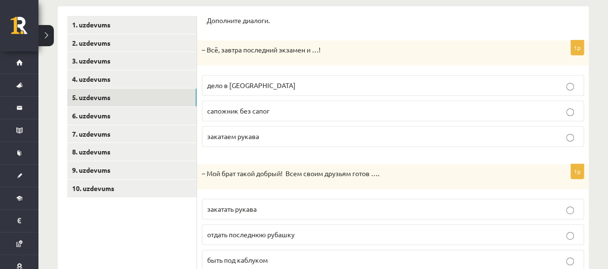
scroll to position [171, 0]
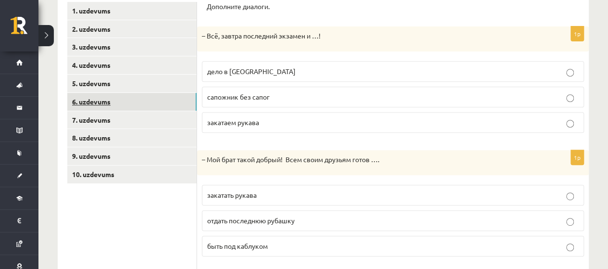
click at [161, 94] on link "6. uzdevums" at bounding box center [131, 102] width 129 height 18
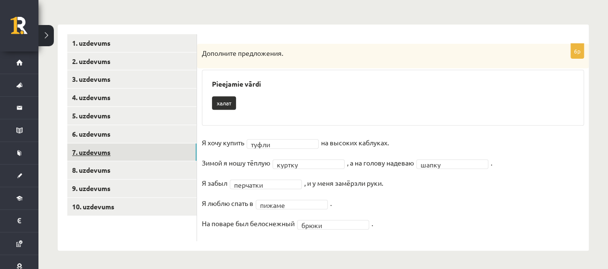
click at [105, 146] on link "7. uzdevums" at bounding box center [131, 152] width 129 height 18
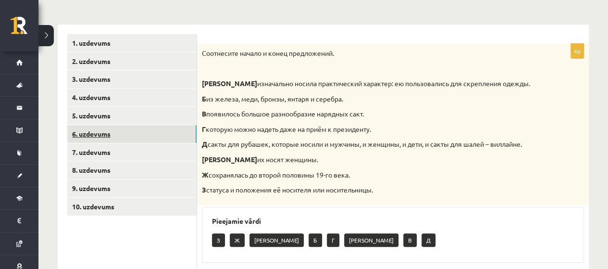
click at [105, 135] on link "6. uzdevums" at bounding box center [131, 134] width 129 height 18
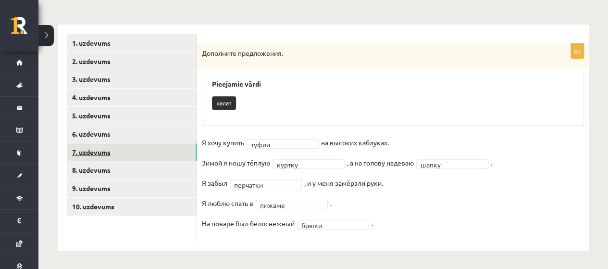
click at [95, 150] on link "7. uzdevums" at bounding box center [131, 152] width 129 height 18
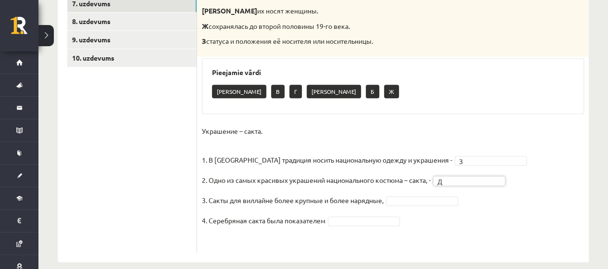
scroll to position [299, 0]
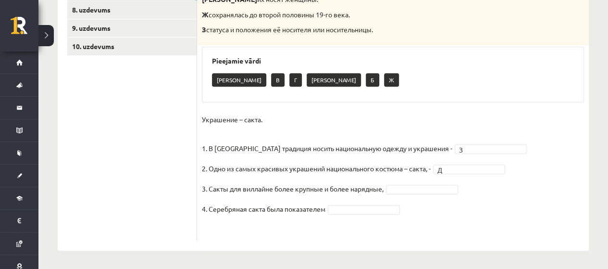
click at [439, 182] on fieldset "Украшение – сакта. 1. В [GEOGRAPHIC_DATA] традиция носить национальную одежду и…" at bounding box center [393, 174] width 382 height 124
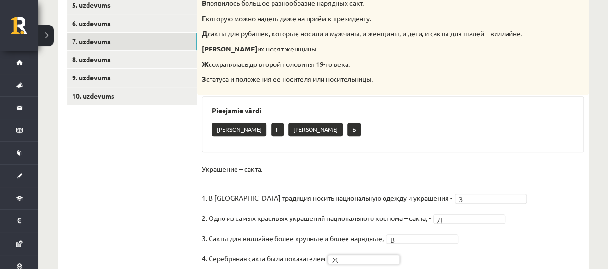
scroll to position [248, 0]
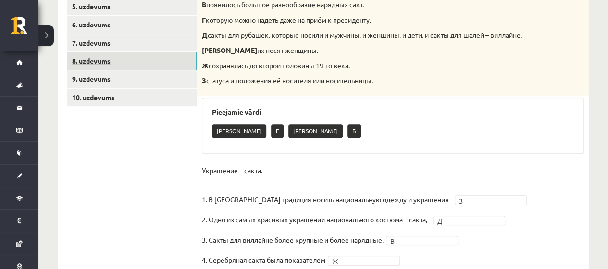
click at [141, 59] on link "8. uzdevums" at bounding box center [131, 61] width 129 height 18
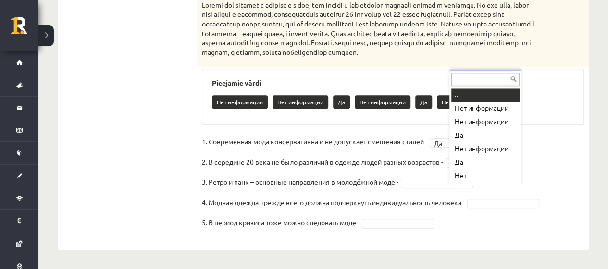
scroll to position [12, 0]
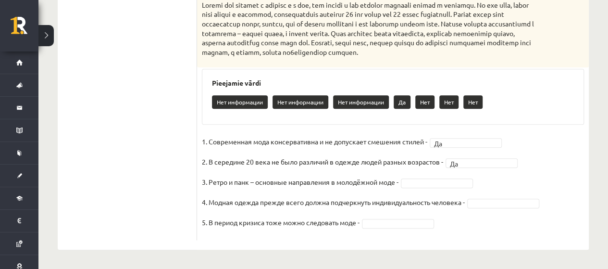
click at [469, 125] on div "Pieejamie vārdi Нет информации Нет информации Нет информации Да Нет Нет Нет" at bounding box center [393, 97] width 382 height 56
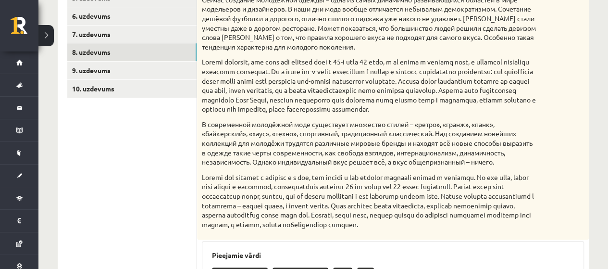
scroll to position [254, 0]
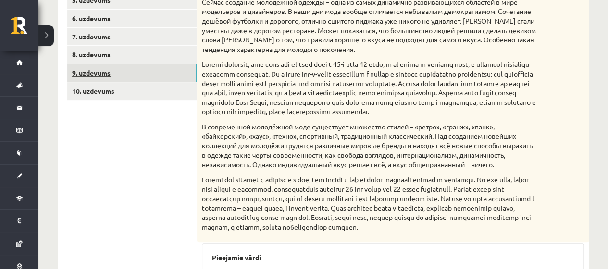
click at [112, 66] on link "9. uzdevums" at bounding box center [131, 73] width 129 height 18
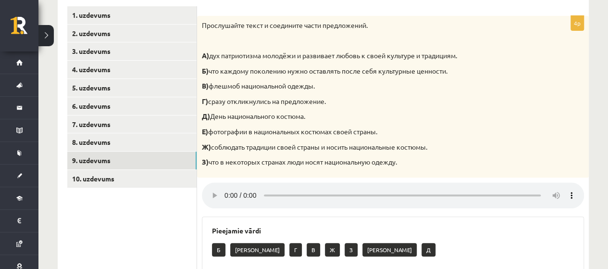
scroll to position [166, 0]
click at [539, 159] on div "Прослушайте текст и соедините части предложений. А) дух патриотизма молодёжи и …" at bounding box center [393, 97] width 392 height 162
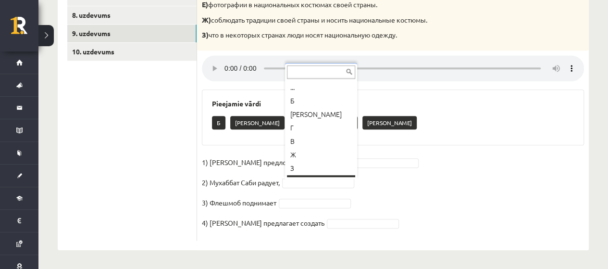
scroll to position [12, 0]
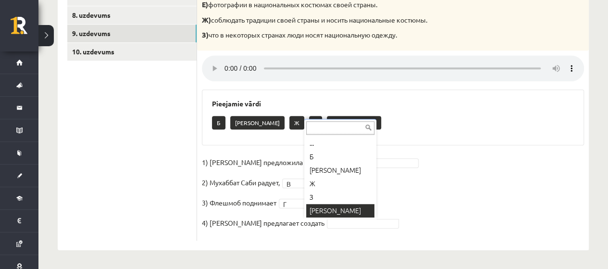
click at [340, 218] on div "... Б Е Ж З А" at bounding box center [340, 169] width 72 height 100
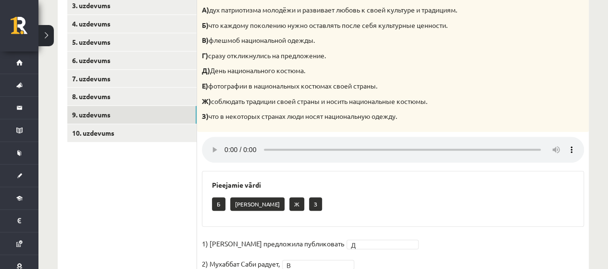
scroll to position [188, 0]
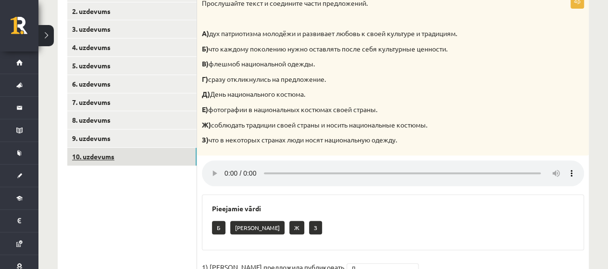
click at [155, 161] on link "10. uzdevums" at bounding box center [131, 157] width 129 height 18
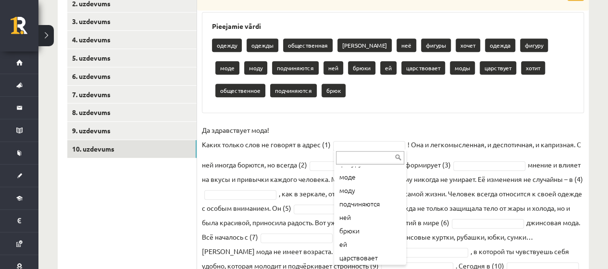
scroll to position [100, 0]
drag, startPoint x: 374, startPoint y: 141, endPoint x: 497, endPoint y: 132, distance: 123.4
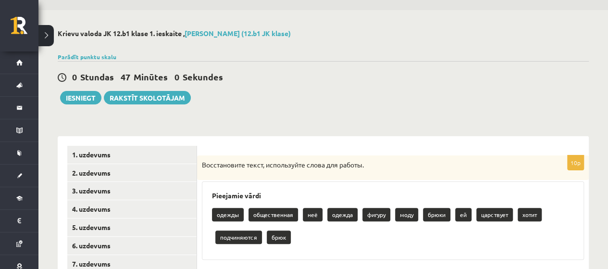
scroll to position [18, 0]
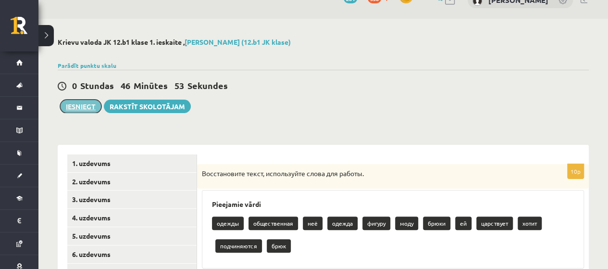
click at [82, 104] on button "Iesniegt" at bounding box center [80, 106] width 41 height 13
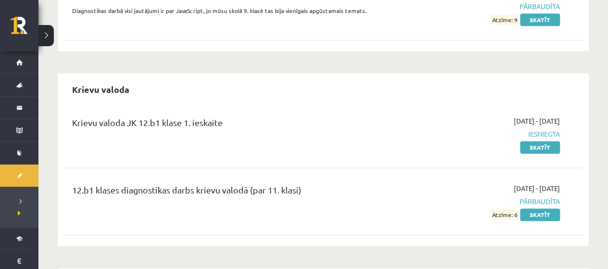
scroll to position [630, 0]
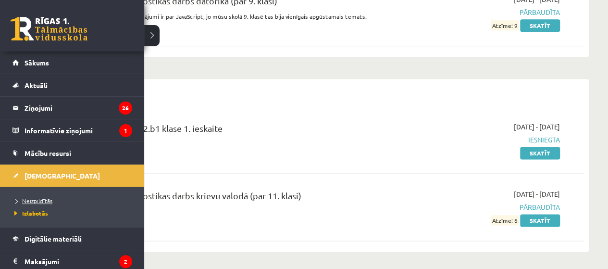
click at [37, 203] on link "Neizpildītās" at bounding box center [73, 200] width 123 height 9
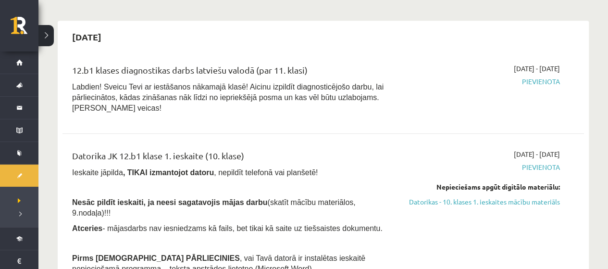
scroll to position [420, 0]
